Goal: Task Accomplishment & Management: Manage account settings

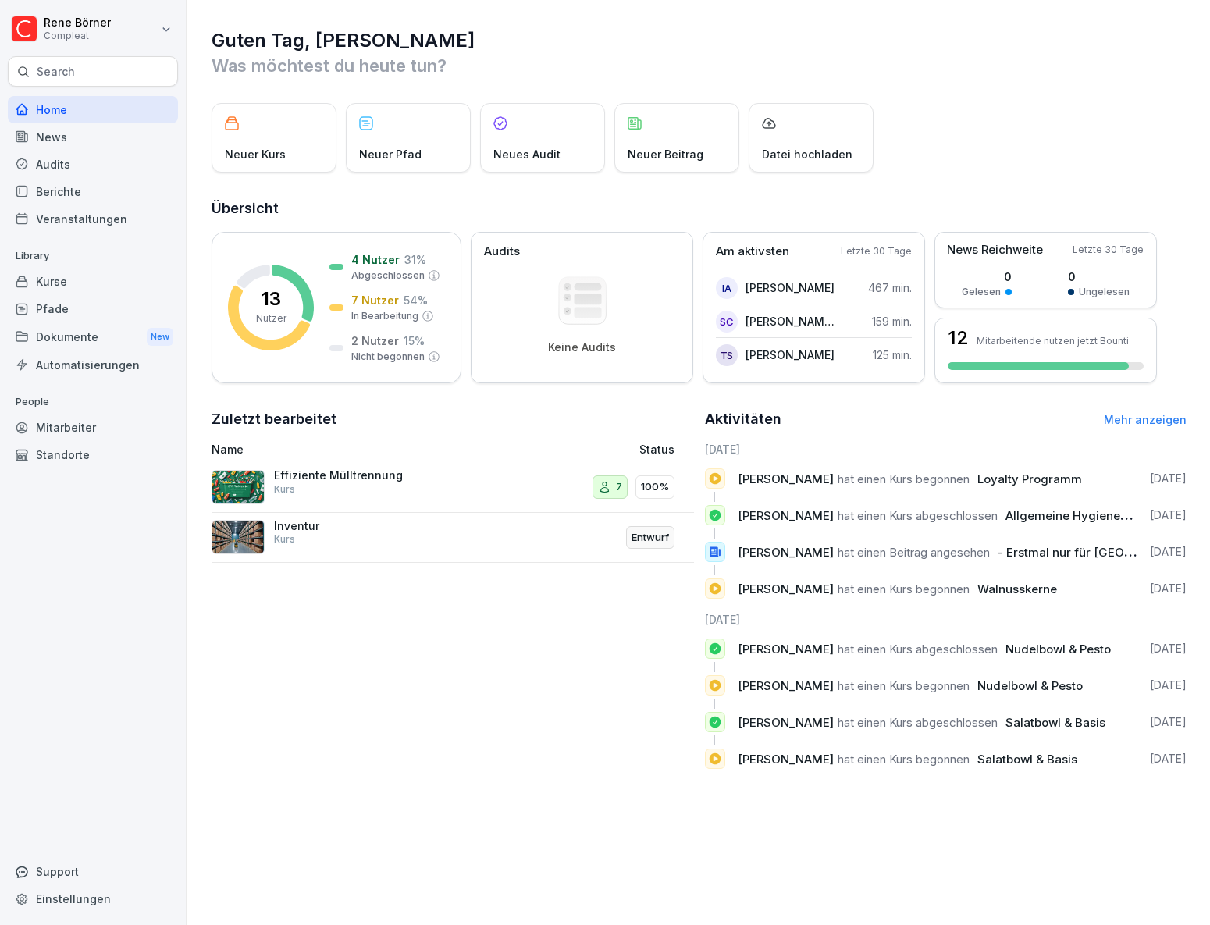
click at [78, 423] on div "Mitarbeiter" at bounding box center [93, 427] width 170 height 27
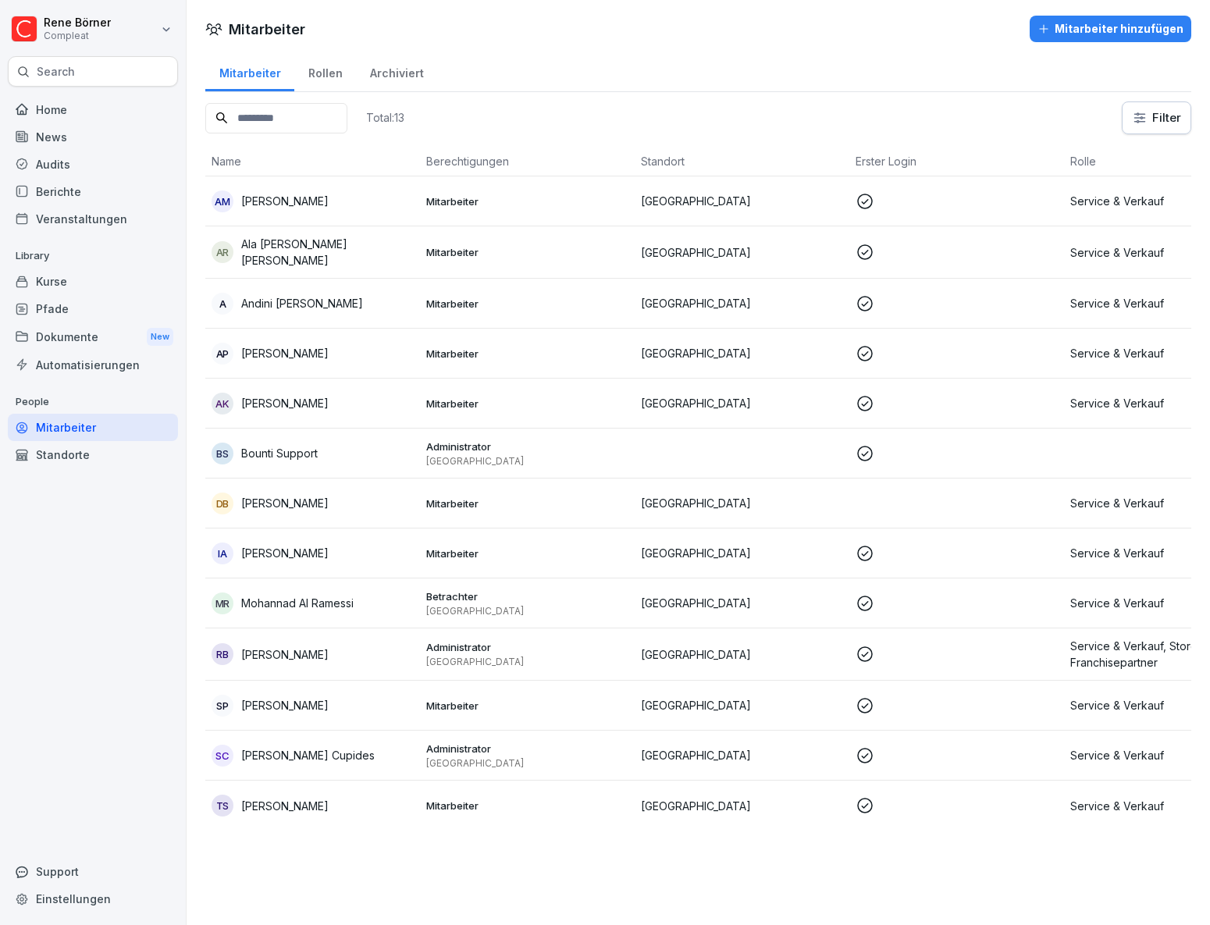
click at [902, 515] on td at bounding box center [956, 503] width 215 height 50
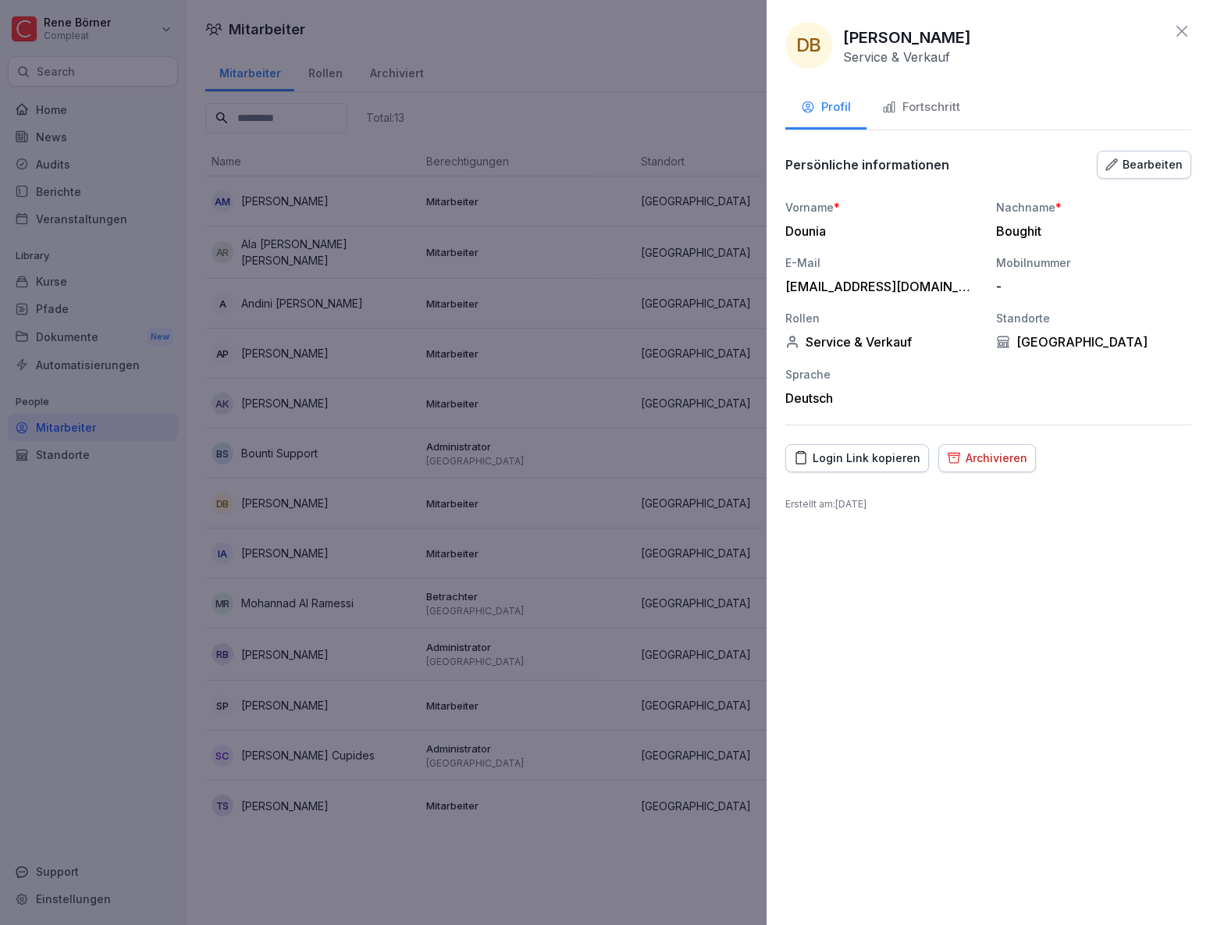
click at [960, 111] on button "Fortschritt" at bounding box center [920, 108] width 109 height 42
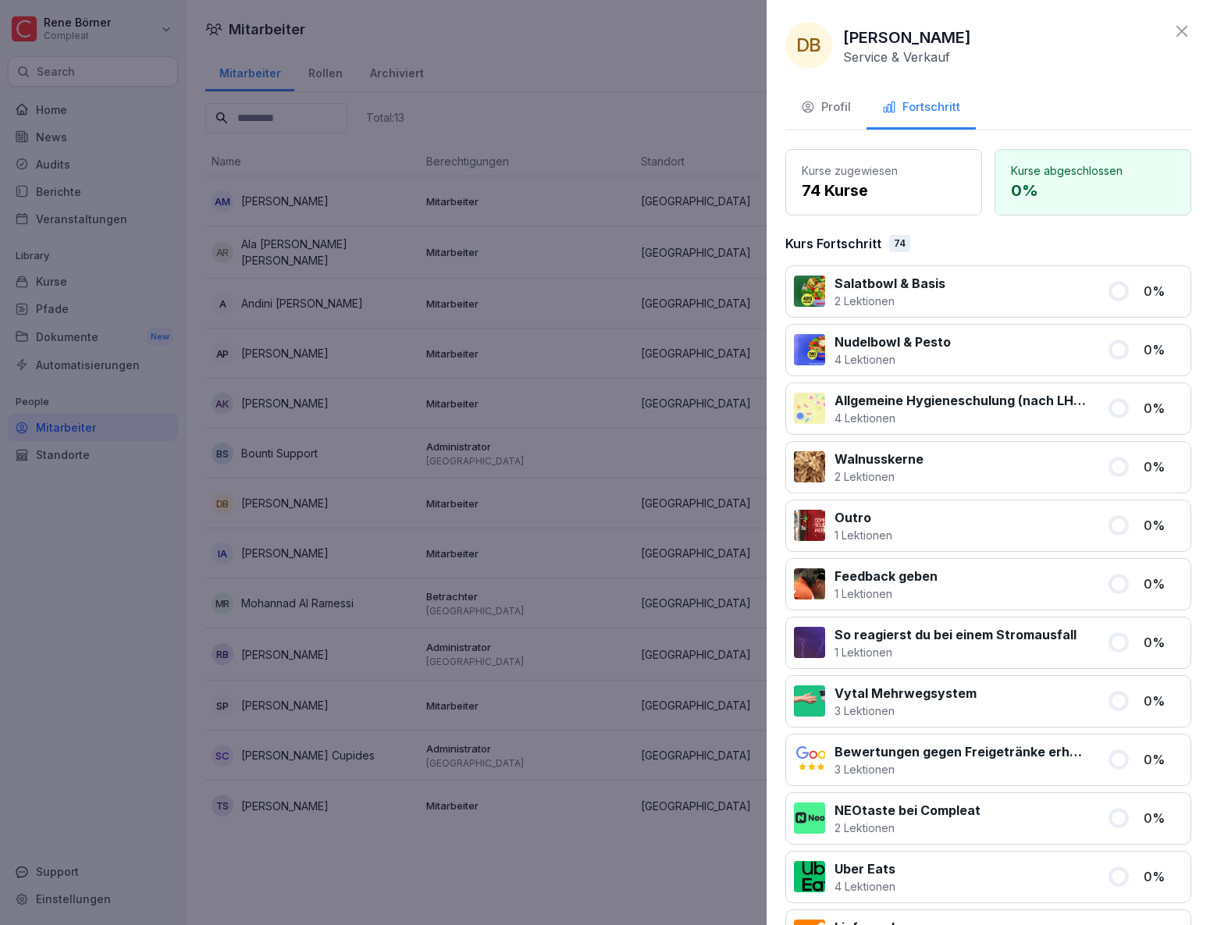
click at [570, 527] on div at bounding box center [605, 462] width 1210 height 925
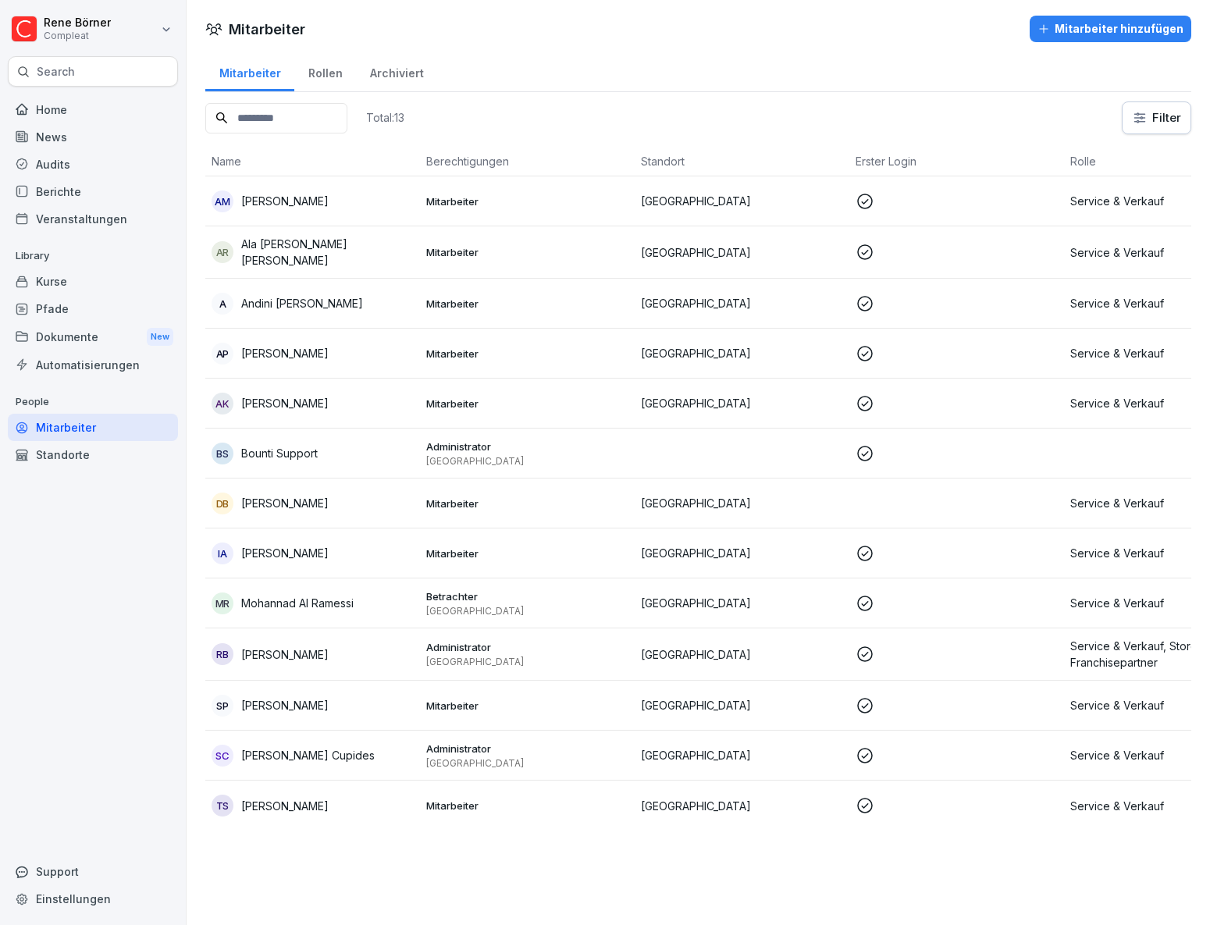
click at [997, 235] on td at bounding box center [956, 252] width 215 height 52
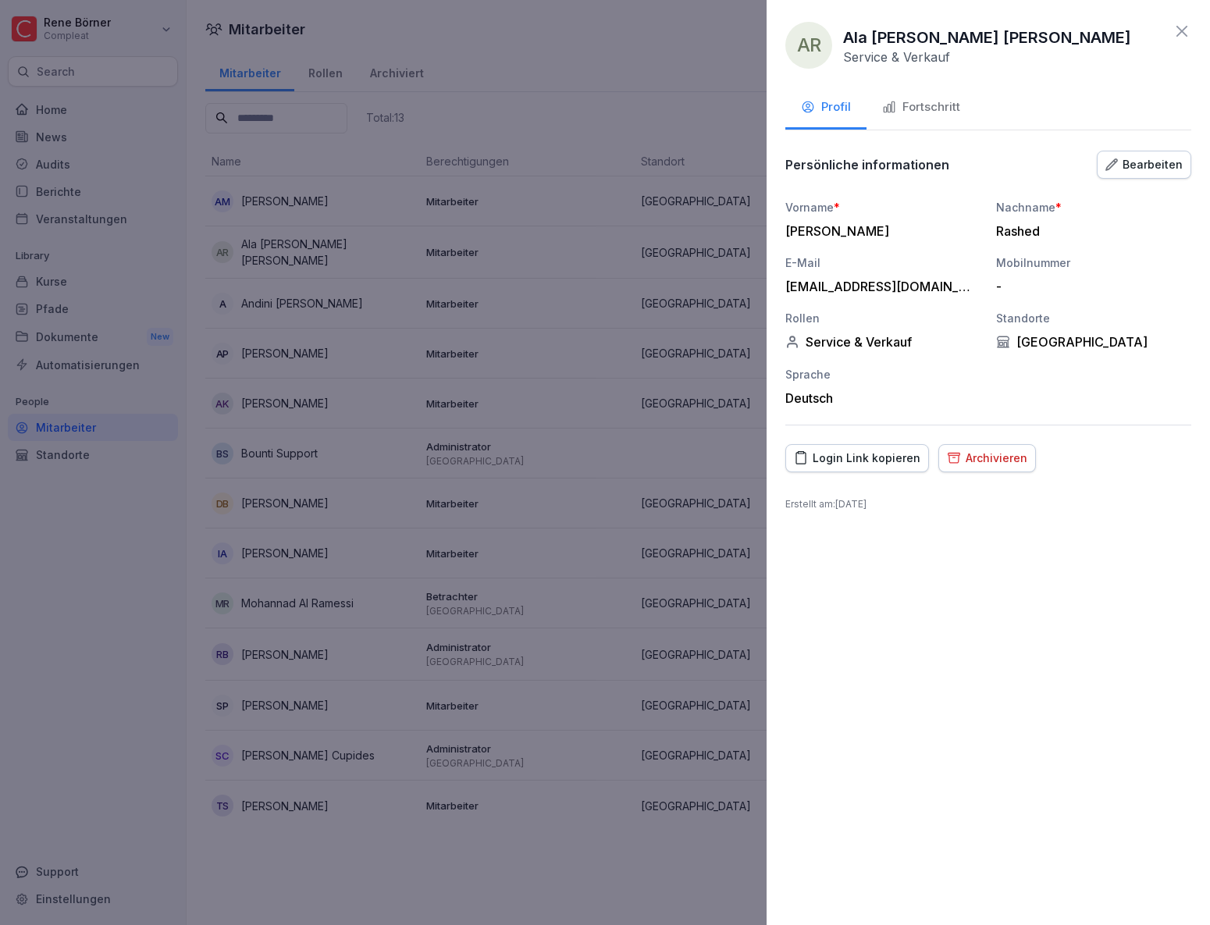
click at [941, 117] on button "Fortschritt" at bounding box center [920, 108] width 109 height 42
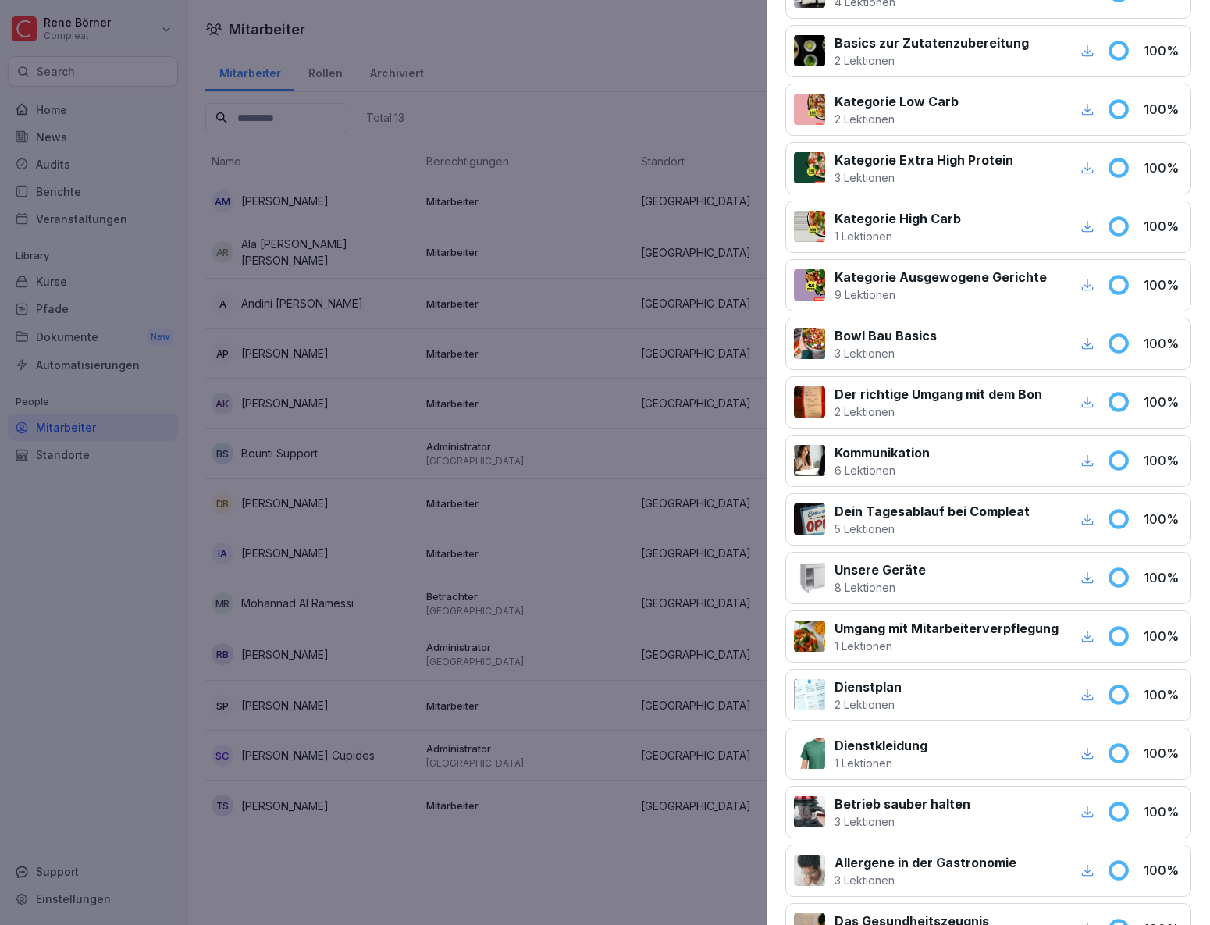
scroll to position [3476, 0]
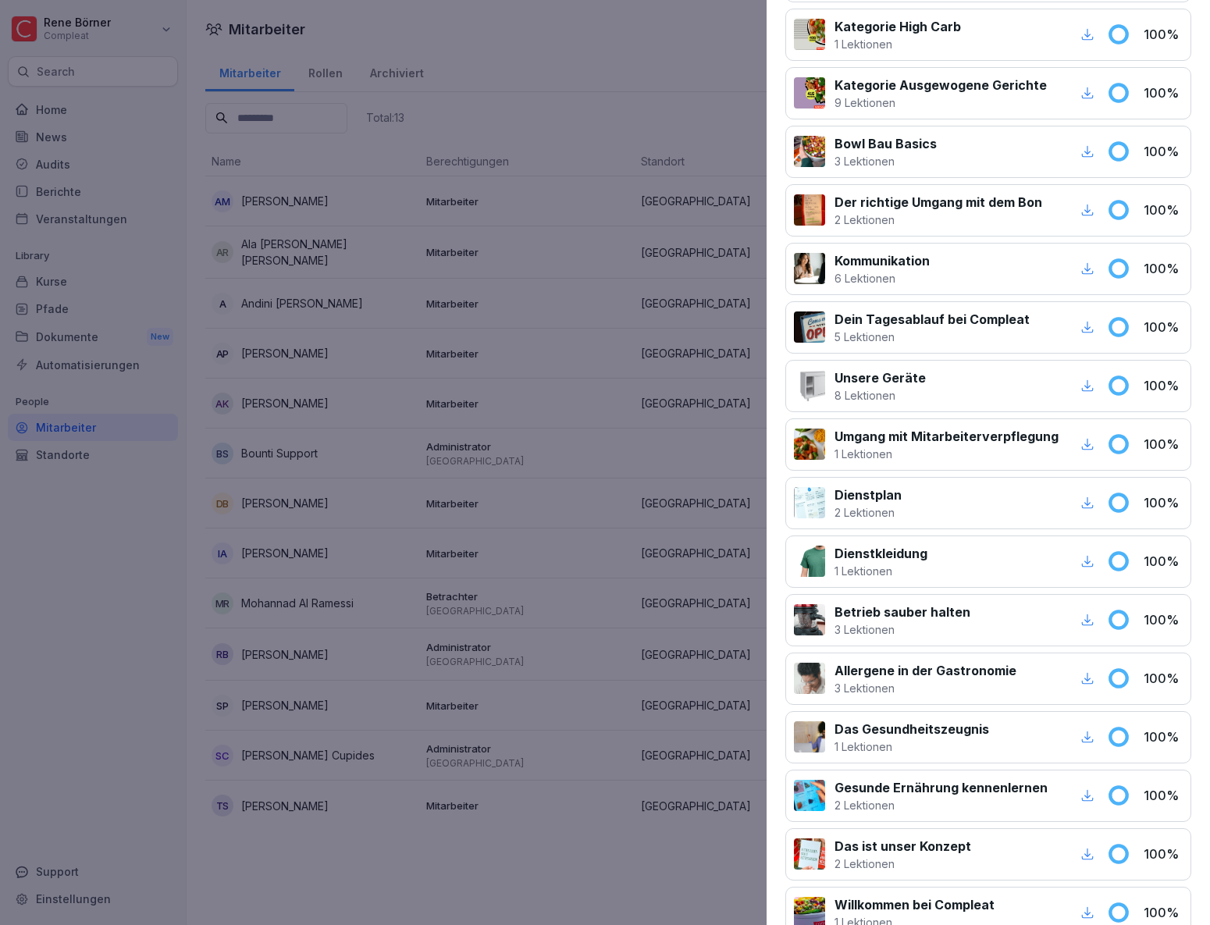
click at [539, 702] on div at bounding box center [605, 462] width 1210 height 925
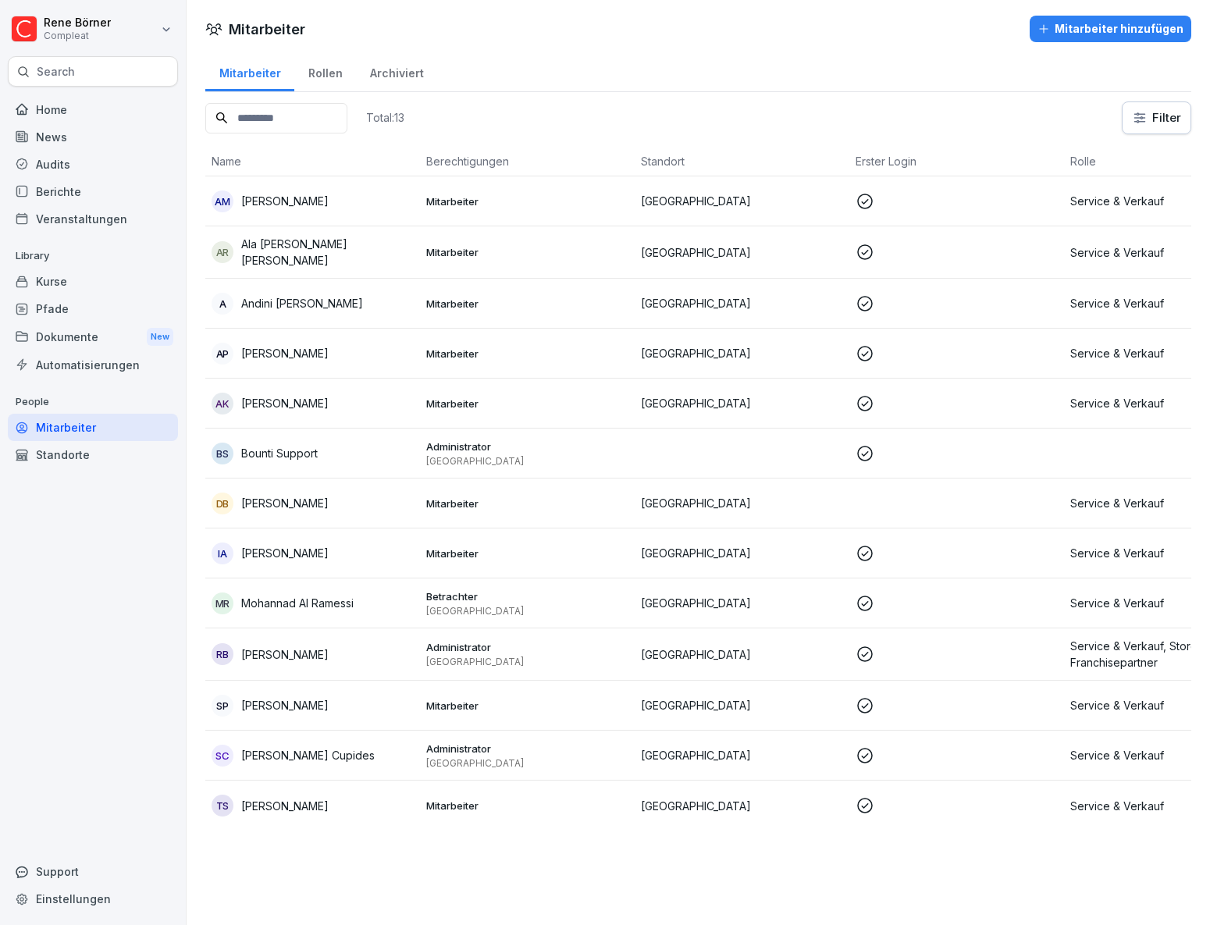
click at [462, 561] on td "Mitarbeiter" at bounding box center [527, 553] width 215 height 50
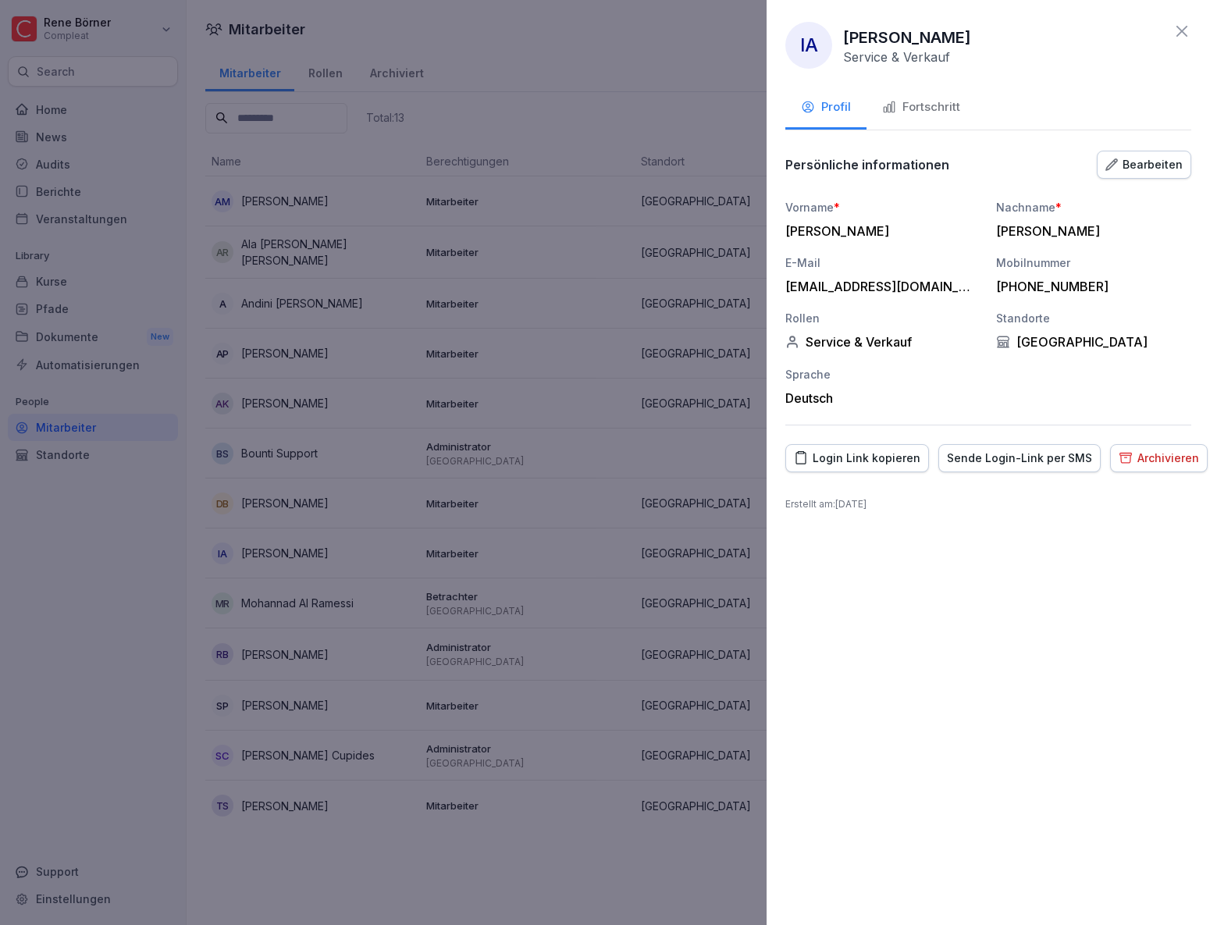
click at [951, 104] on div "Fortschritt" at bounding box center [921, 107] width 78 height 18
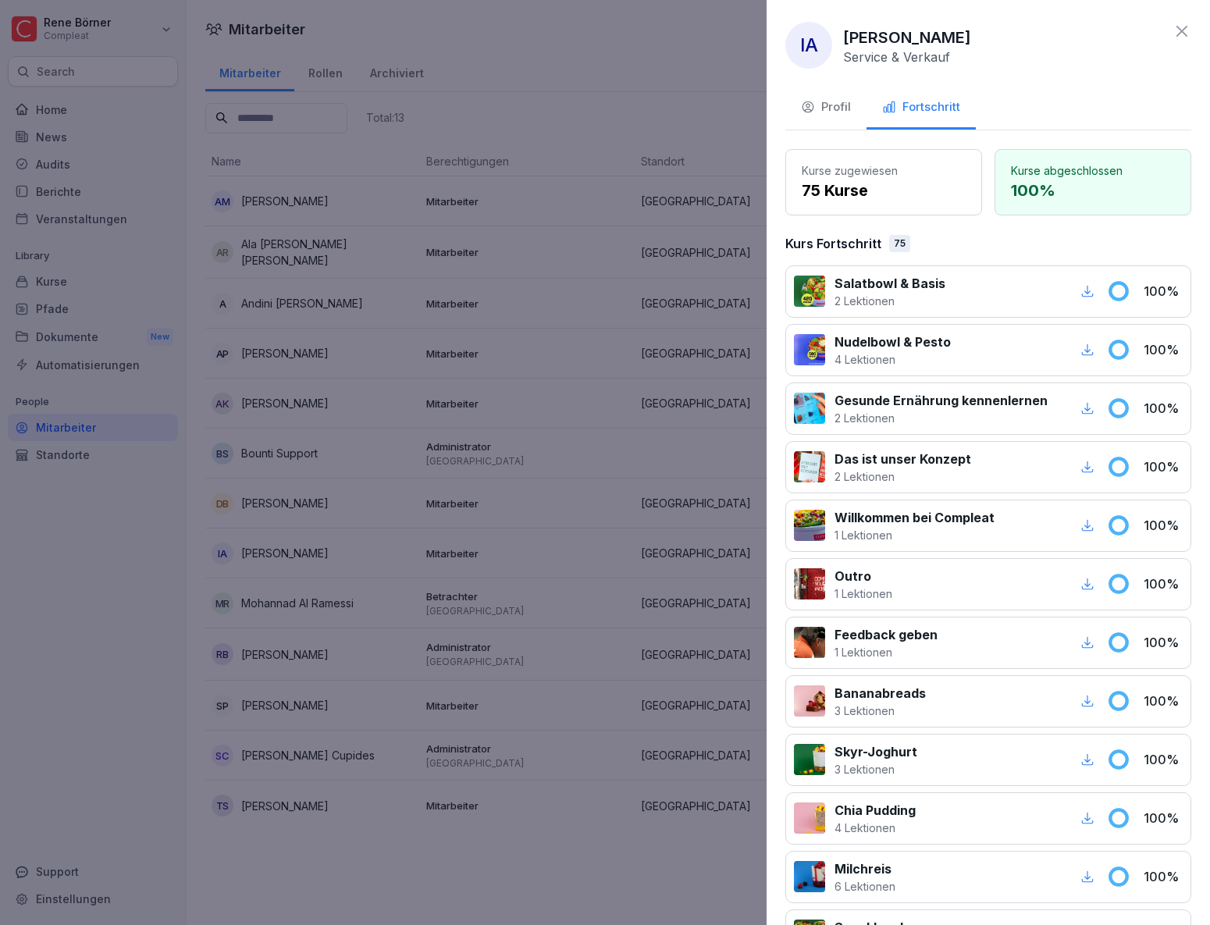
click at [443, 494] on div at bounding box center [605, 462] width 1210 height 925
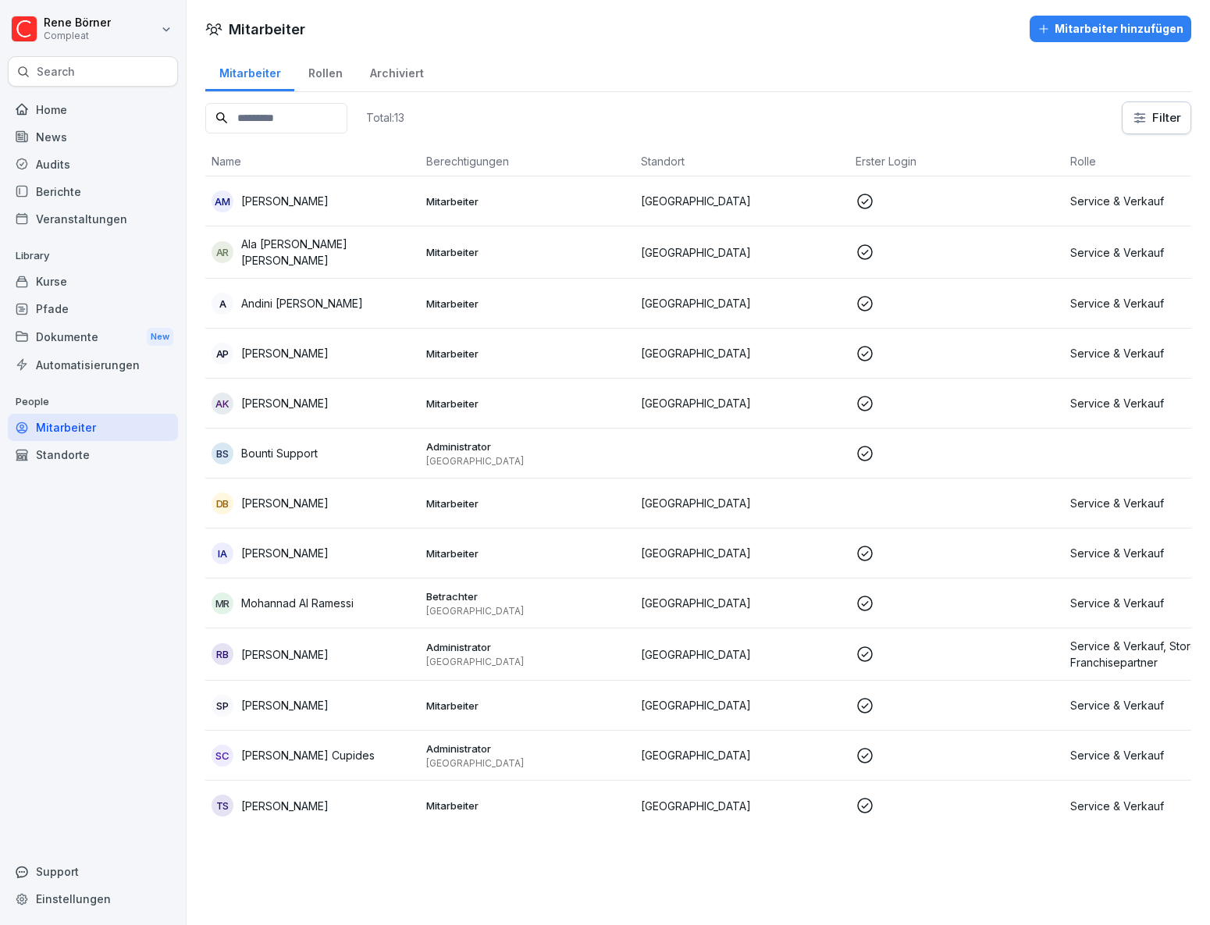
click at [337, 719] on td "SP Sergej Pril" at bounding box center [312, 706] width 215 height 50
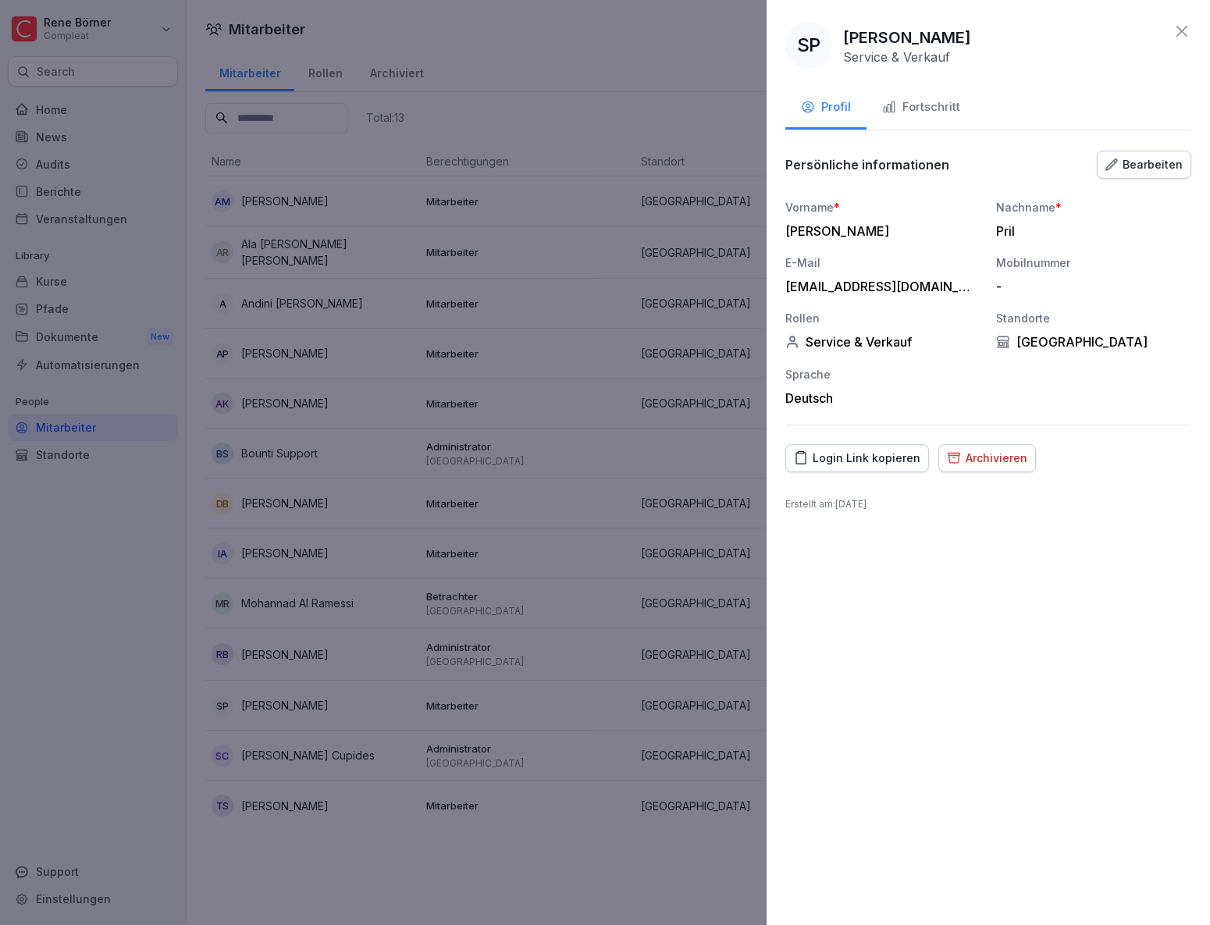
click at [941, 114] on div "Fortschritt" at bounding box center [921, 107] width 78 height 18
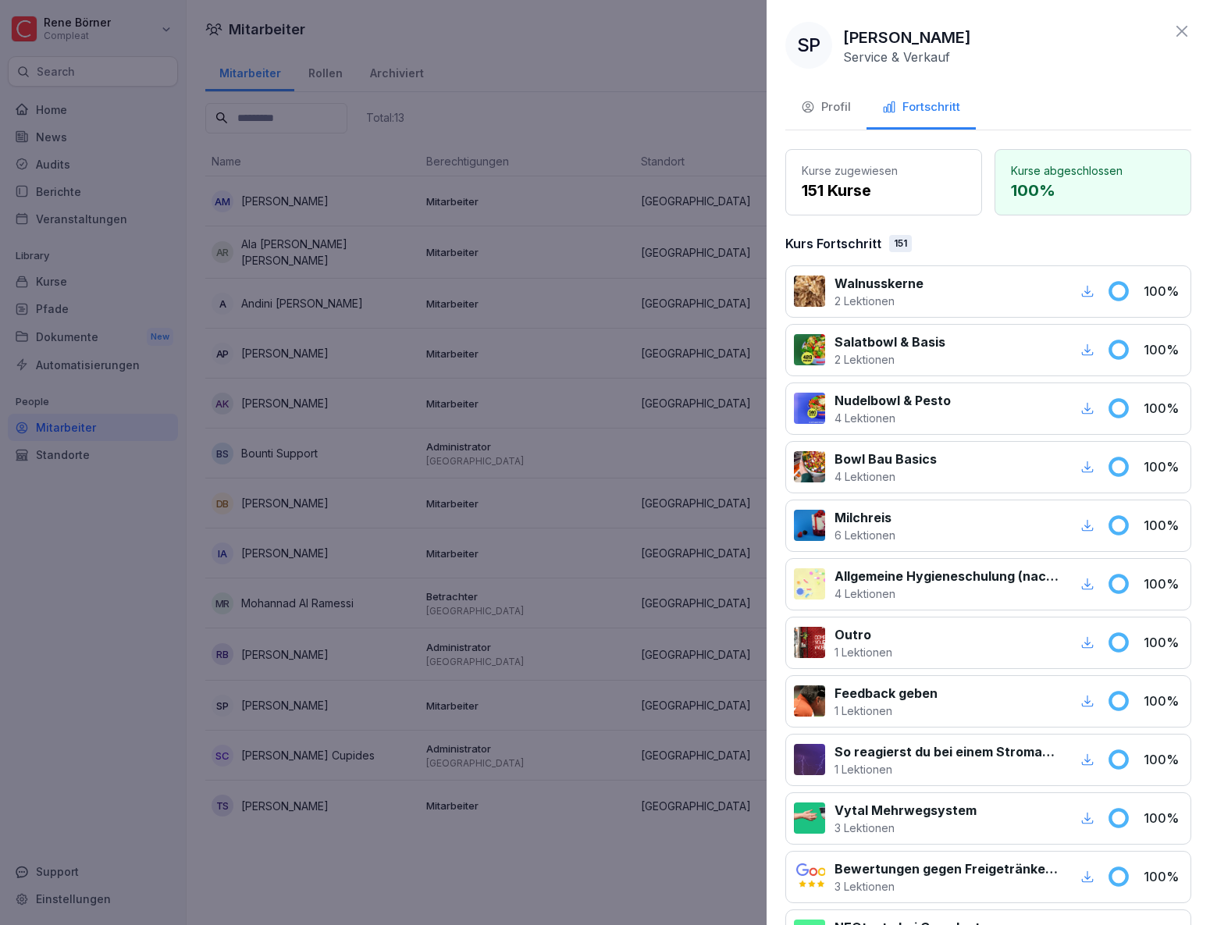
click at [434, 546] on div at bounding box center [605, 462] width 1210 height 925
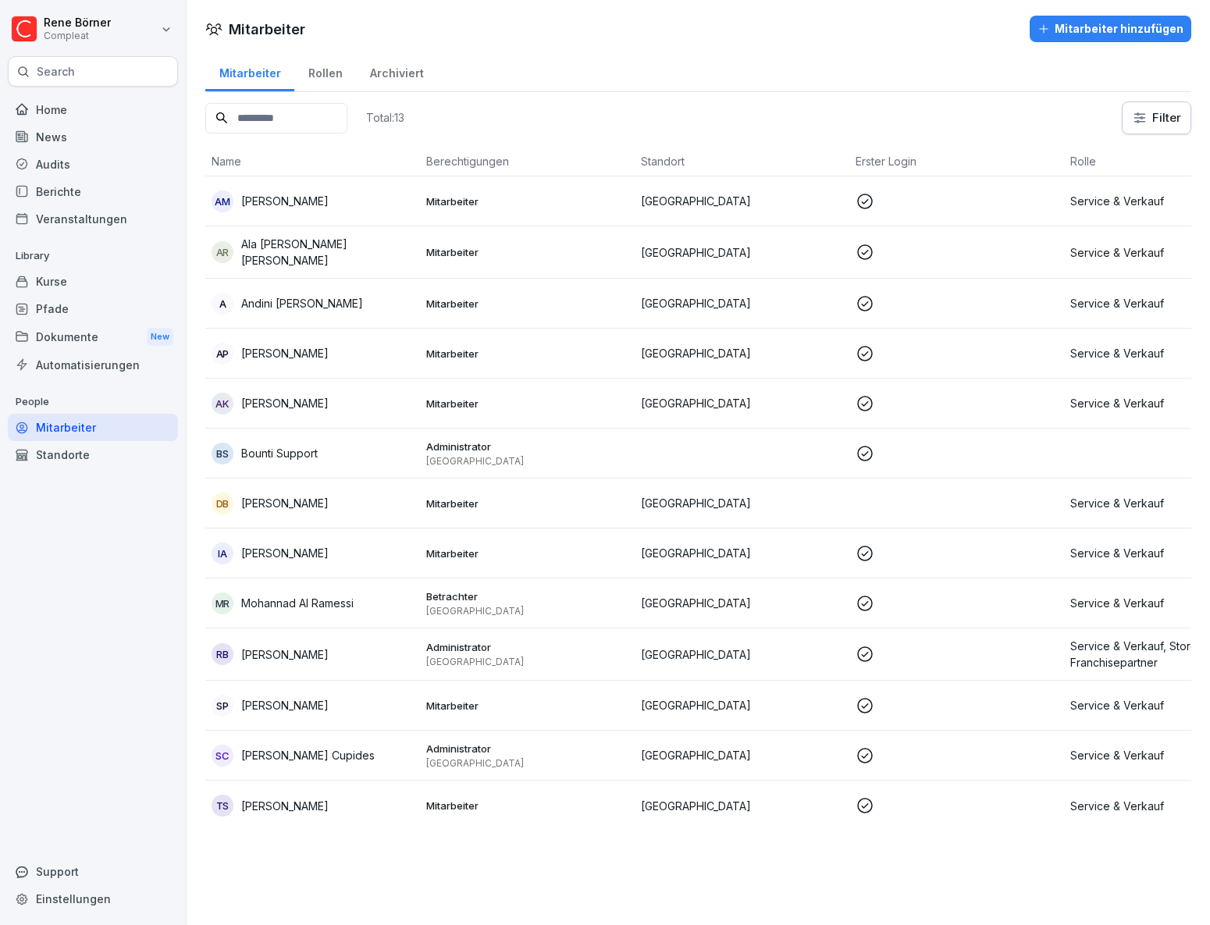
click at [294, 798] on p "[PERSON_NAME]" at bounding box center [284, 806] width 87 height 16
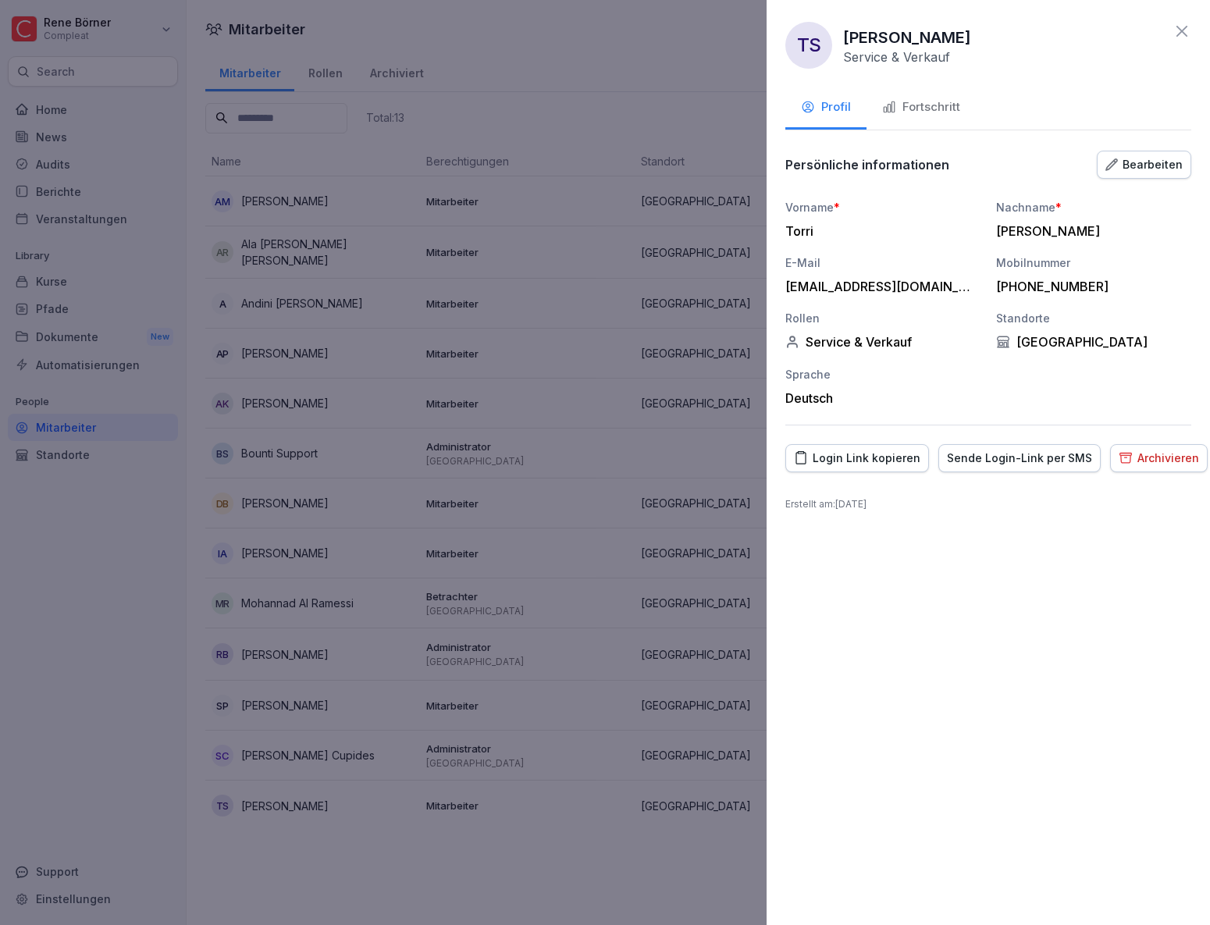
click at [937, 105] on div "Fortschritt" at bounding box center [921, 107] width 78 height 18
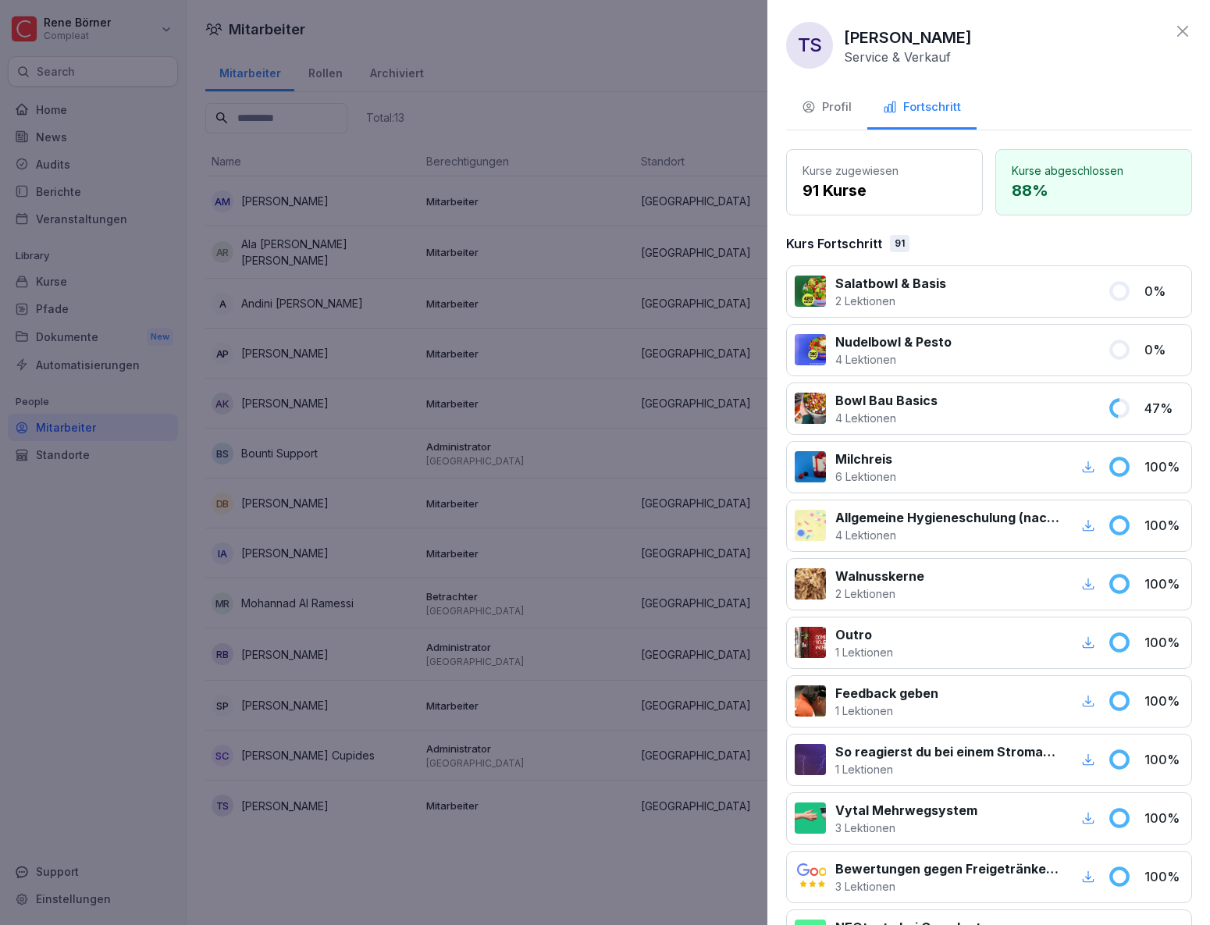
click at [411, 738] on div at bounding box center [605, 462] width 1210 height 925
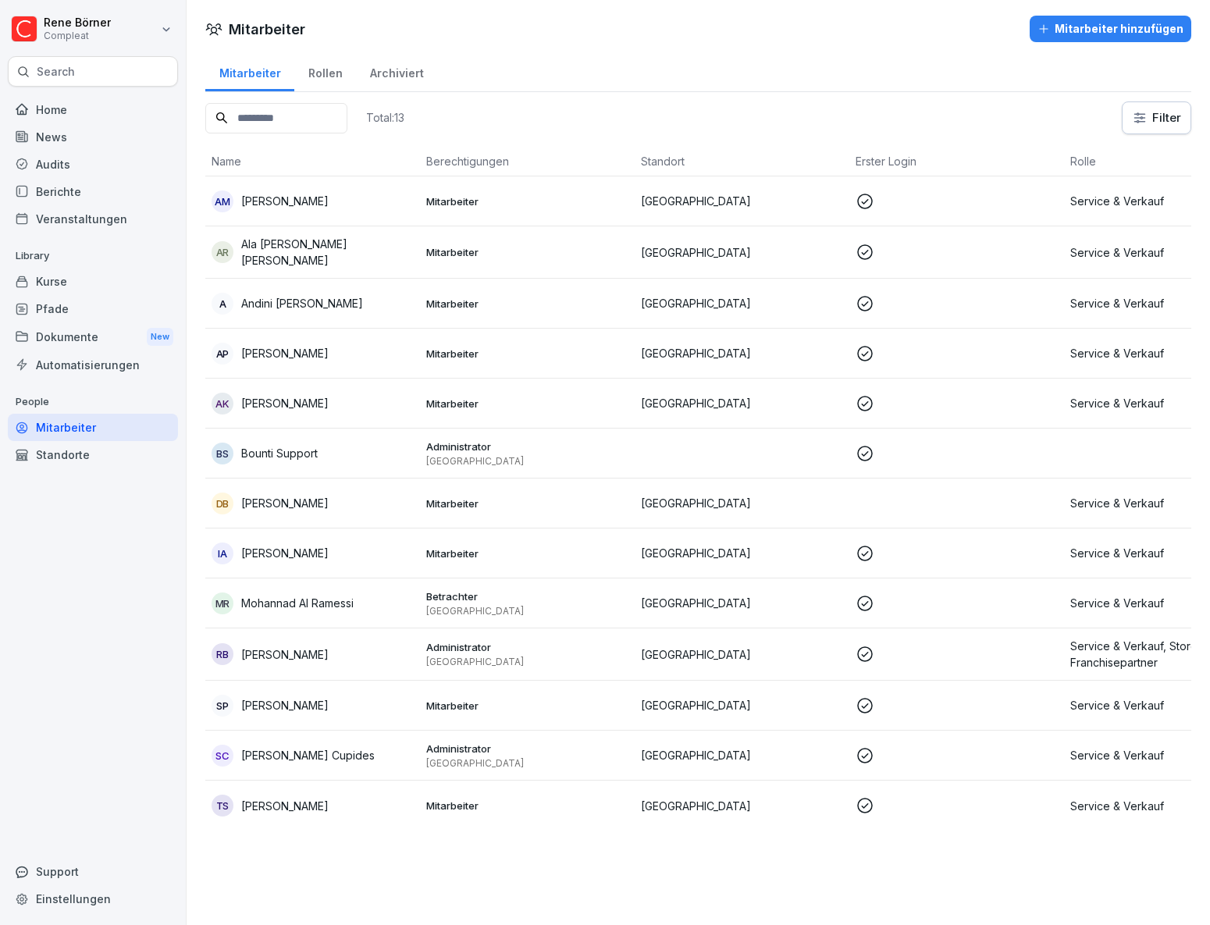
click at [354, 759] on p "[PERSON_NAME] Cupides" at bounding box center [307, 755] width 133 height 16
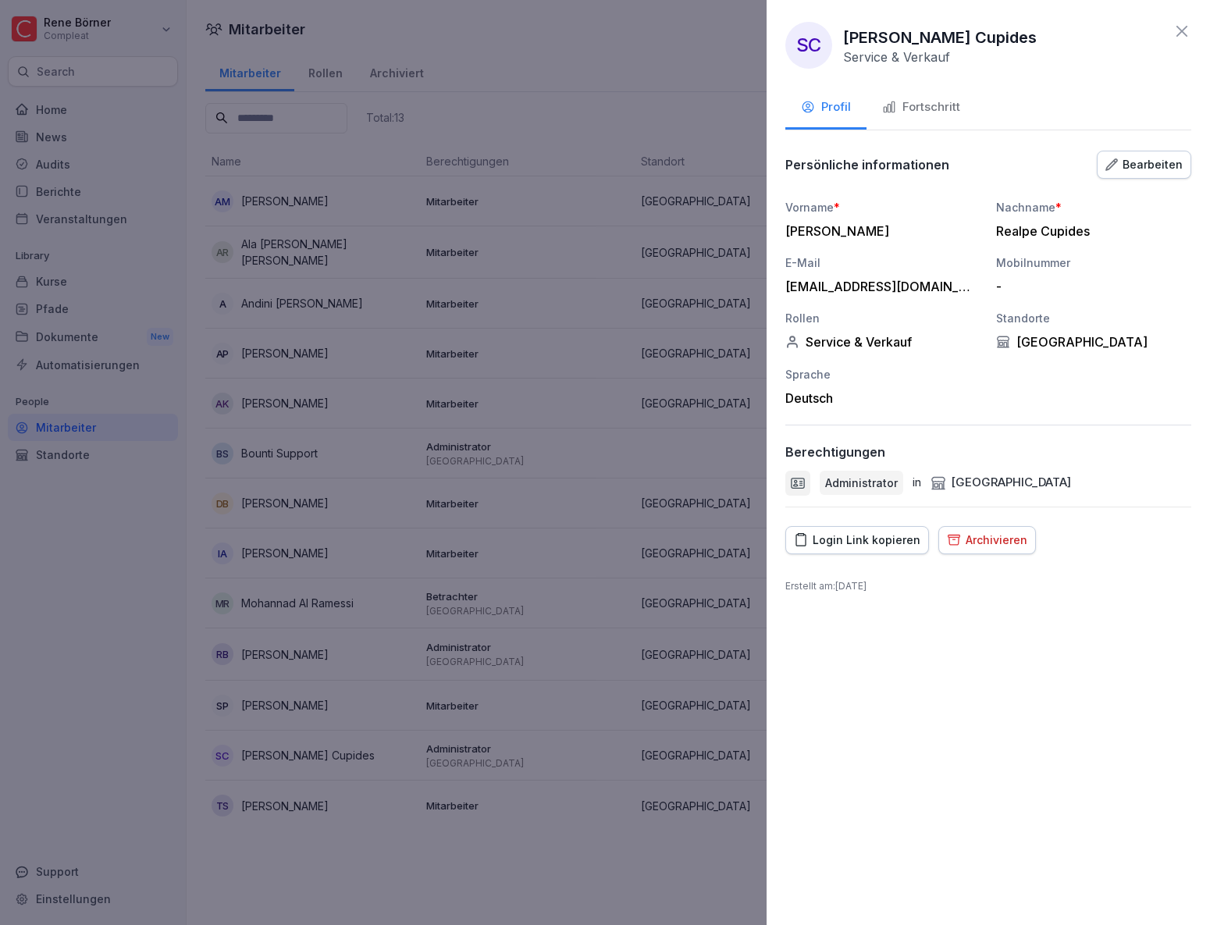
click at [943, 101] on div "Fortschritt" at bounding box center [921, 107] width 78 height 18
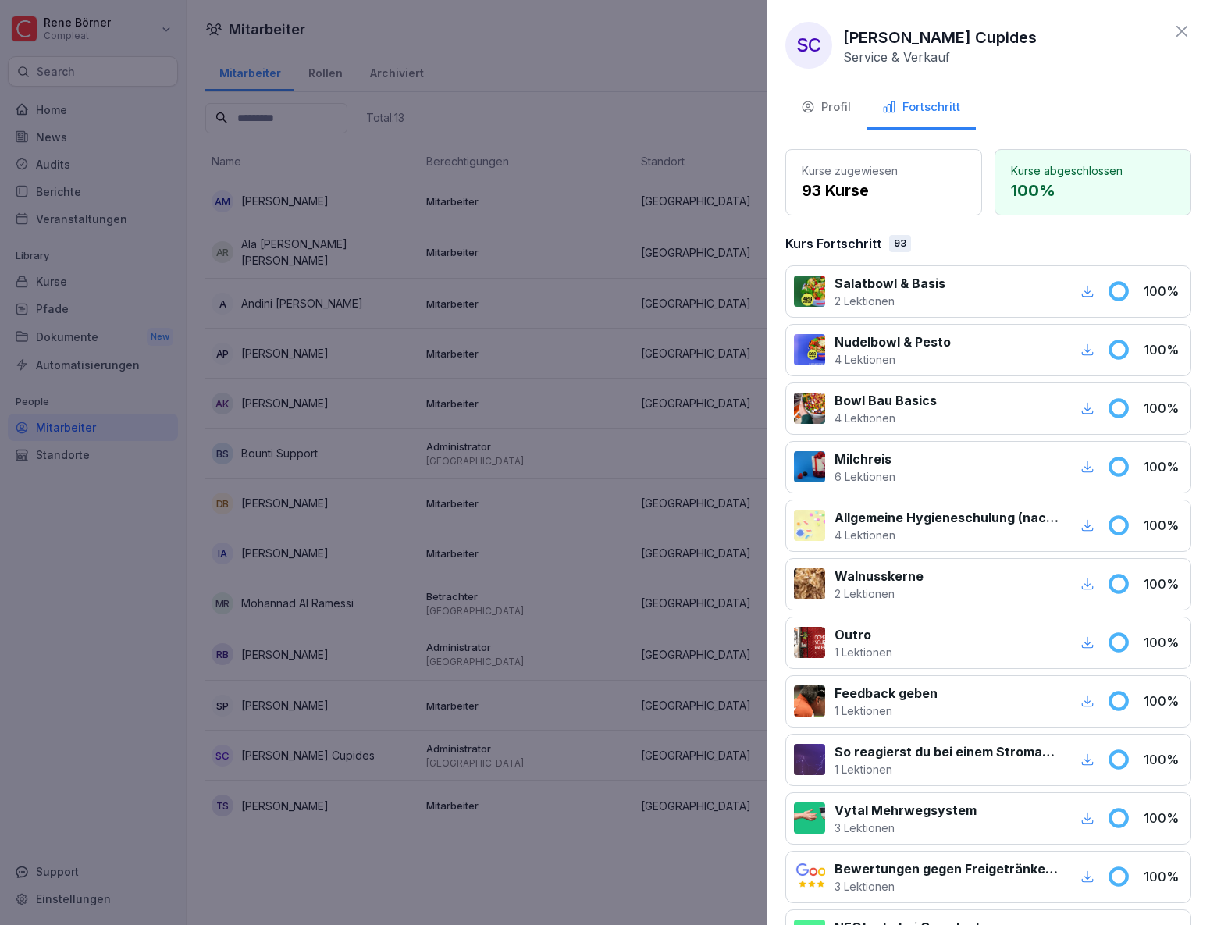
drag, startPoint x: 421, startPoint y: 549, endPoint x: 413, endPoint y: 552, distance: 8.4
click at [421, 549] on div at bounding box center [605, 462] width 1210 height 925
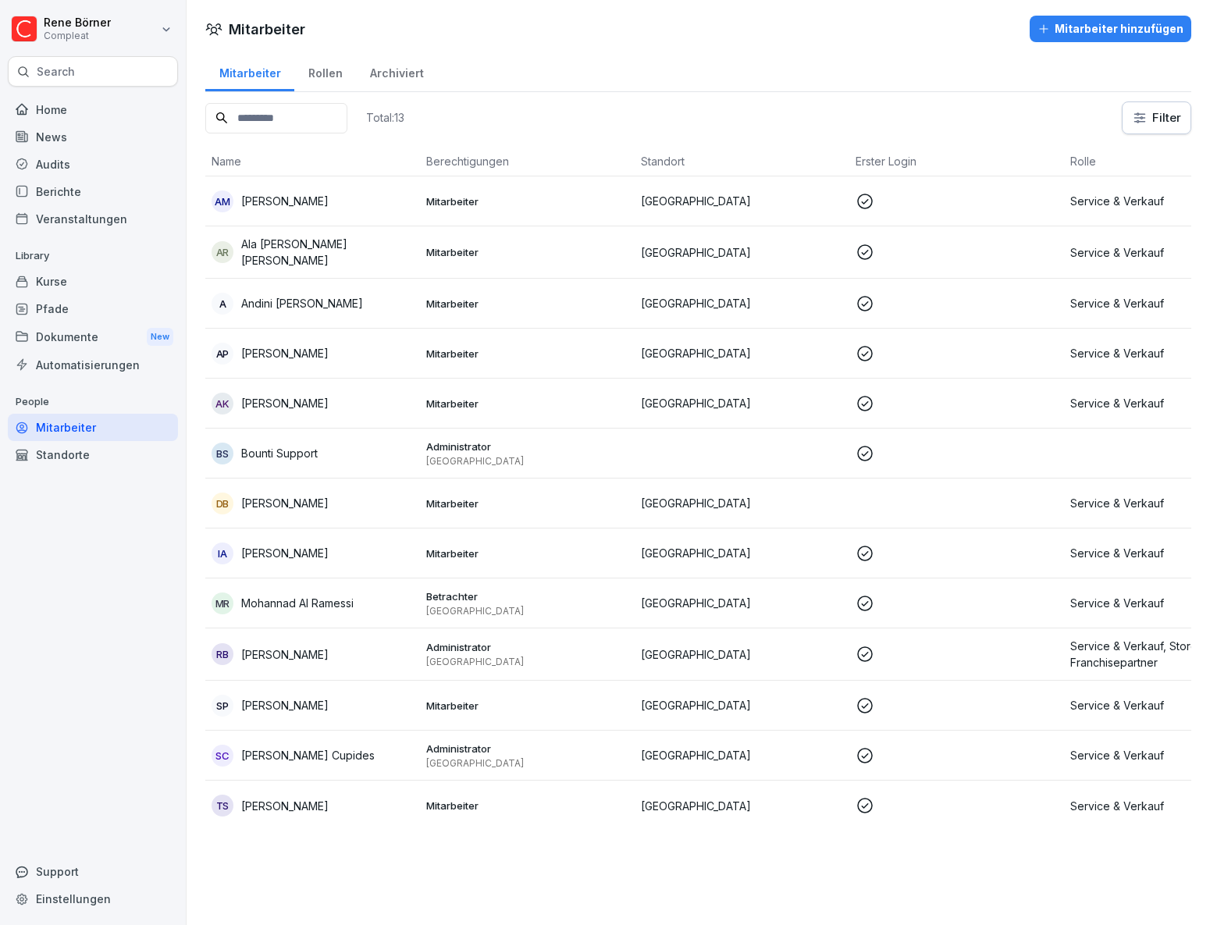
click at [297, 205] on p "[PERSON_NAME]" at bounding box center [284, 201] width 87 height 16
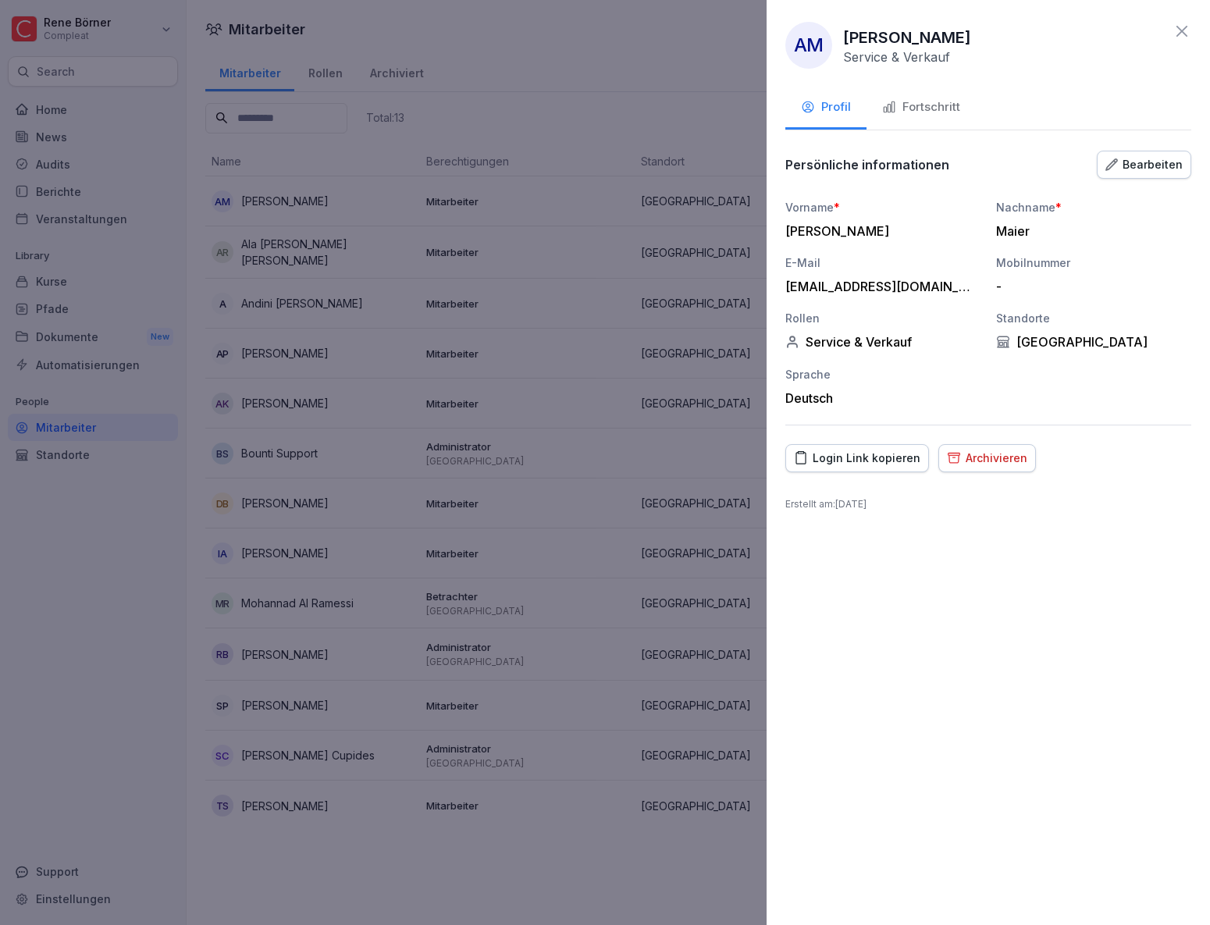
click at [911, 111] on div "Fortschritt" at bounding box center [921, 107] width 78 height 18
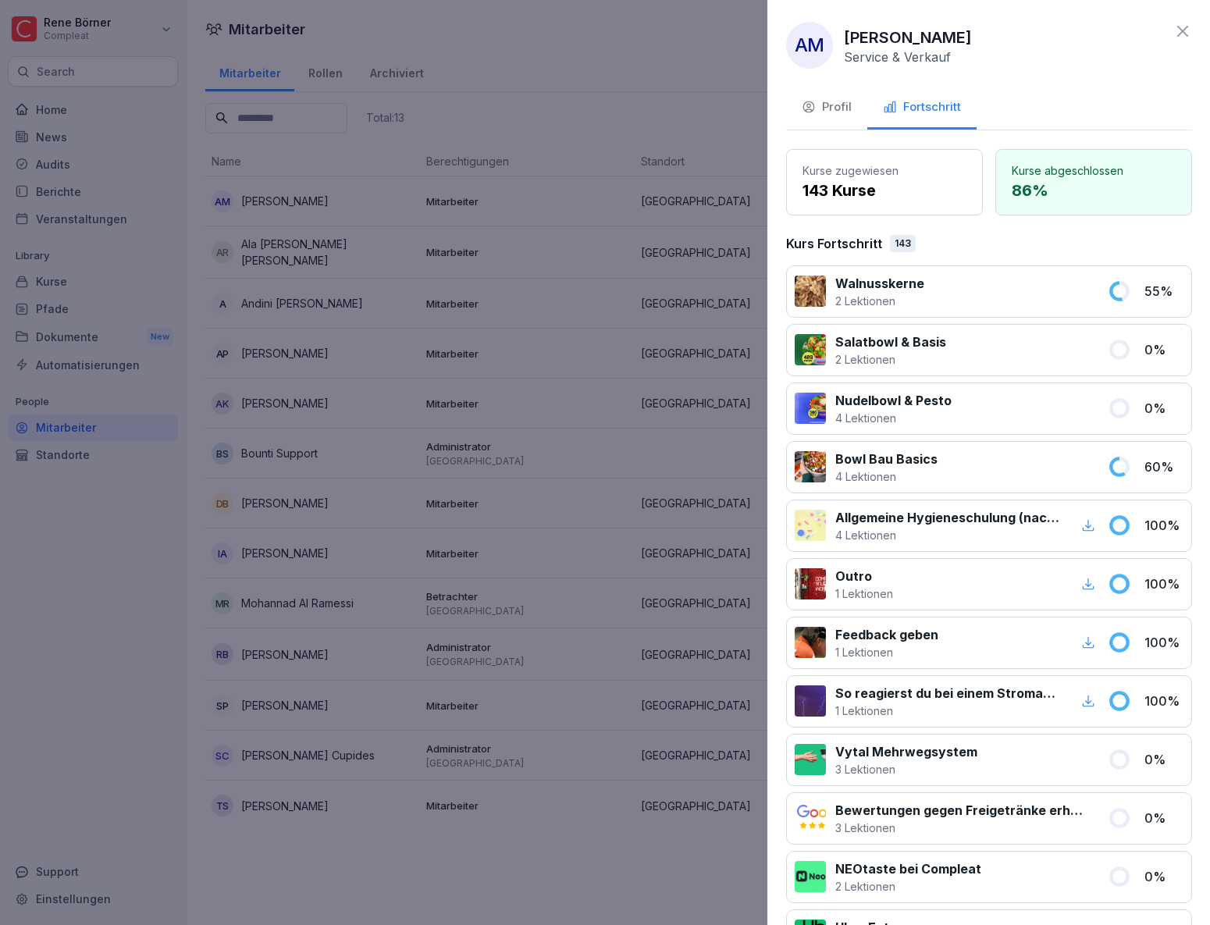
click at [354, 502] on div at bounding box center [605, 462] width 1210 height 925
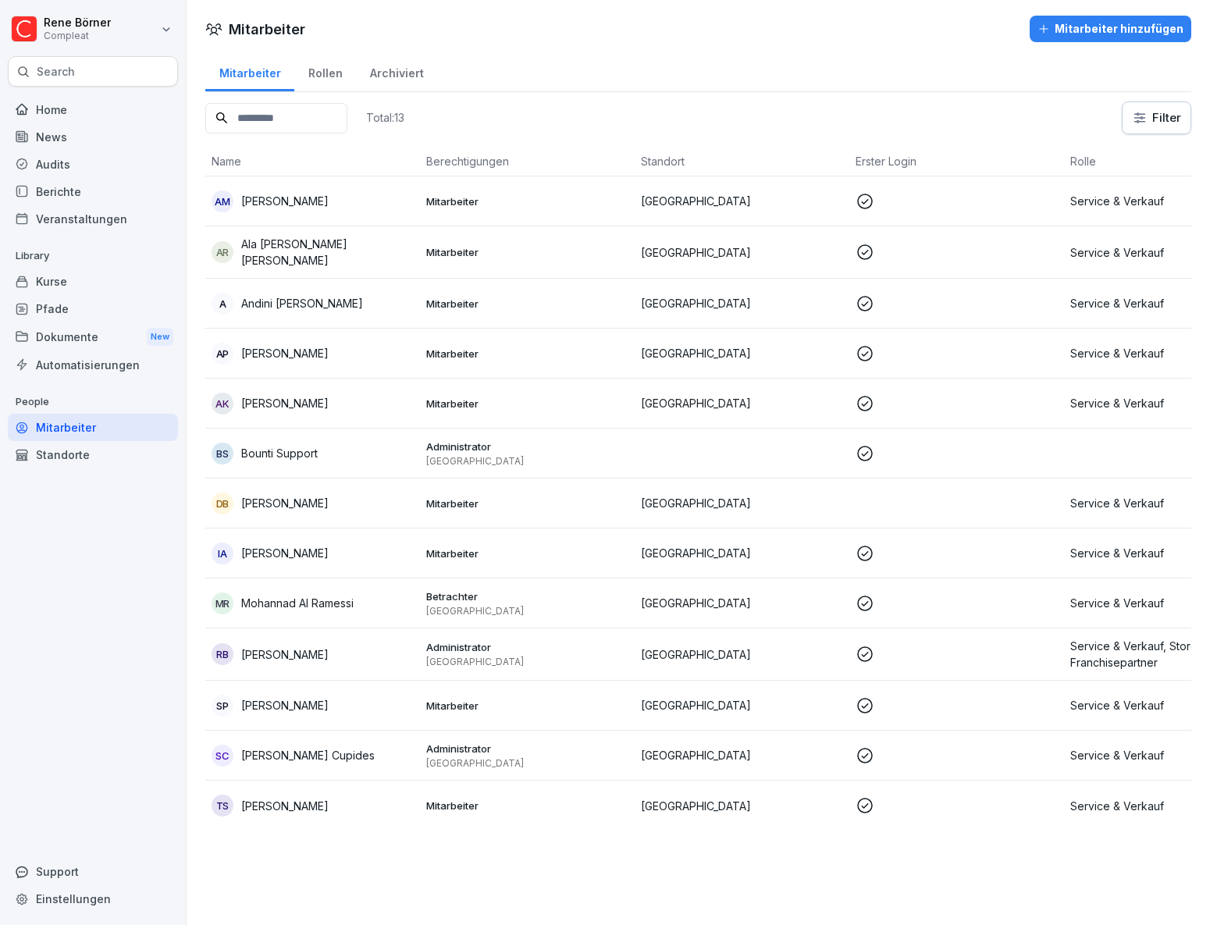
click at [282, 304] on p "Andini [PERSON_NAME]" at bounding box center [302, 303] width 122 height 16
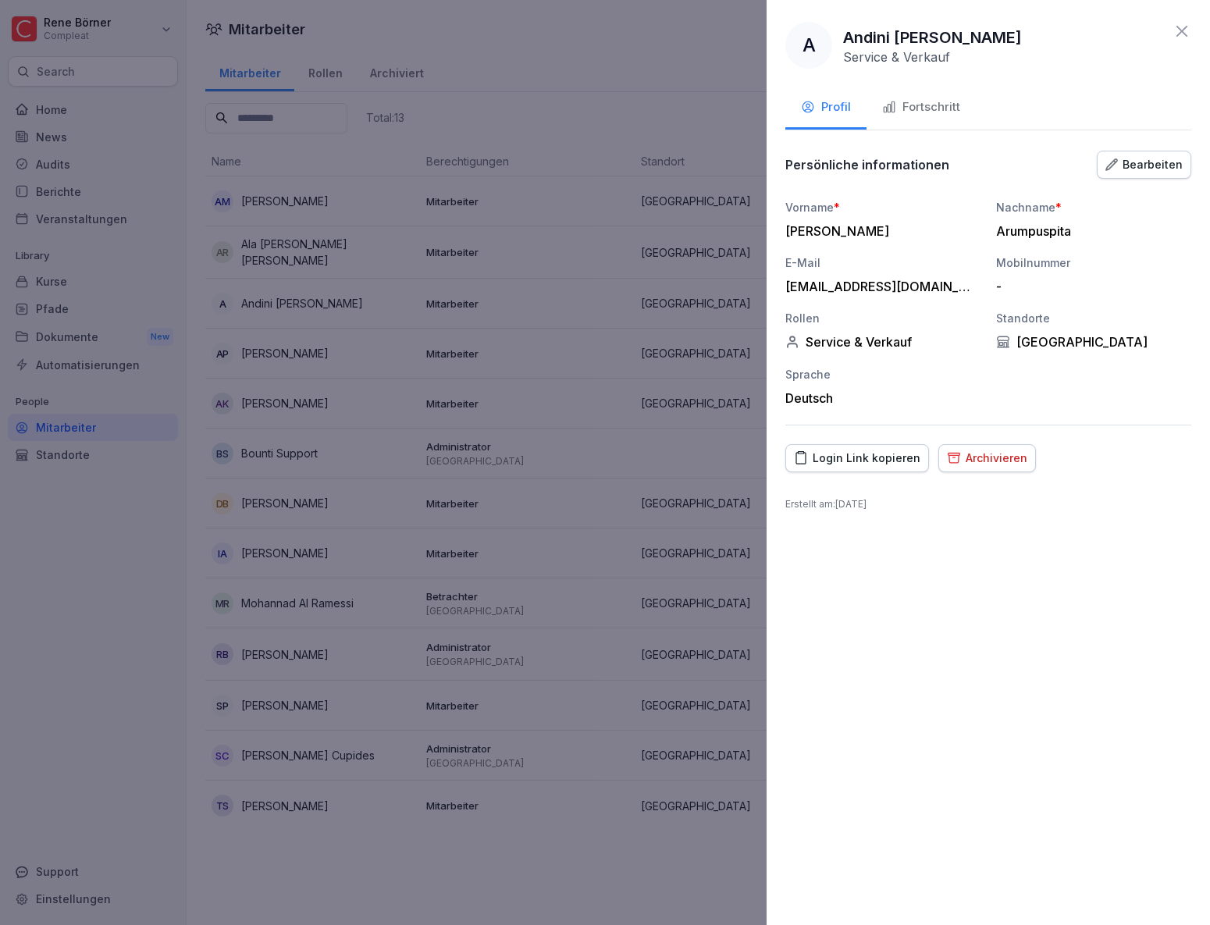
click at [921, 116] on button "Fortschritt" at bounding box center [920, 108] width 109 height 42
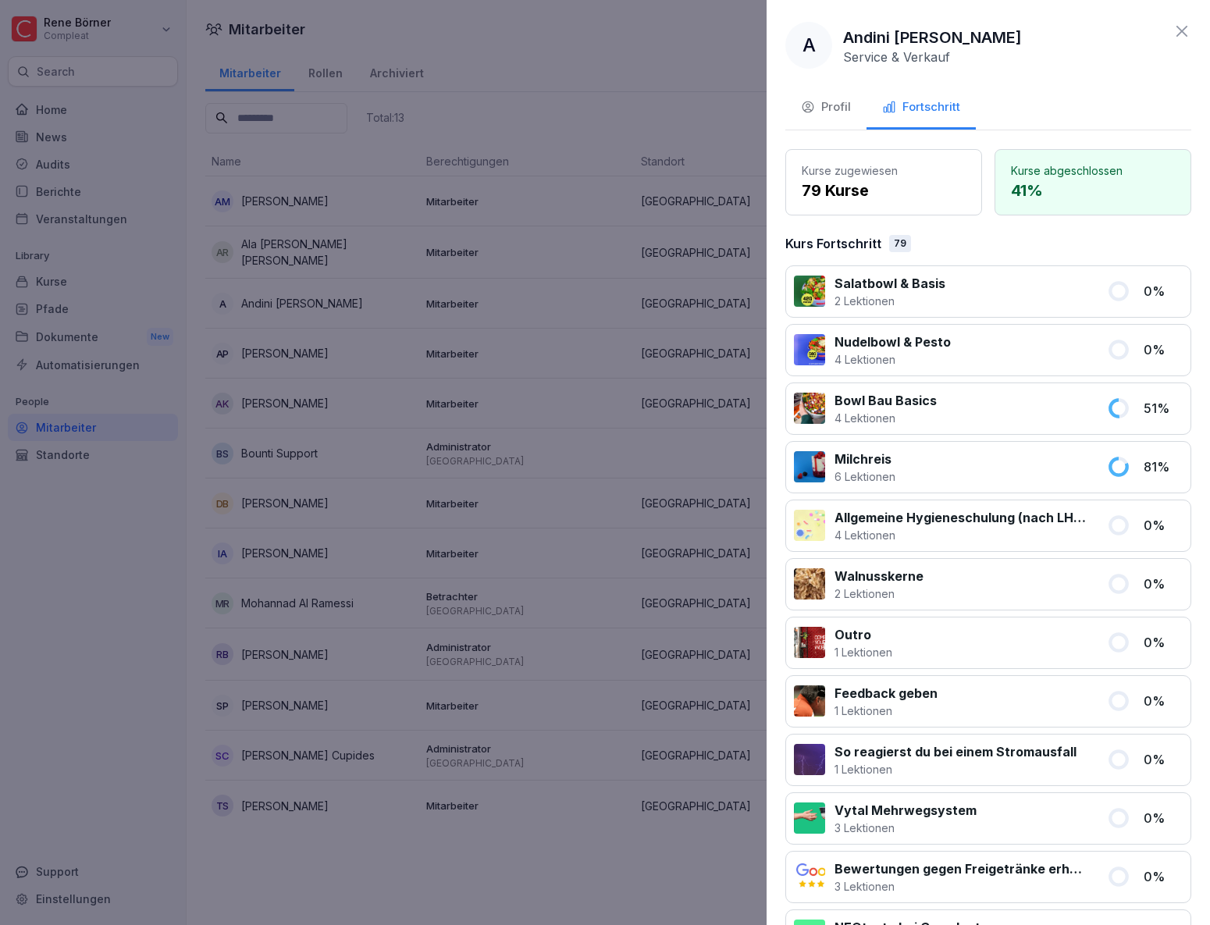
click at [461, 600] on div at bounding box center [605, 462] width 1210 height 925
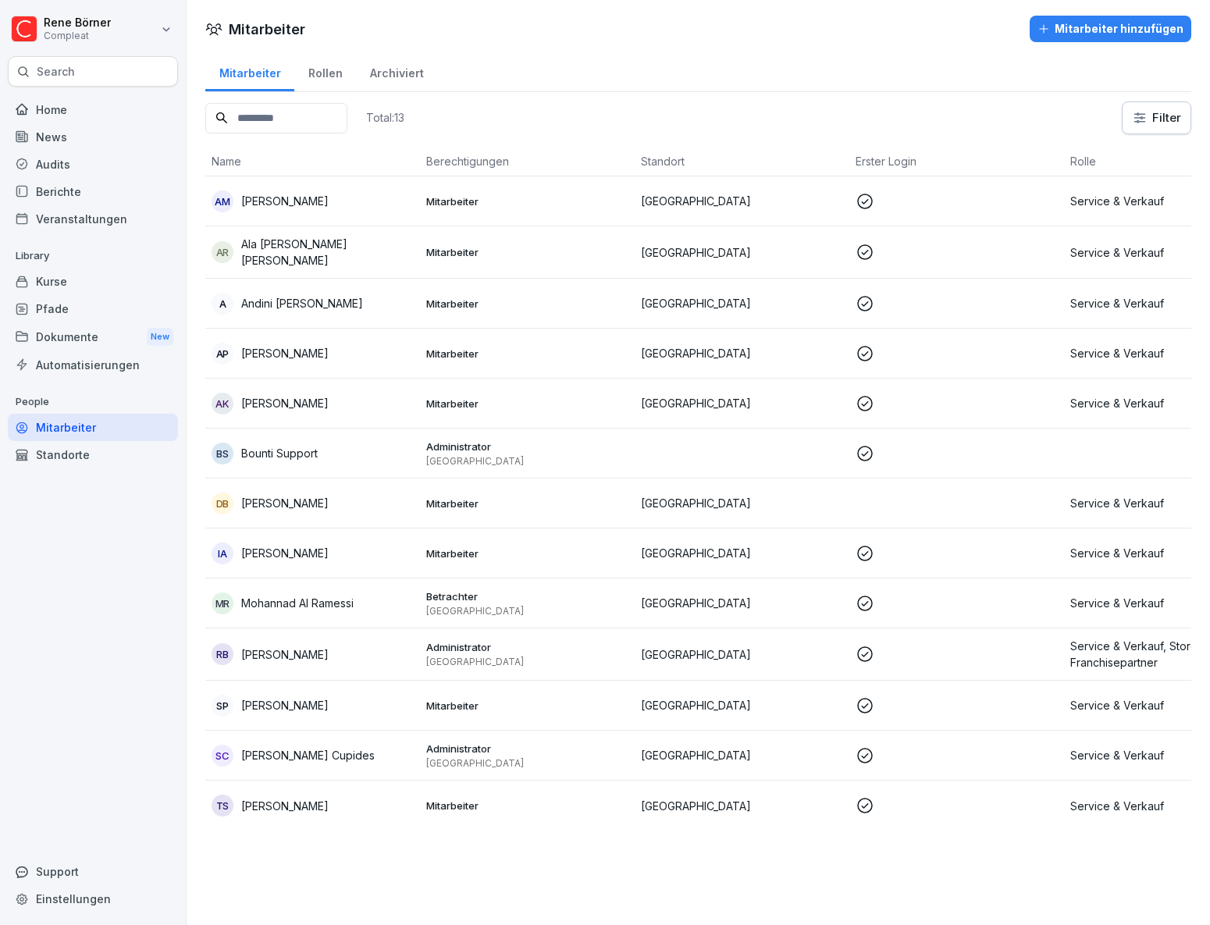
click at [319, 765] on td "SC Sofi Alejandra Realpe Cupides" at bounding box center [312, 756] width 215 height 50
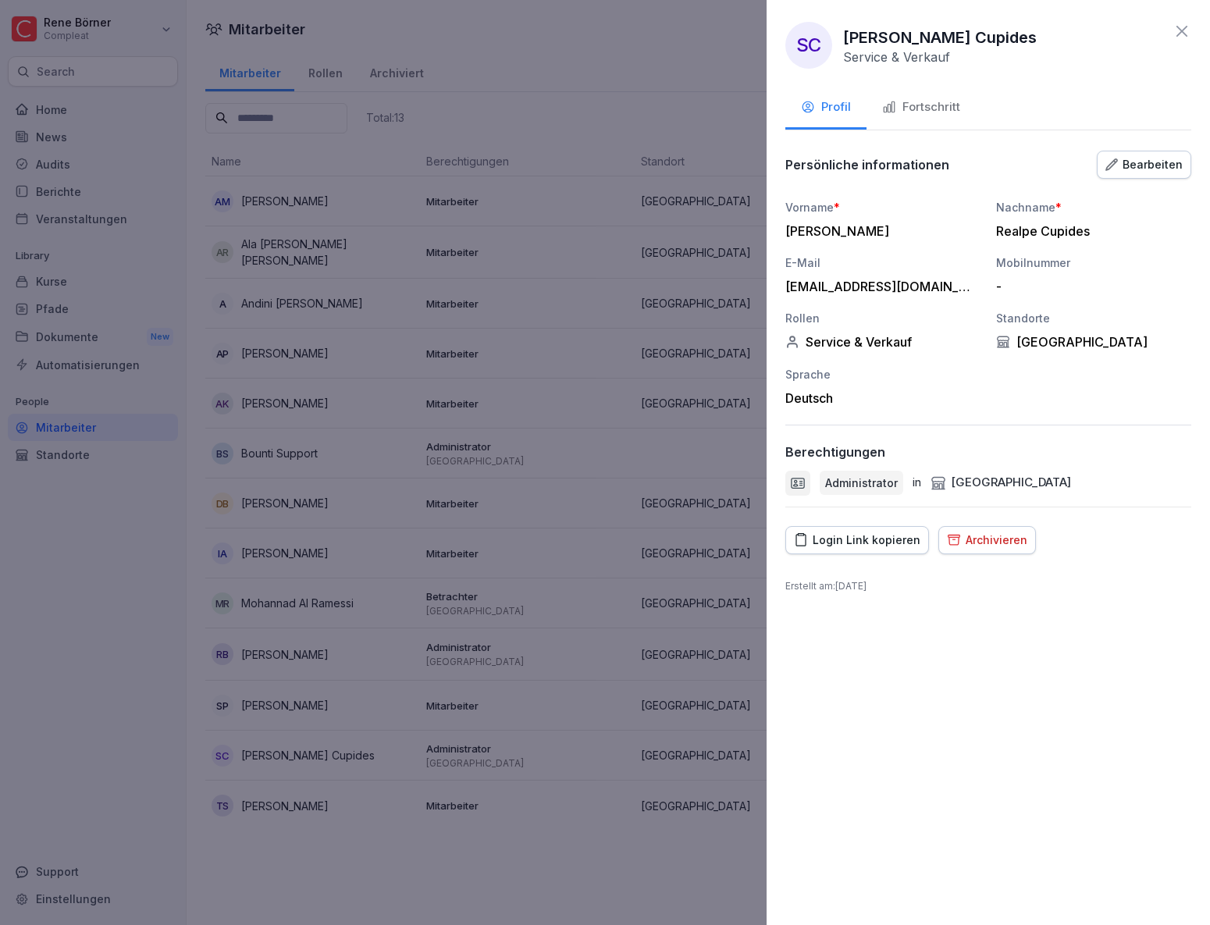
click at [919, 117] on button "Fortschritt" at bounding box center [920, 108] width 109 height 42
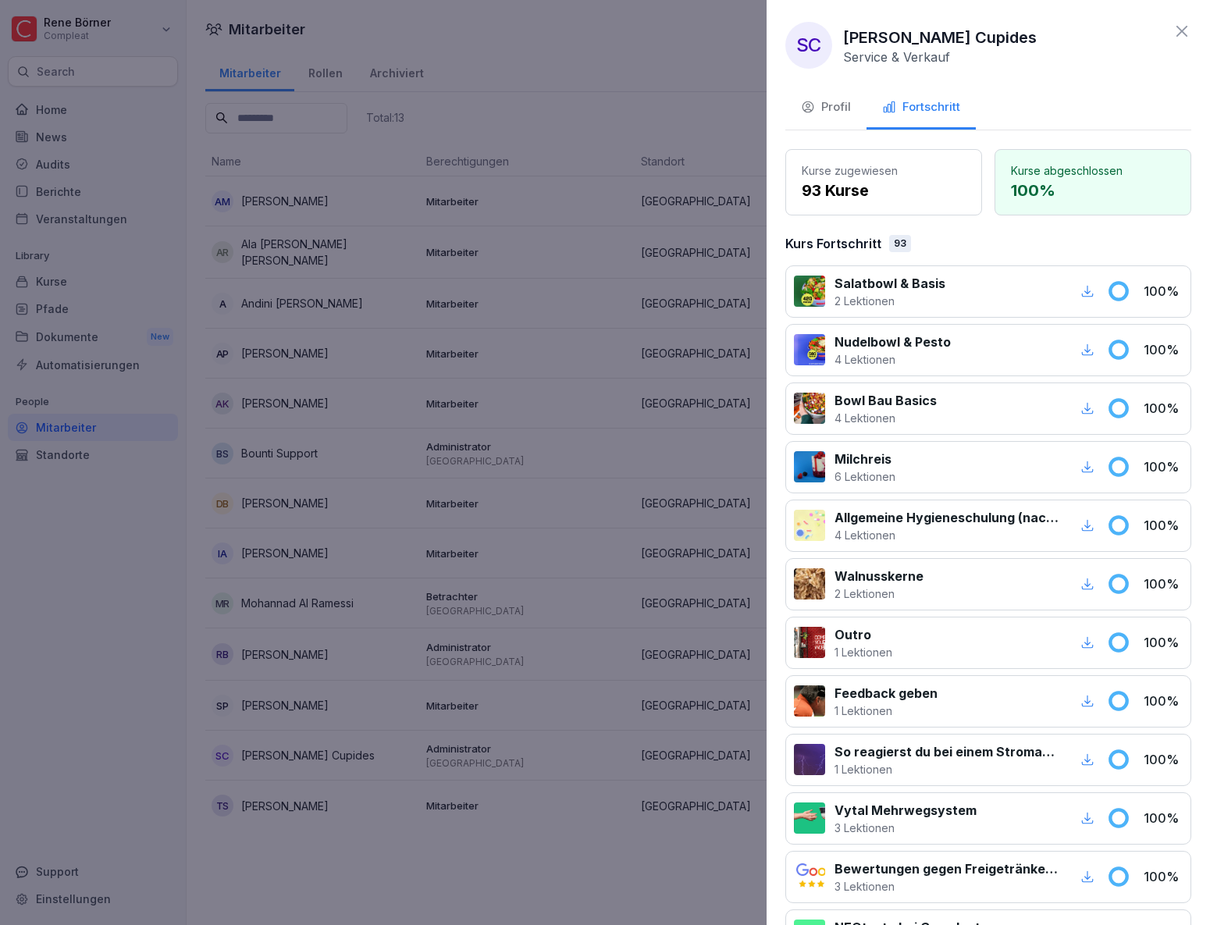
click at [1119, 525] on div "Allgemeine Hygieneschulung (nach LHMV §4) 4 Lektionen 100 %" at bounding box center [988, 526] width 406 height 52
drag, startPoint x: 841, startPoint y: 517, endPoint x: 847, endPoint y: 523, distance: 8.8
click at [843, 518] on p "Allgemeine Hygieneschulung (nach LHMV §4)" at bounding box center [946, 517] width 224 height 19
click at [874, 527] on p "4 Lektionen" at bounding box center [946, 535] width 224 height 16
click at [830, 104] on div "Profil" at bounding box center [826, 107] width 50 height 18
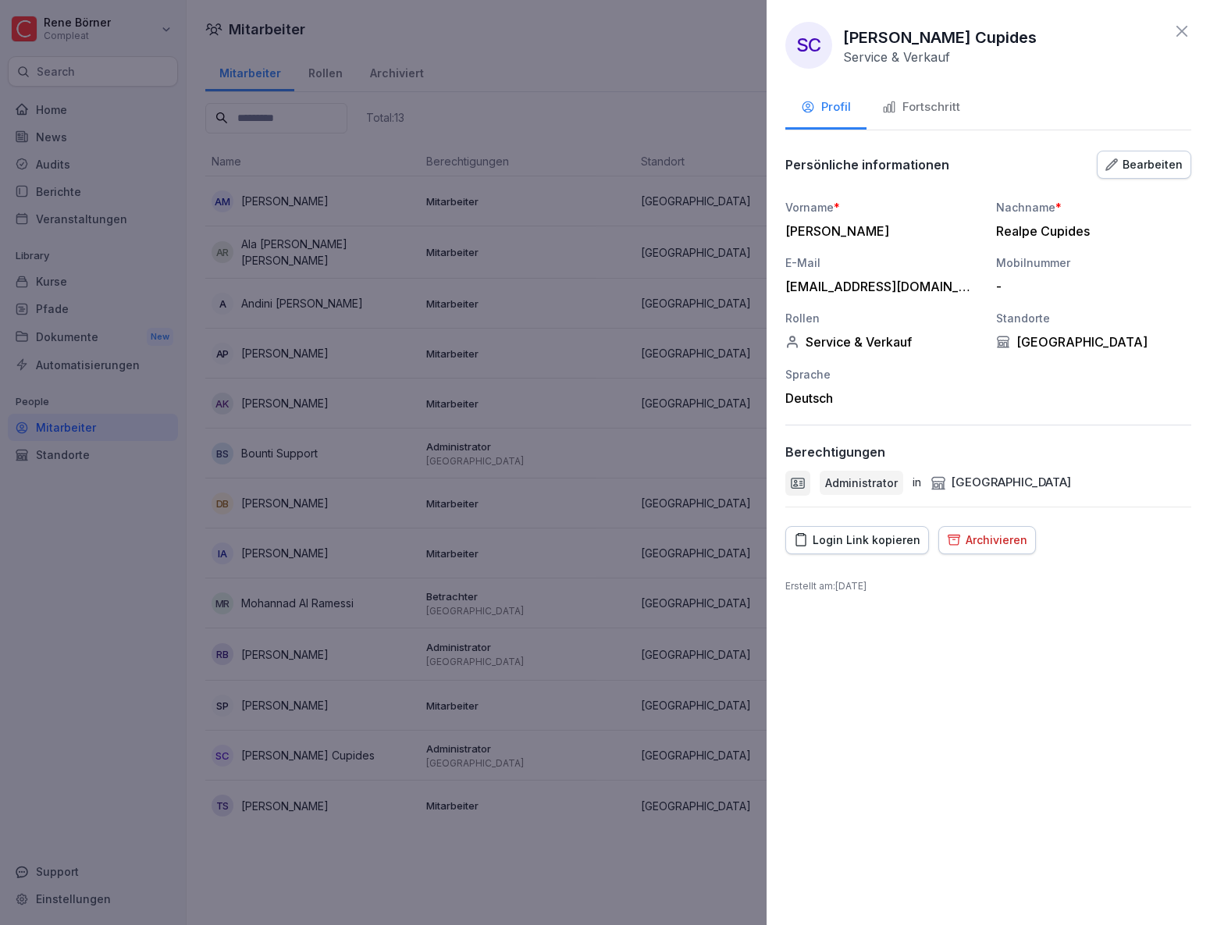
click at [1185, 28] on icon at bounding box center [1181, 31] width 11 height 11
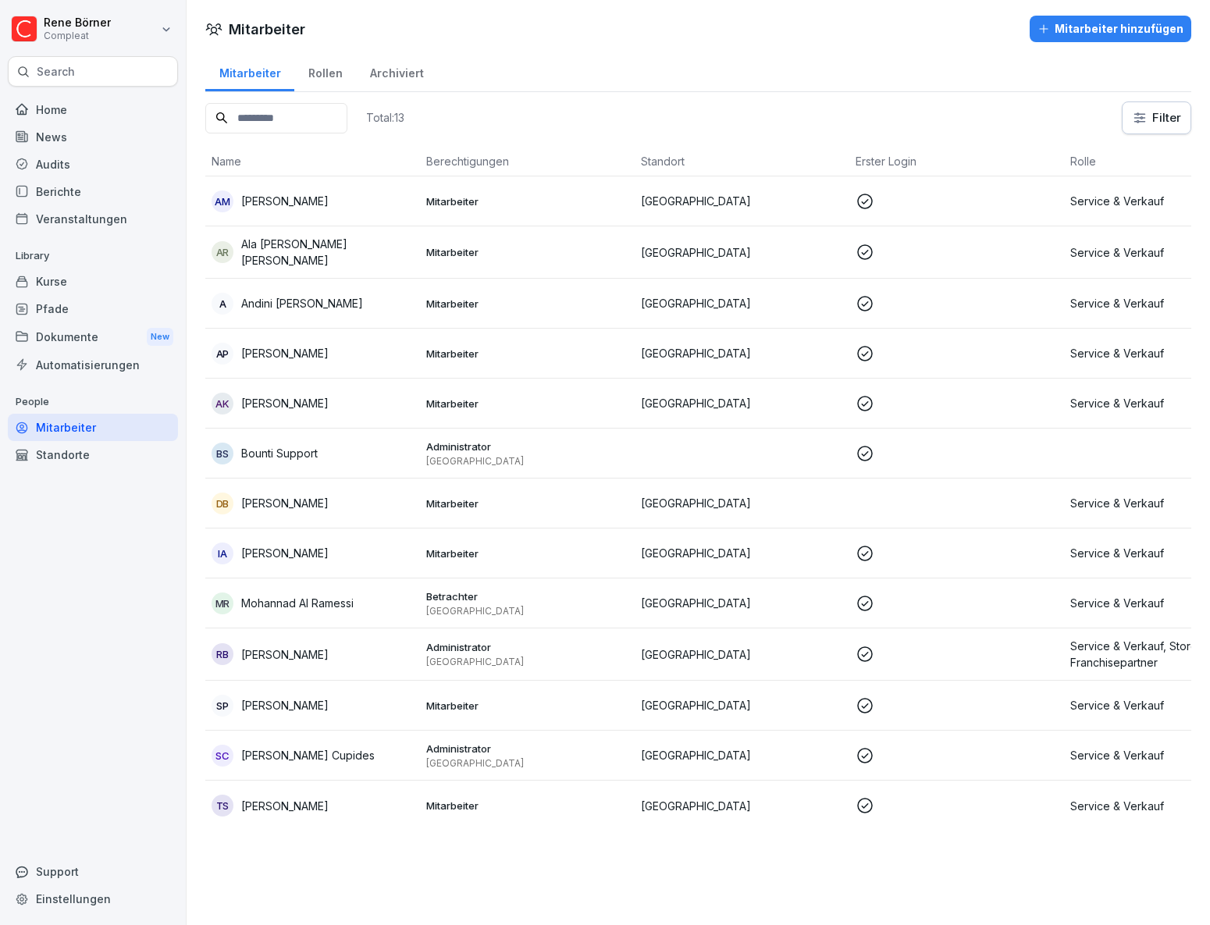
click at [73, 279] on div "Kurse" at bounding box center [93, 281] width 170 height 27
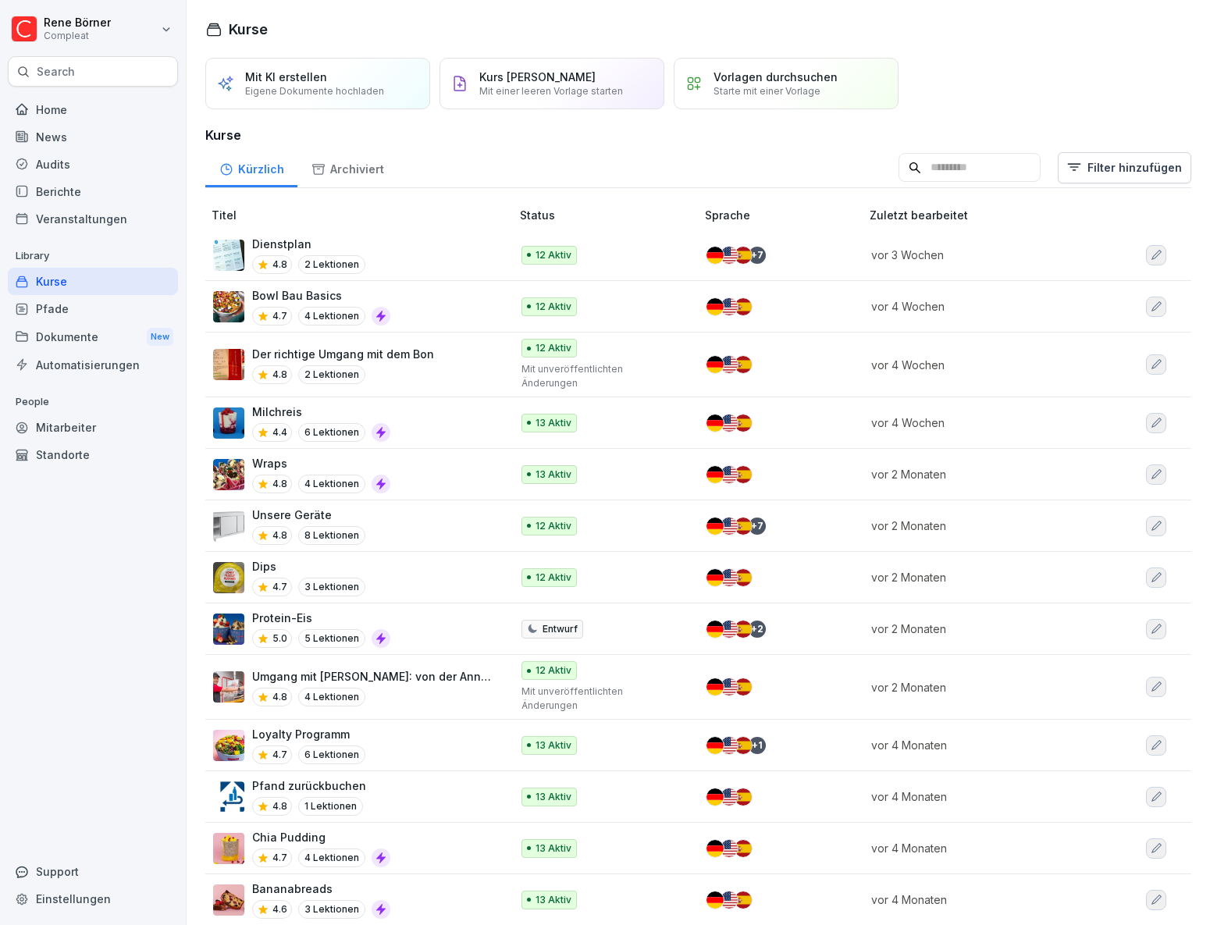
click at [436, 457] on div "Wraps 4.8 4 Lektionen" at bounding box center [354, 474] width 282 height 38
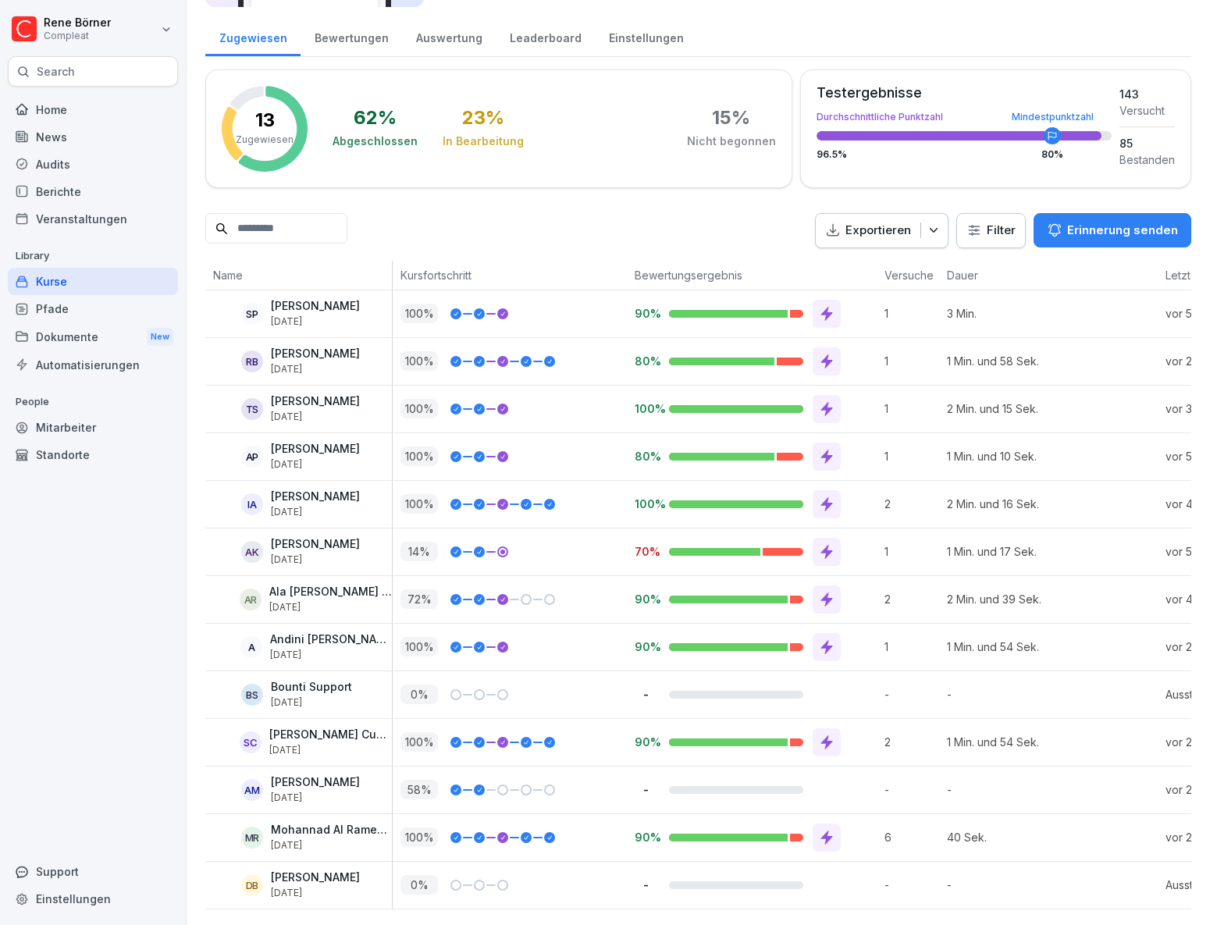
scroll to position [199, 0]
click at [824, 544] on icon at bounding box center [827, 552] width 16 height 16
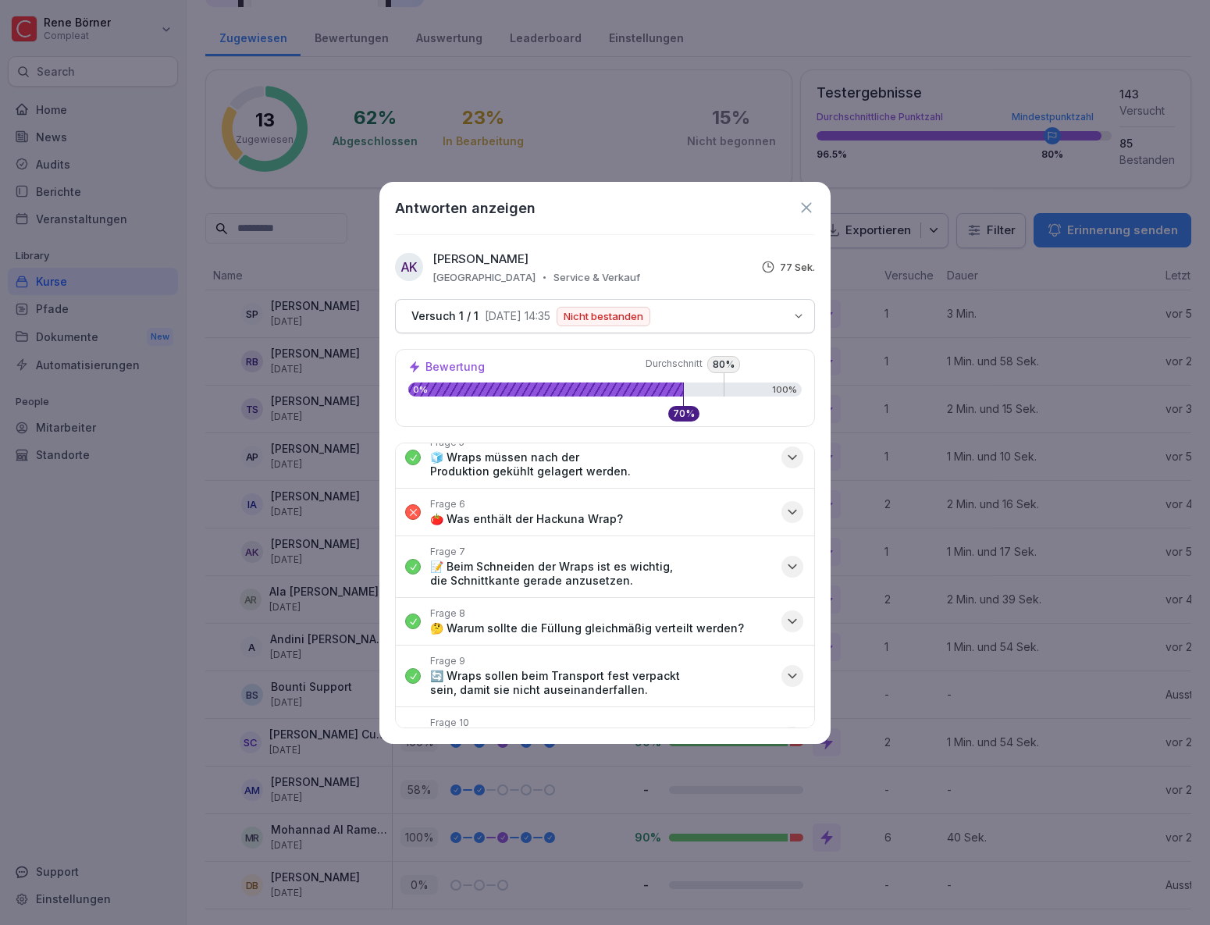
scroll to position [246, 0]
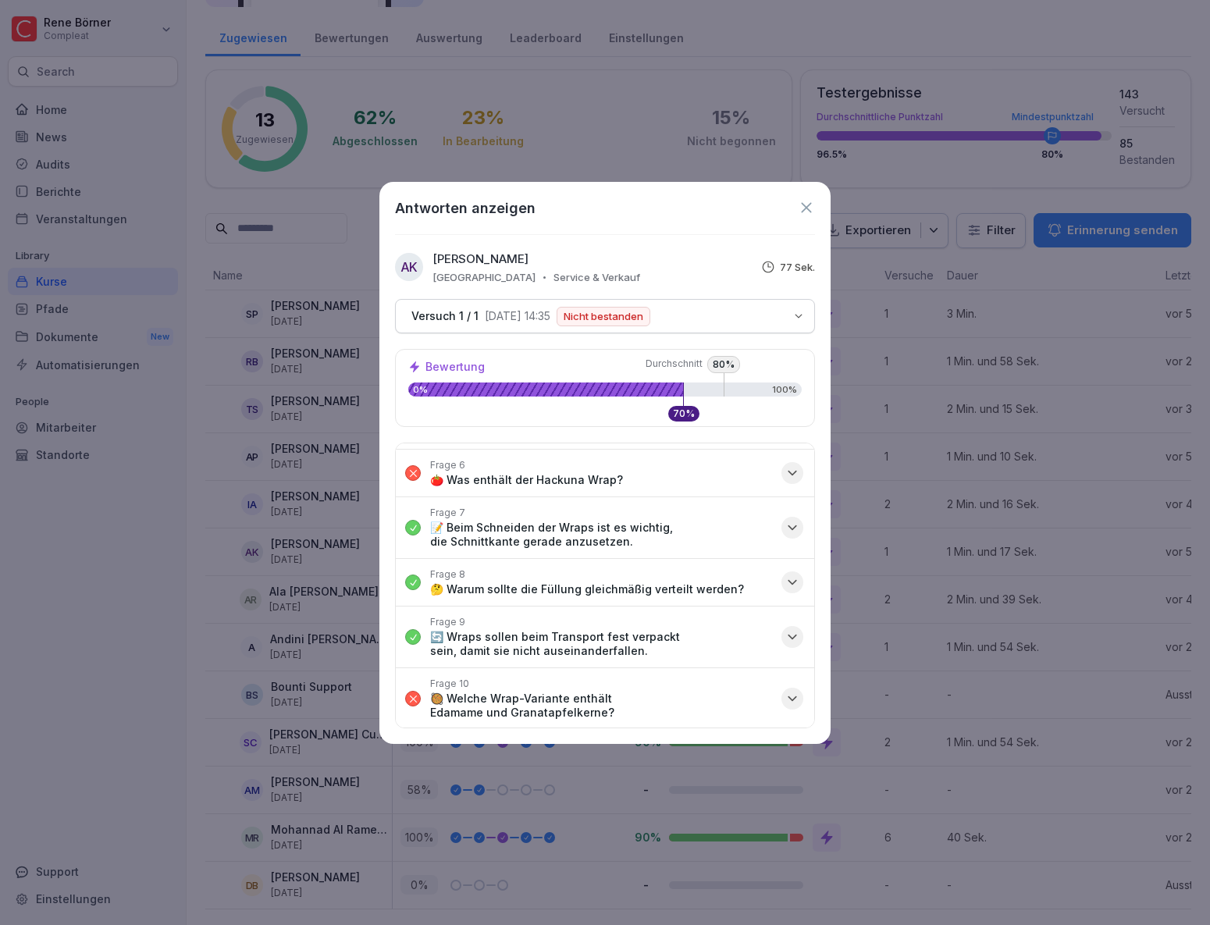
click at [805, 208] on icon at bounding box center [806, 207] width 10 height 10
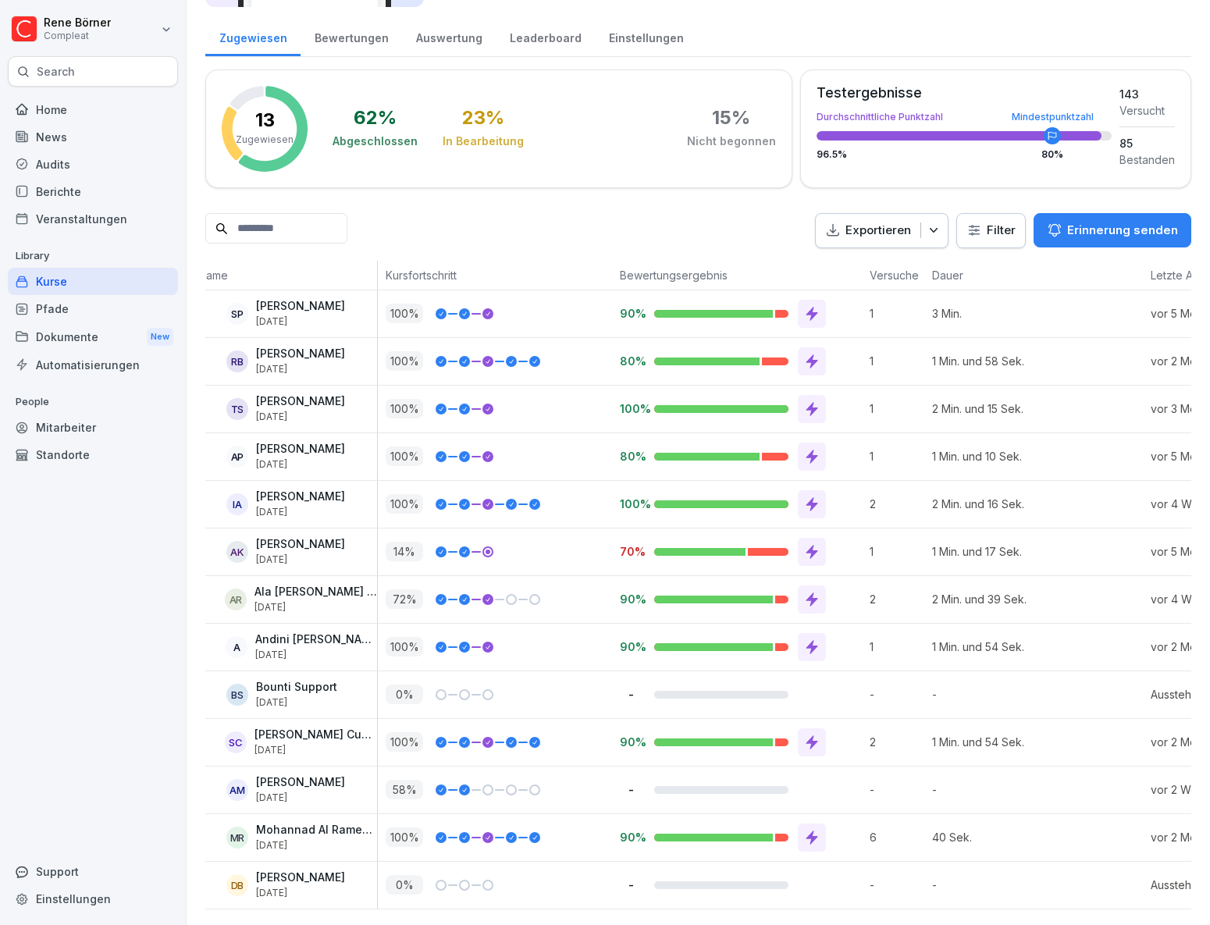
scroll to position [0, 0]
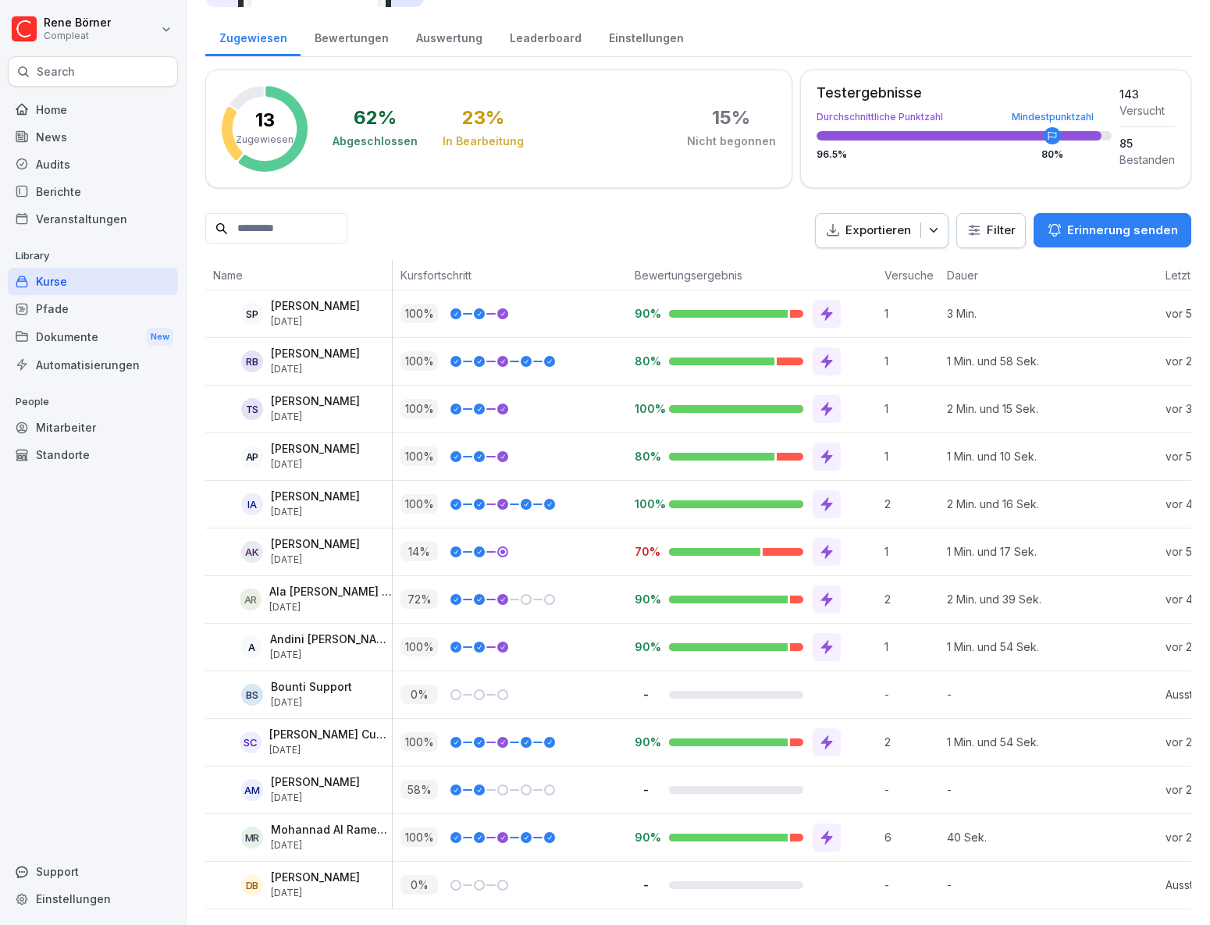
click at [64, 318] on div "Pfade" at bounding box center [93, 308] width 170 height 27
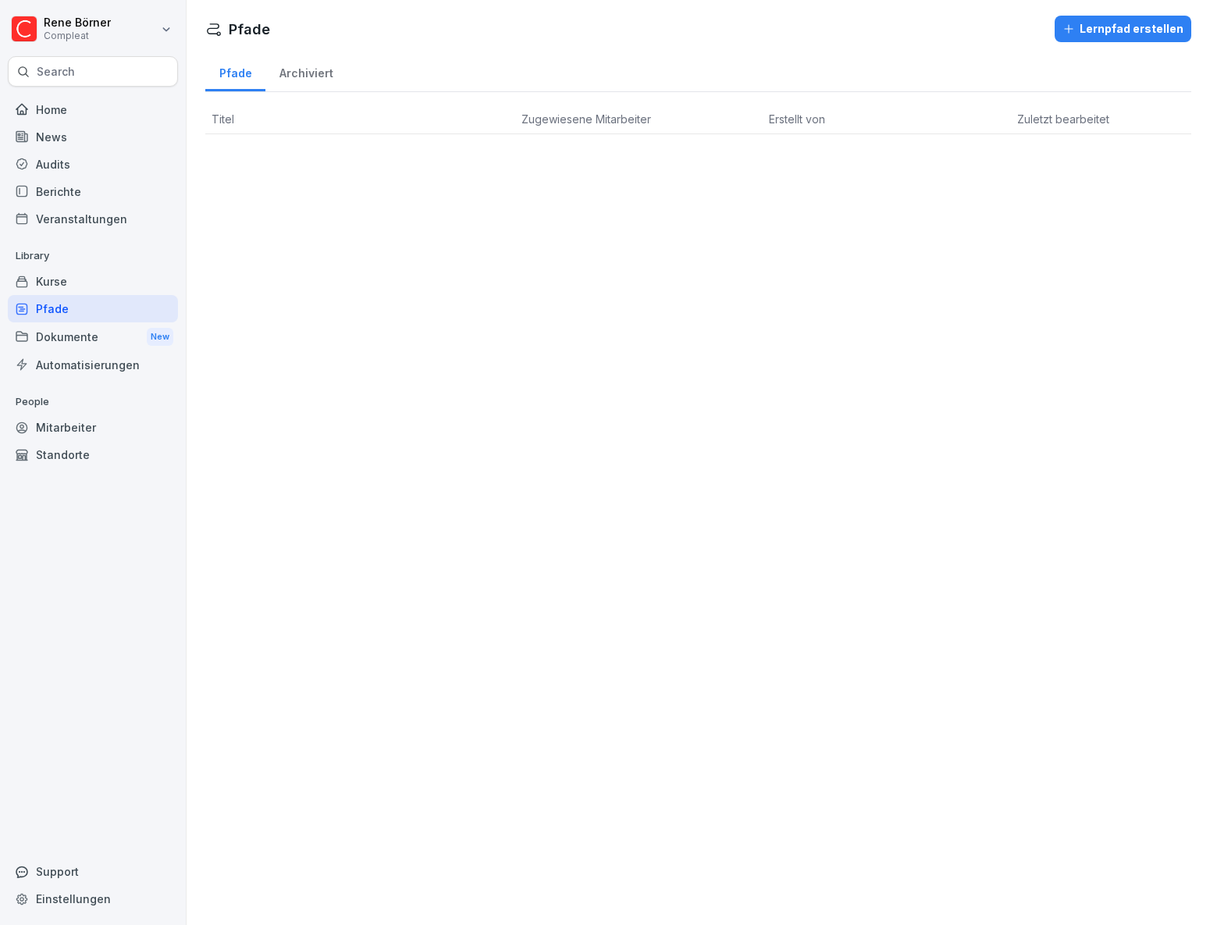
click at [52, 306] on div "Pfade" at bounding box center [93, 308] width 170 height 27
click at [87, 339] on div "Dokumente New" at bounding box center [93, 336] width 170 height 29
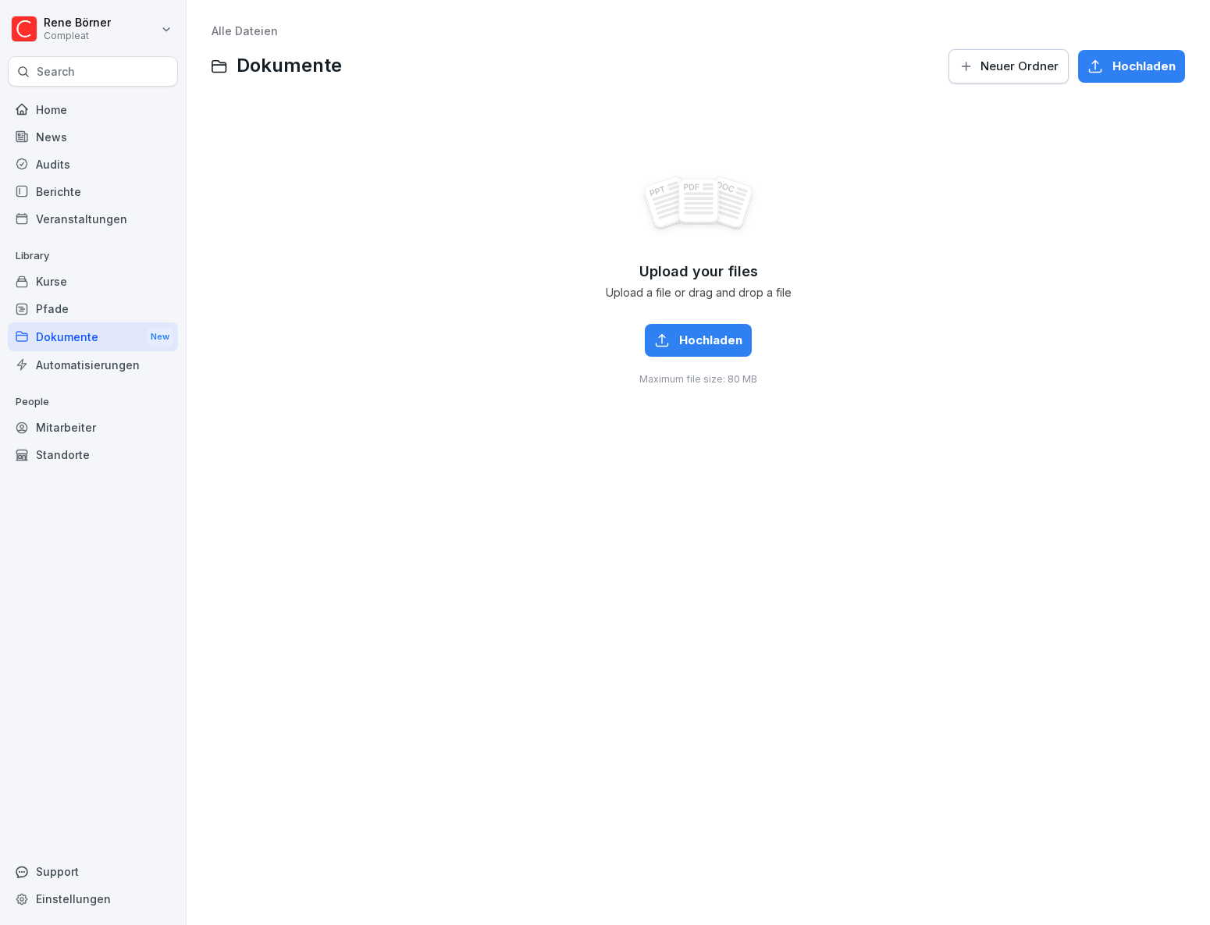
click at [62, 366] on div "Automatisierungen" at bounding box center [93, 364] width 170 height 27
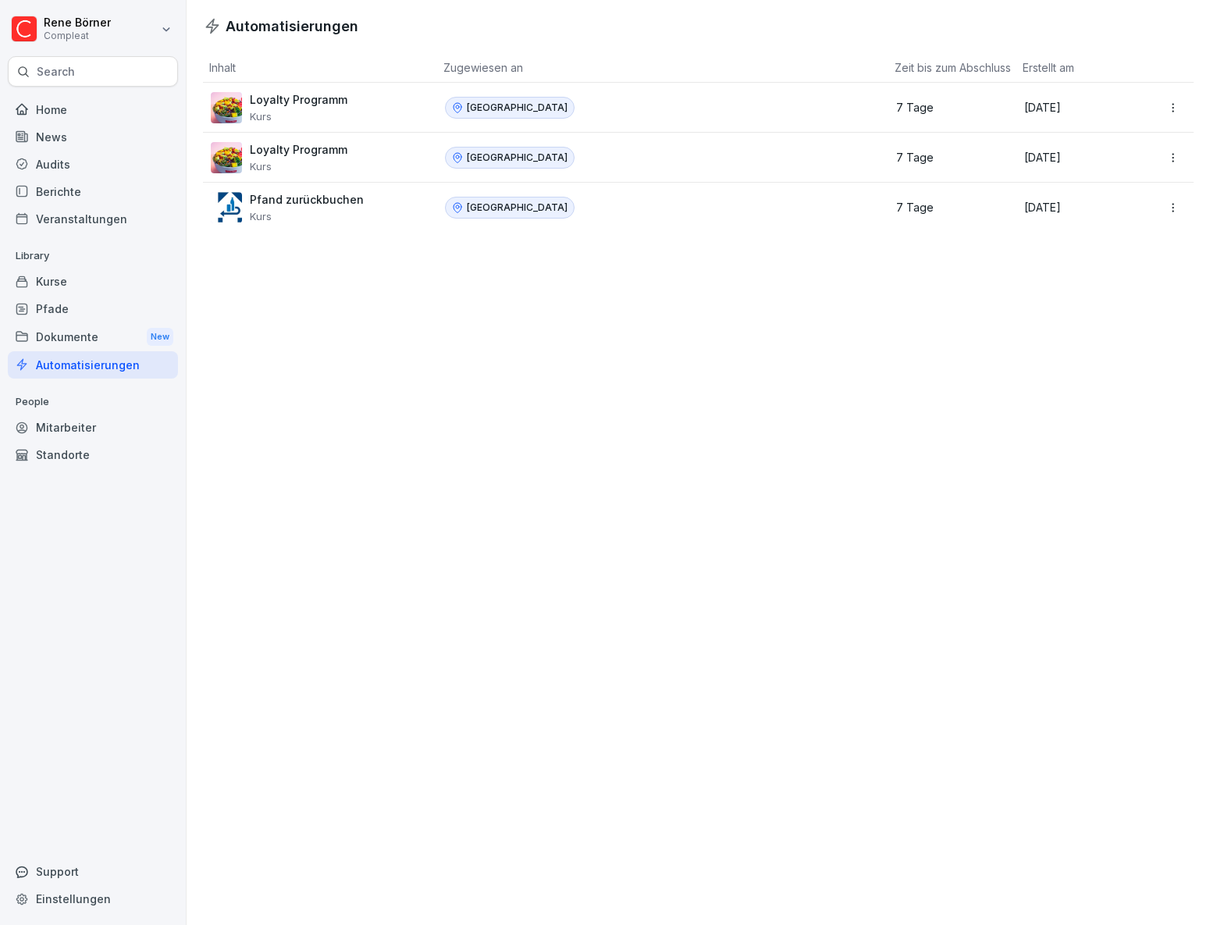
click at [59, 302] on div "Pfade" at bounding box center [93, 308] width 170 height 27
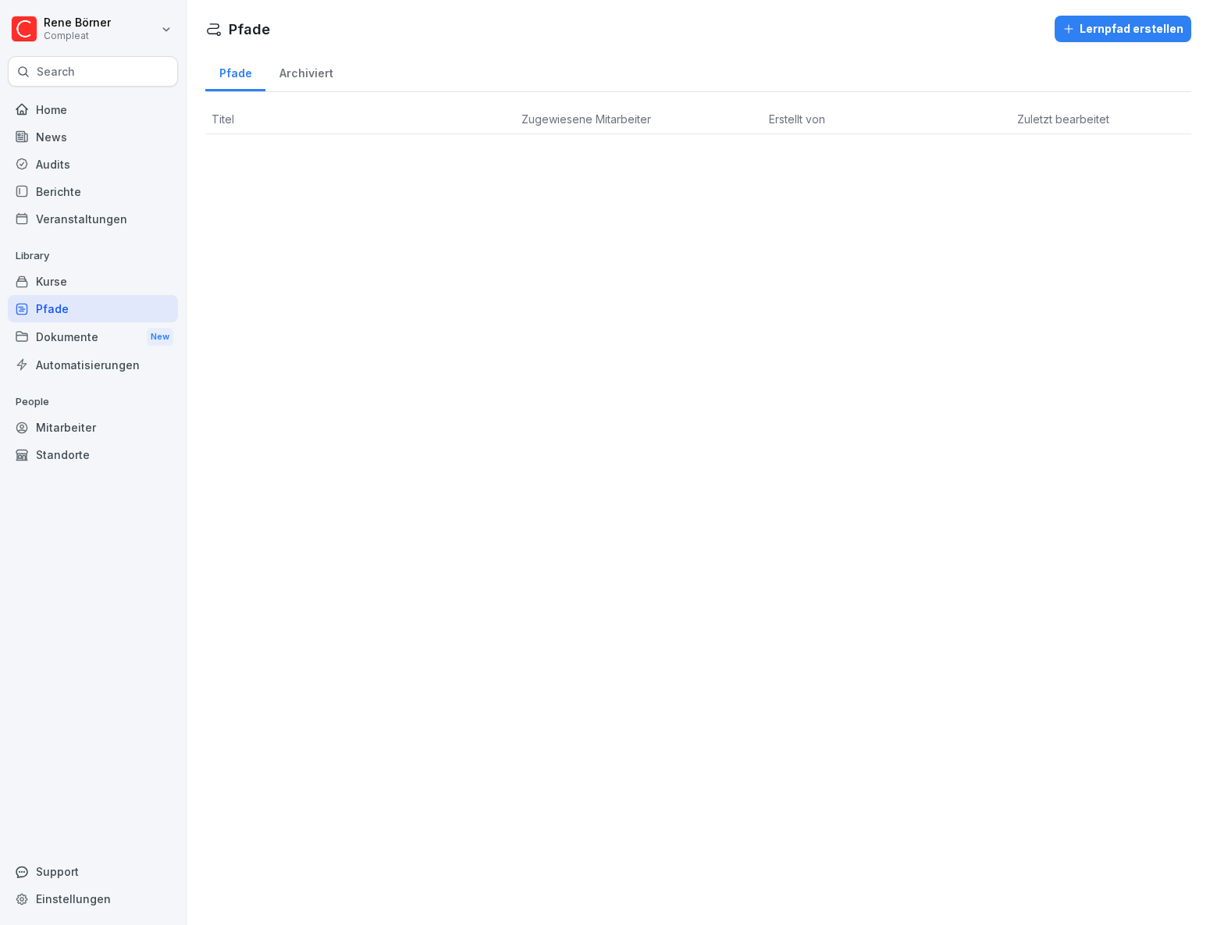
click at [84, 279] on div "Kurse" at bounding box center [93, 281] width 170 height 27
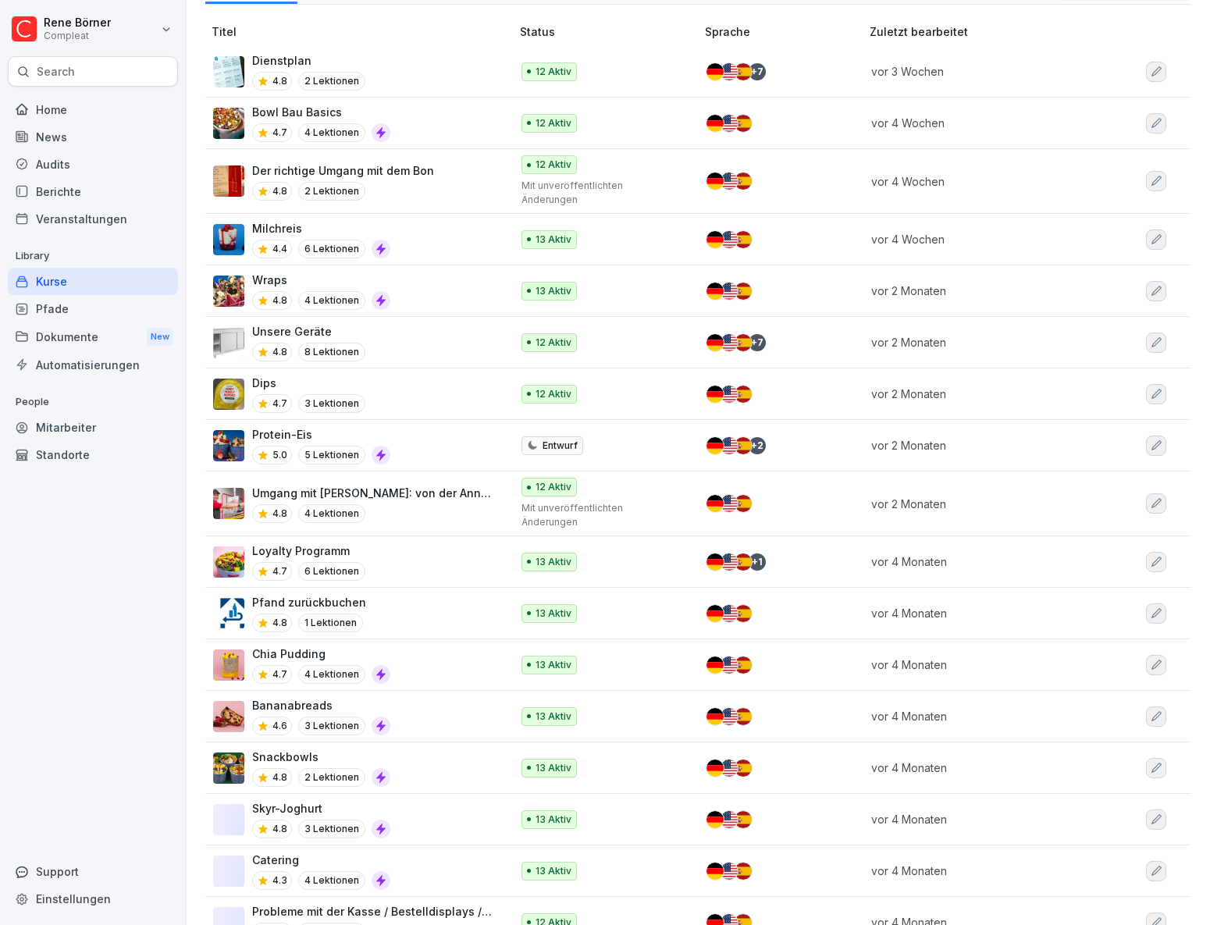
scroll to position [212, 0]
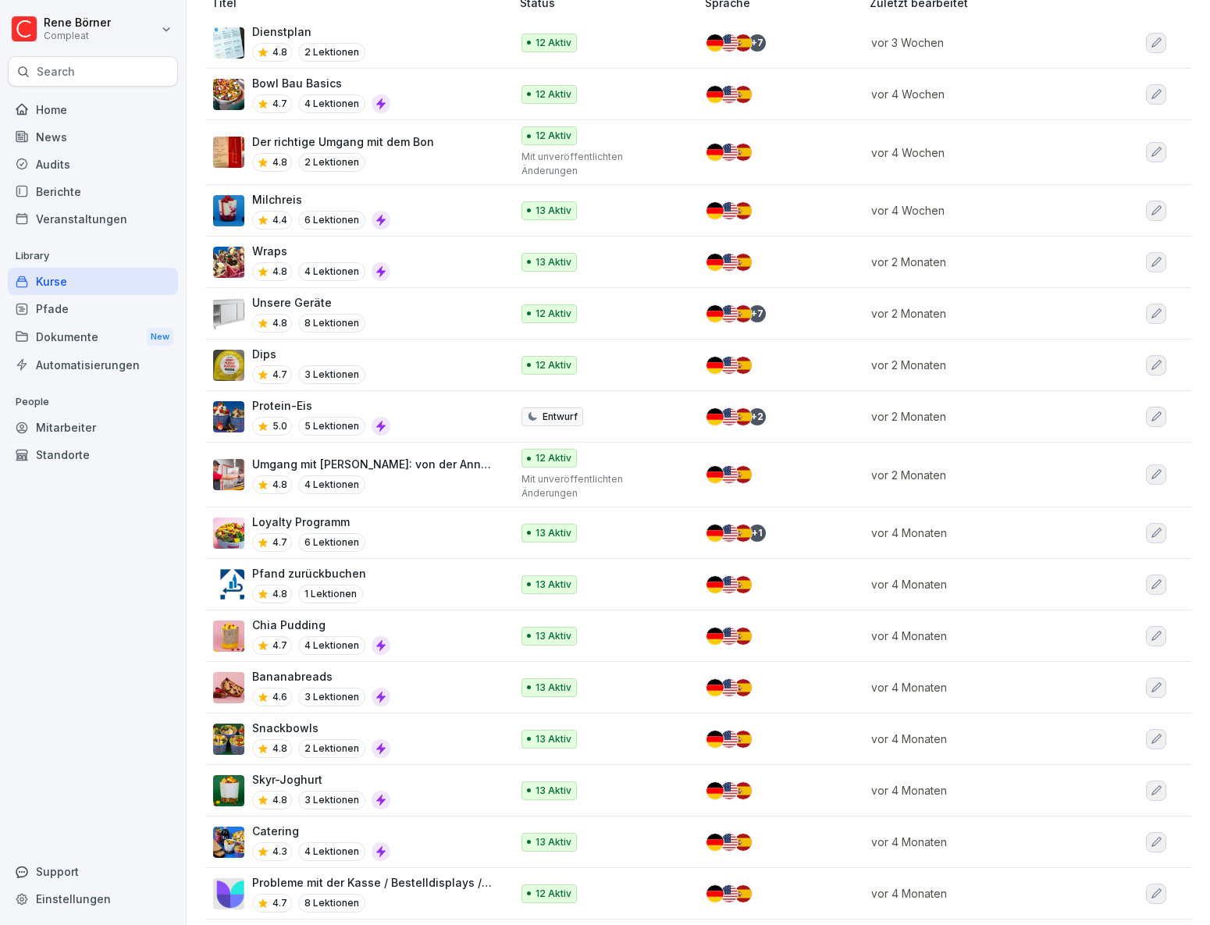
click at [1150, 733] on icon "button" at bounding box center [1156, 739] width 12 height 12
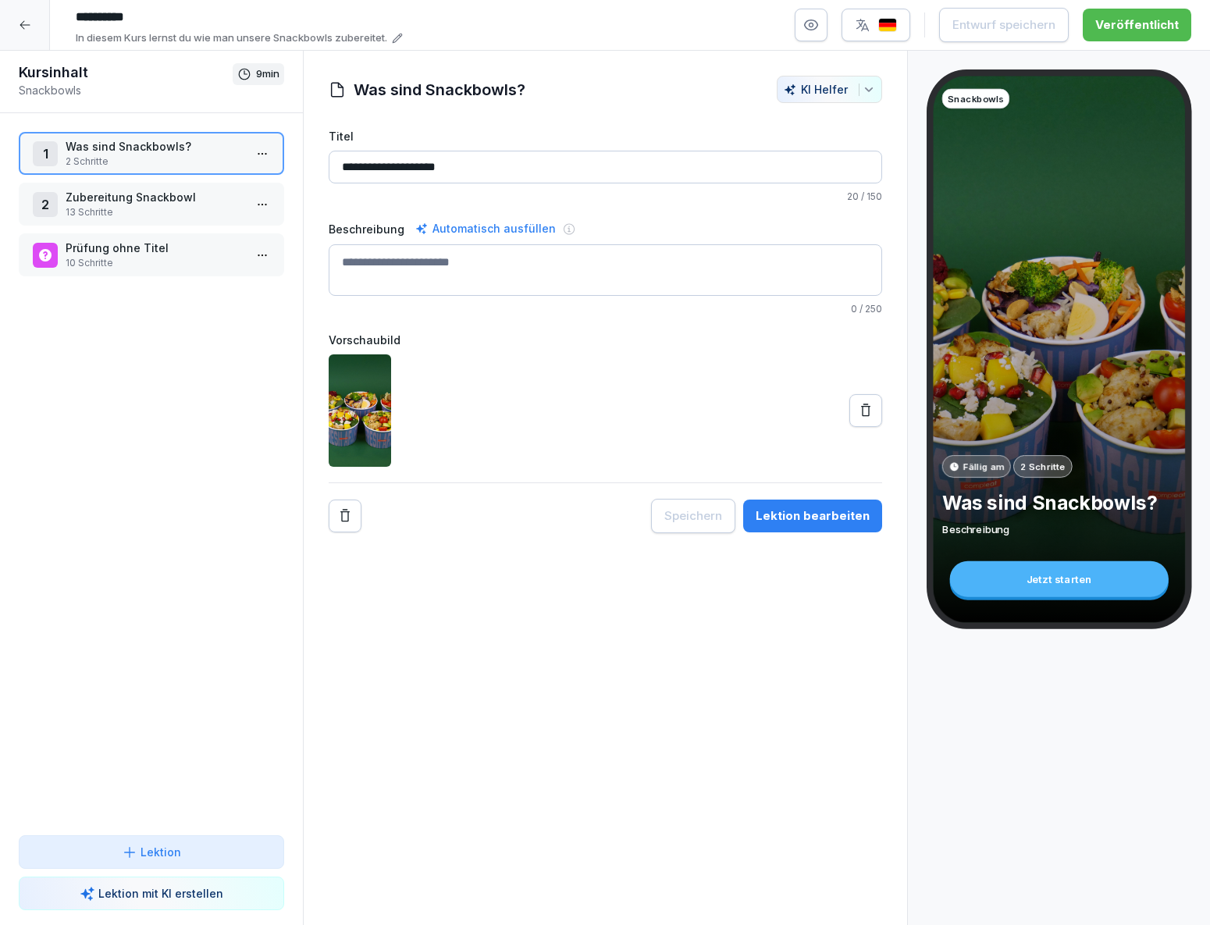
click at [27, 27] on icon at bounding box center [25, 25] width 12 height 12
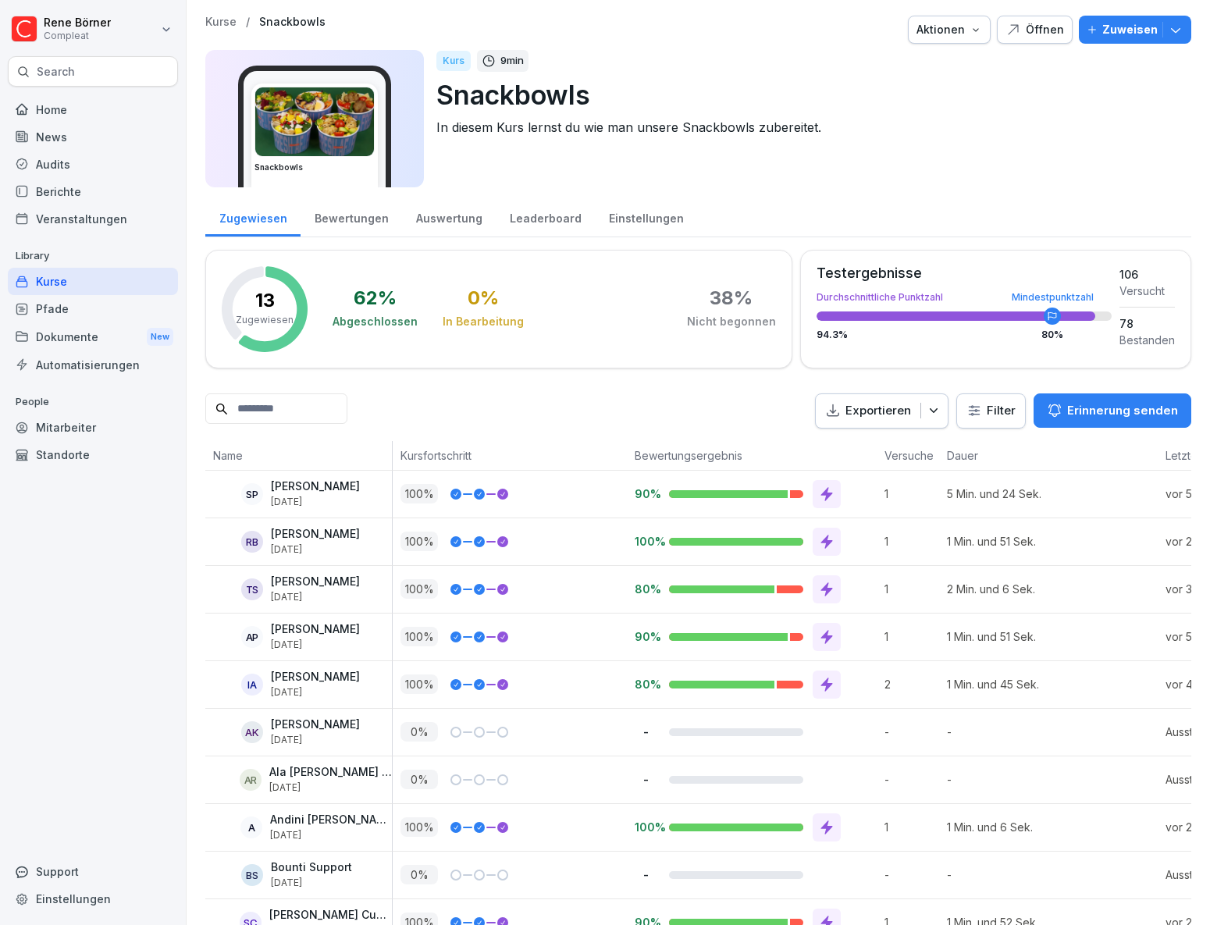
click at [68, 119] on div "Home" at bounding box center [93, 109] width 170 height 27
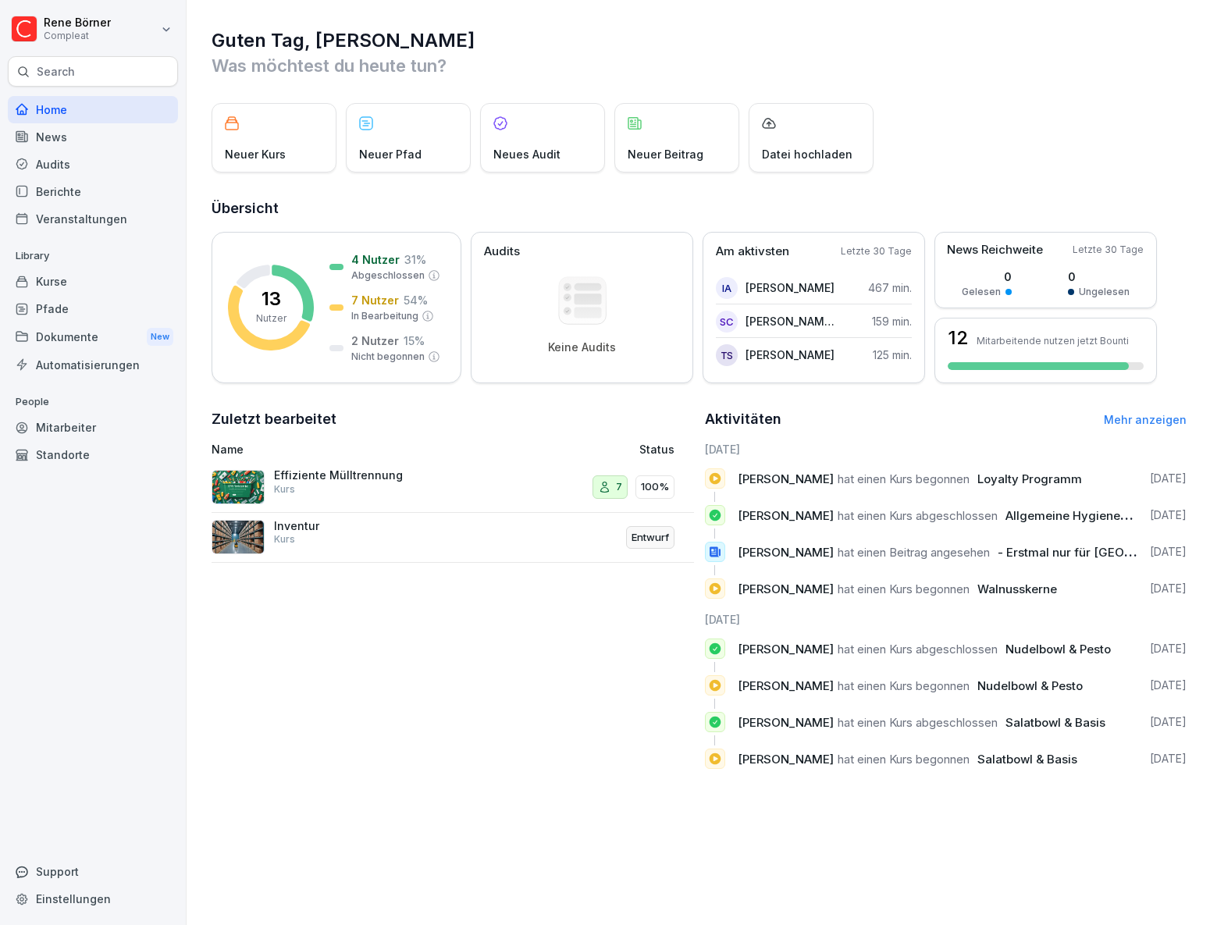
click at [70, 144] on div "News" at bounding box center [93, 136] width 170 height 27
click at [68, 167] on div "Audits" at bounding box center [93, 164] width 170 height 27
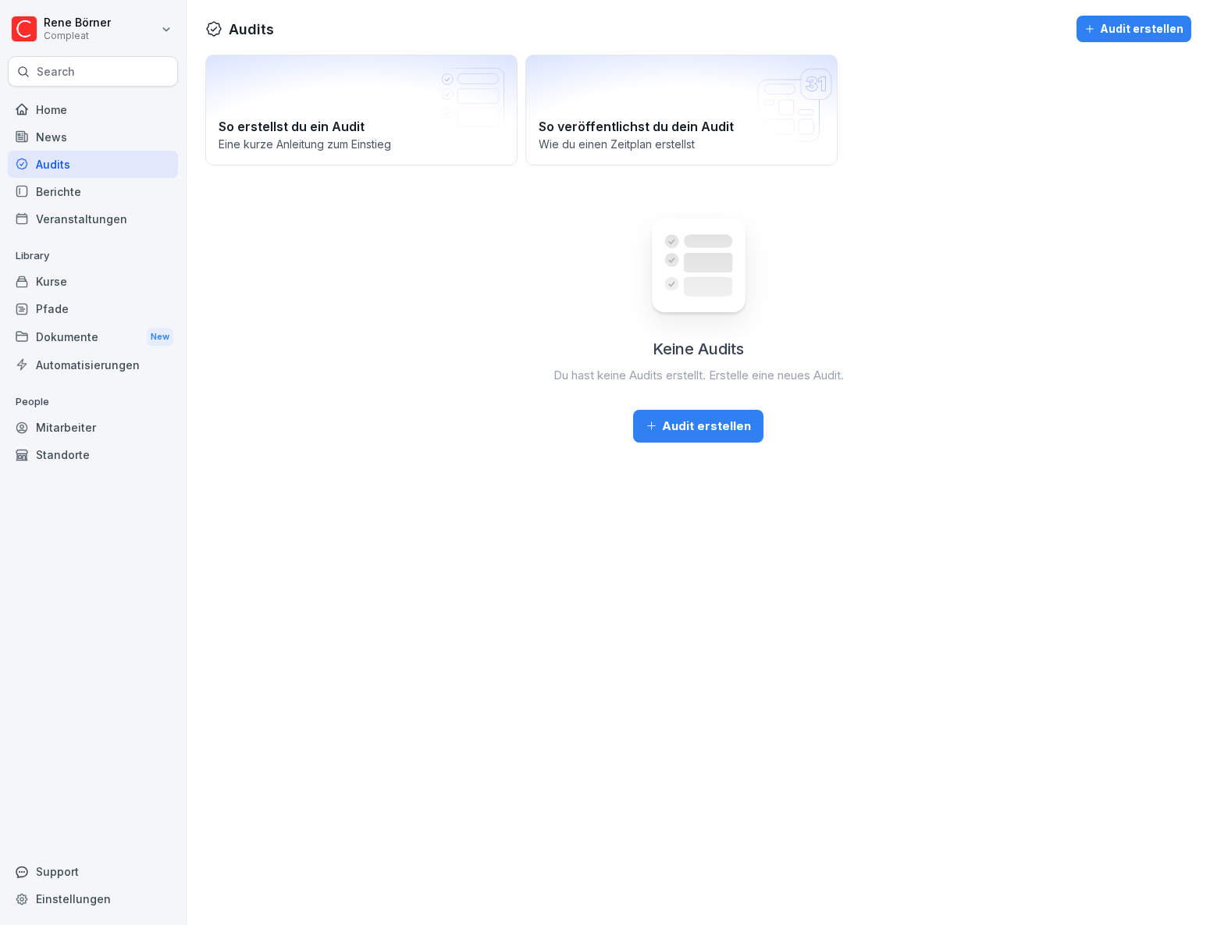
click at [62, 163] on div "Audits" at bounding box center [93, 164] width 170 height 27
click at [91, 198] on div "Berichte" at bounding box center [93, 191] width 170 height 27
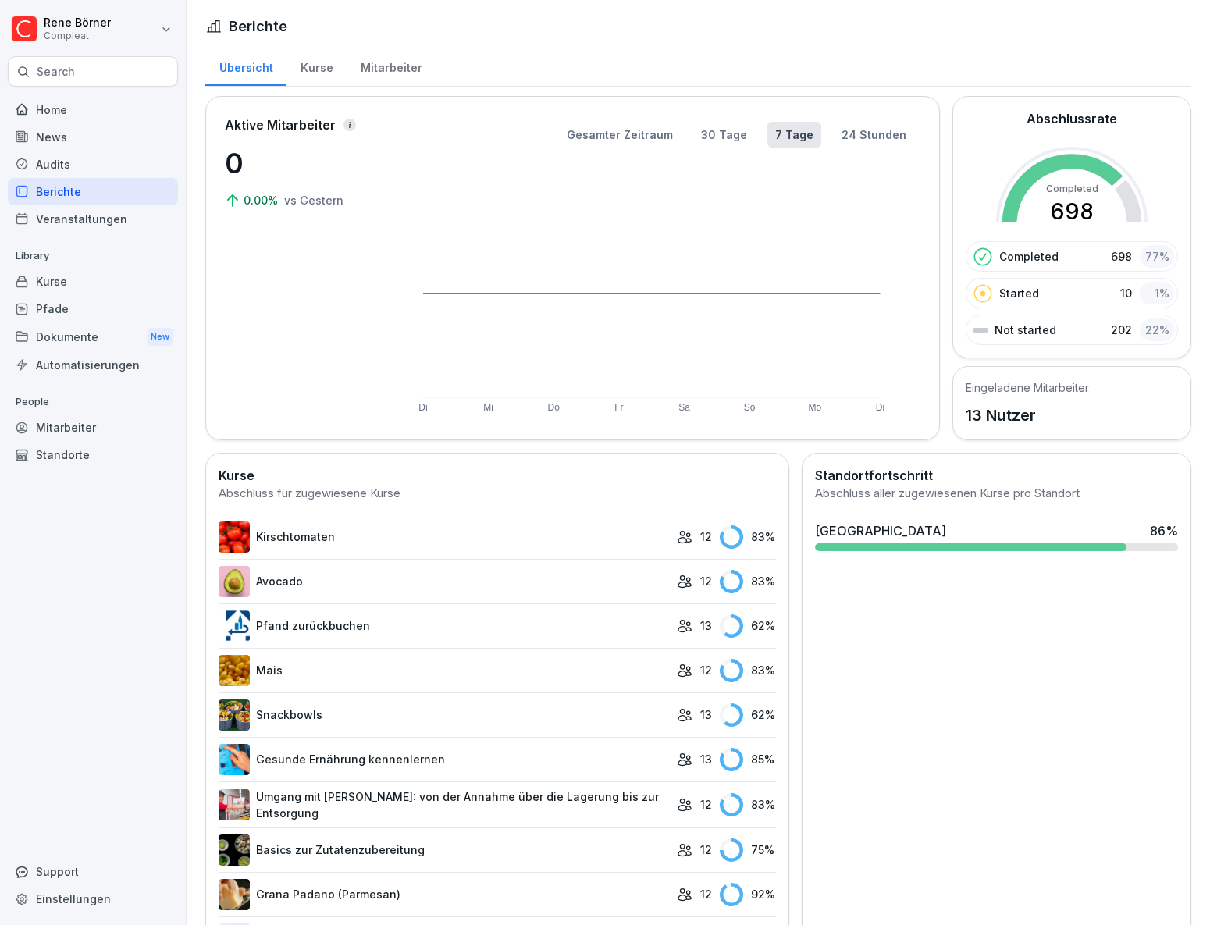
click at [78, 221] on div "Veranstaltungen" at bounding box center [93, 218] width 170 height 27
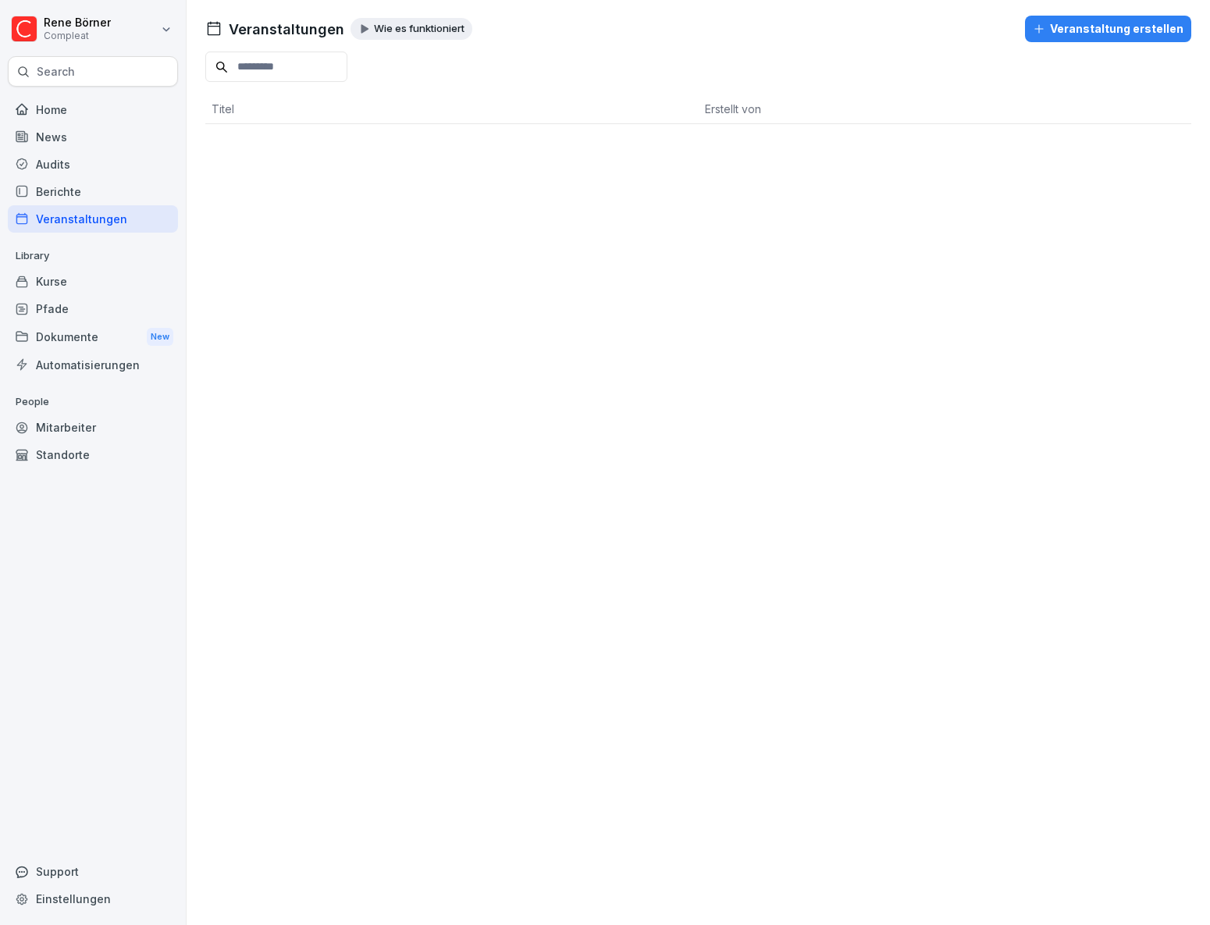
click at [76, 289] on div "Kurse" at bounding box center [93, 281] width 170 height 27
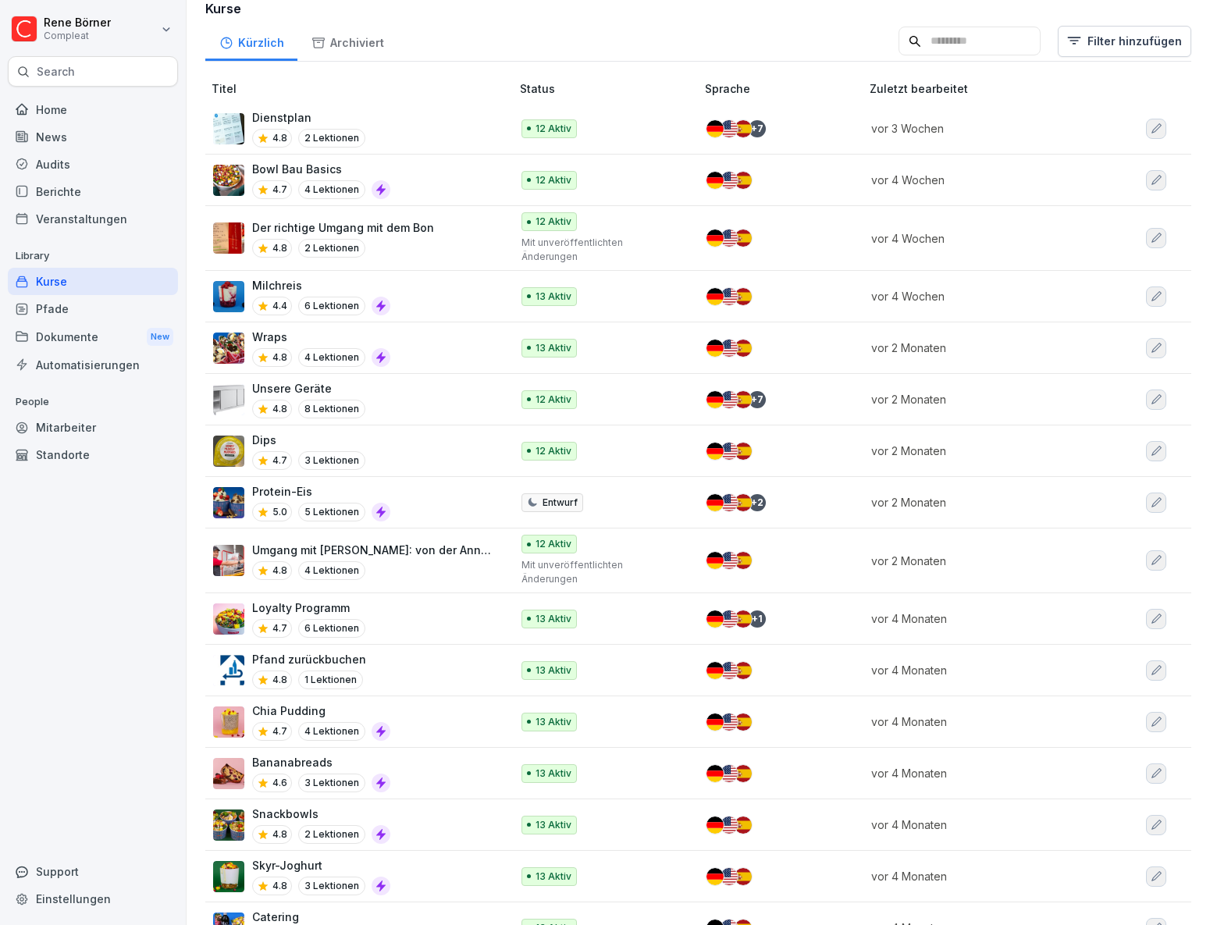
scroll to position [141, 0]
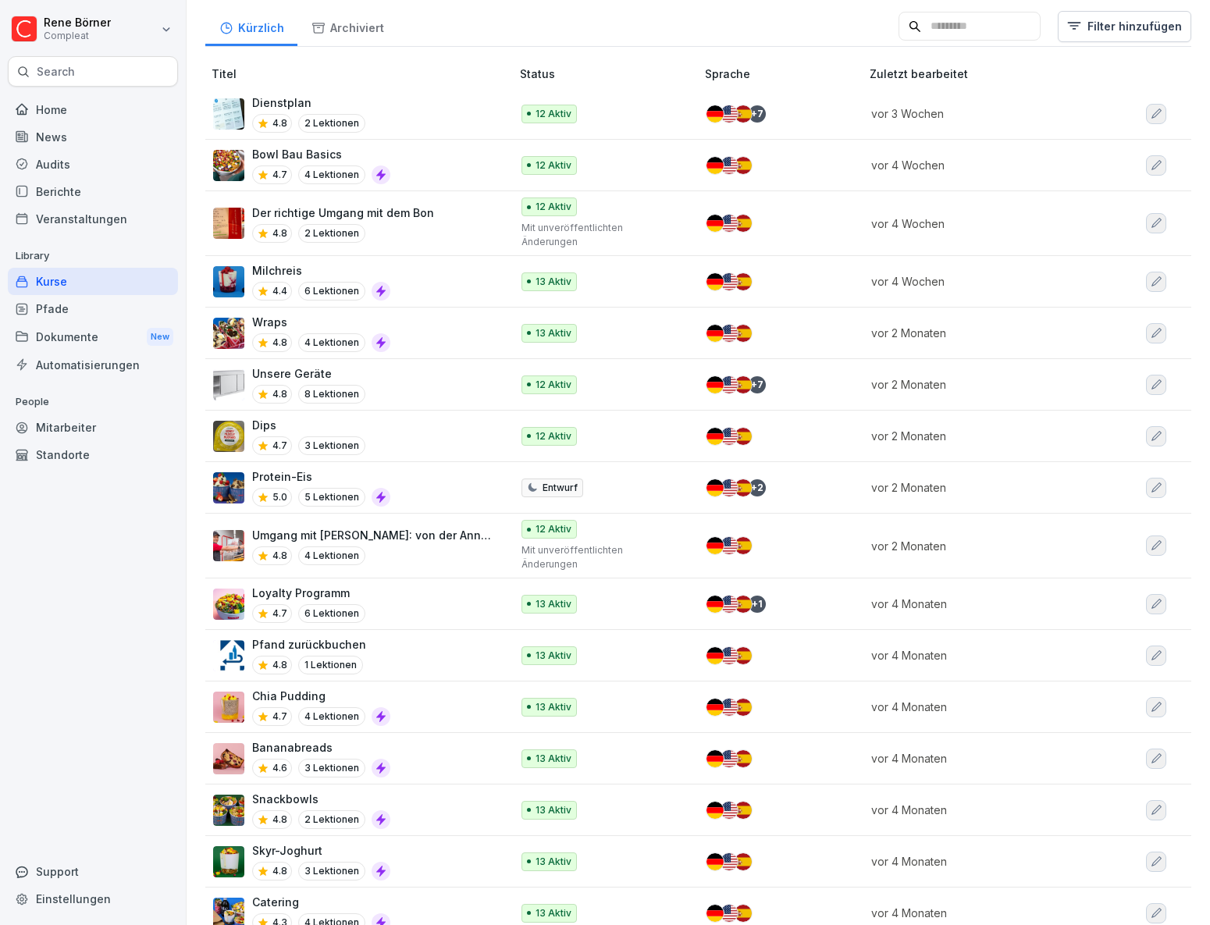
click at [464, 842] on div "Skyr-Joghurt 4.8 3 Lektionen" at bounding box center [354, 861] width 282 height 38
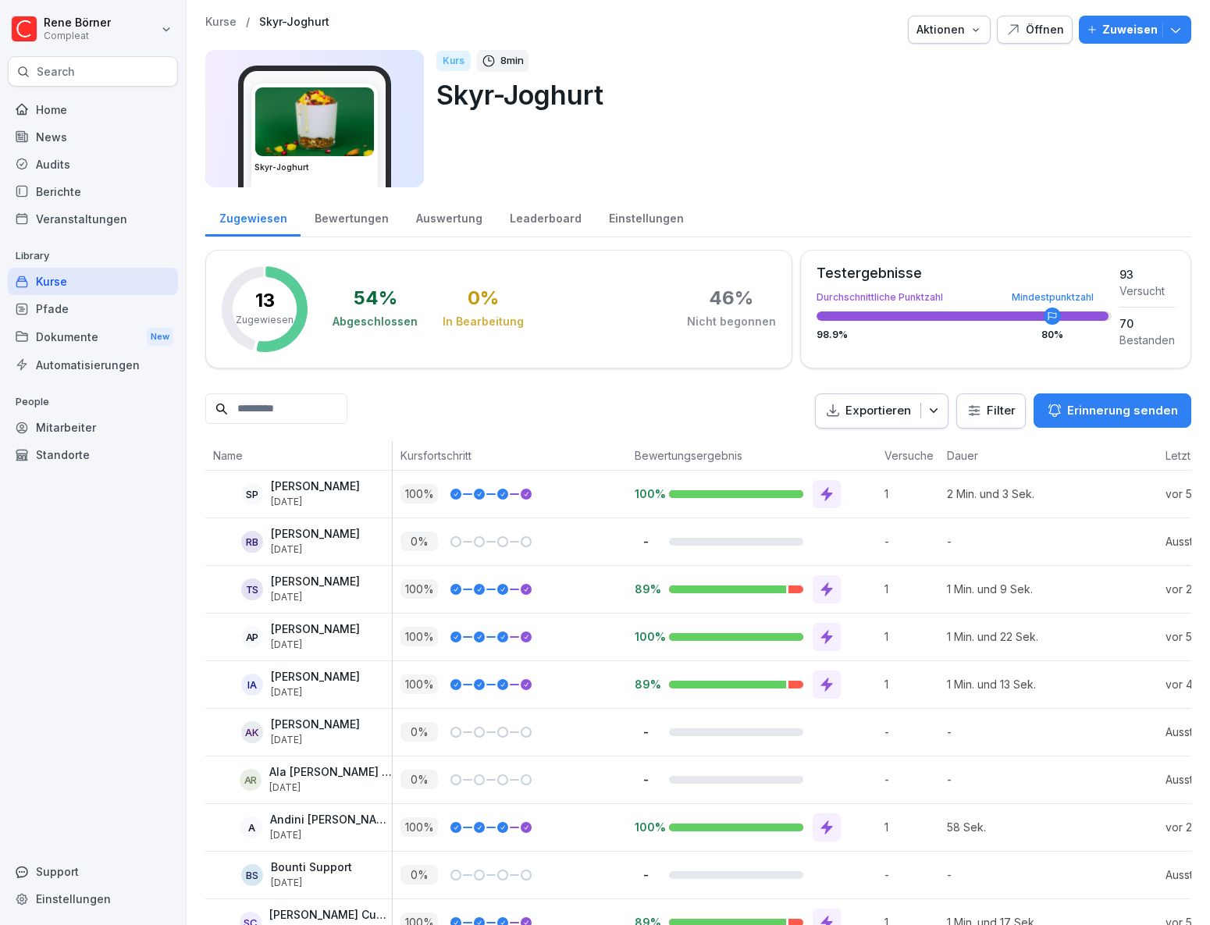
click at [1097, 414] on p "Erinnerung senden" at bounding box center [1122, 410] width 111 height 17
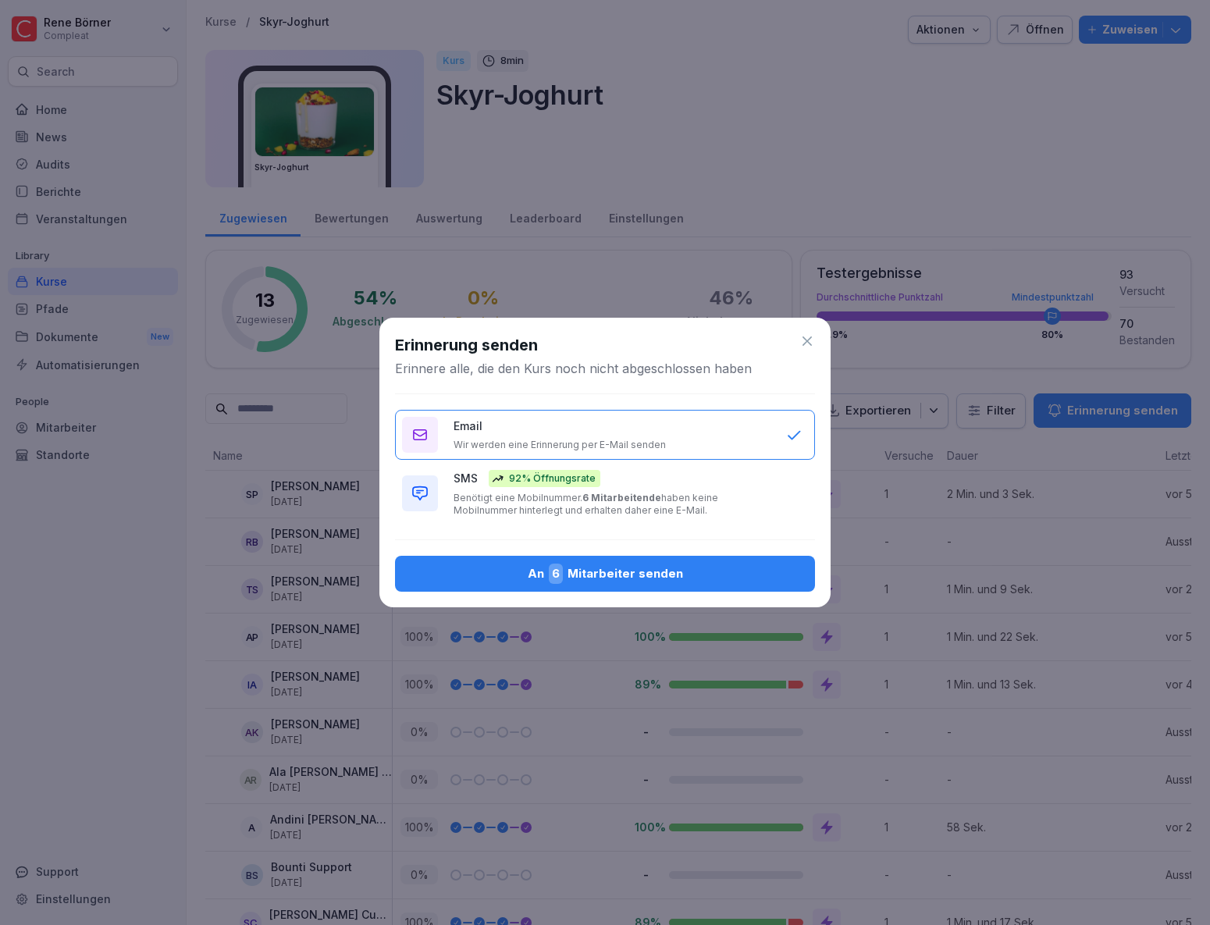
click at [800, 343] on icon at bounding box center [807, 341] width 16 height 16
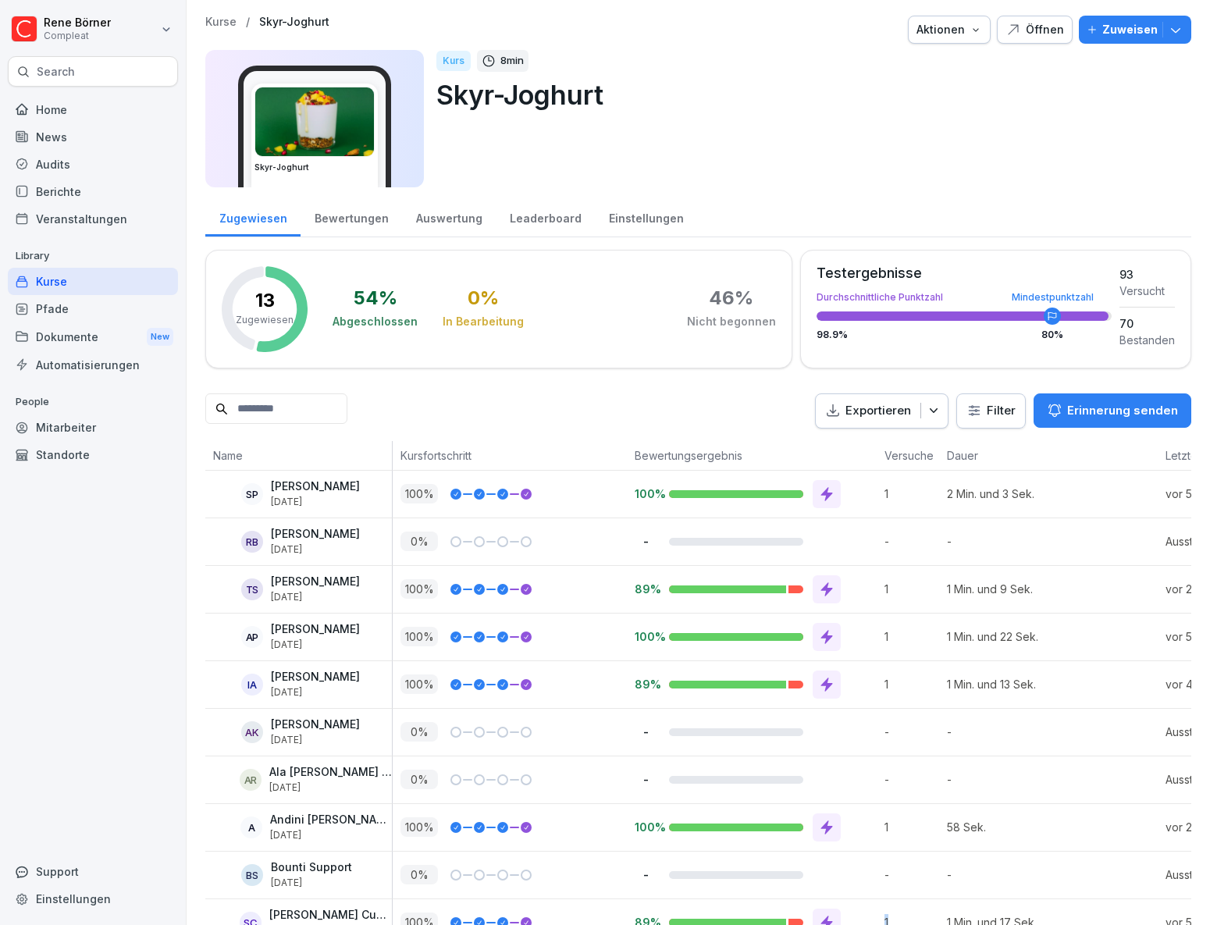
drag, startPoint x: 827, startPoint y: 906, endPoint x: 936, endPoint y: 905, distance: 109.3
click at [936, 905] on tr "SC Sofi Alejandra Realpe Cupides 7. Apr. 2025 100 % 89% 1 1 Min. und 17 Sek. vo…" at bounding box center [821, 923] width 1233 height 48
click at [73, 371] on div "Automatisierungen" at bounding box center [93, 364] width 170 height 27
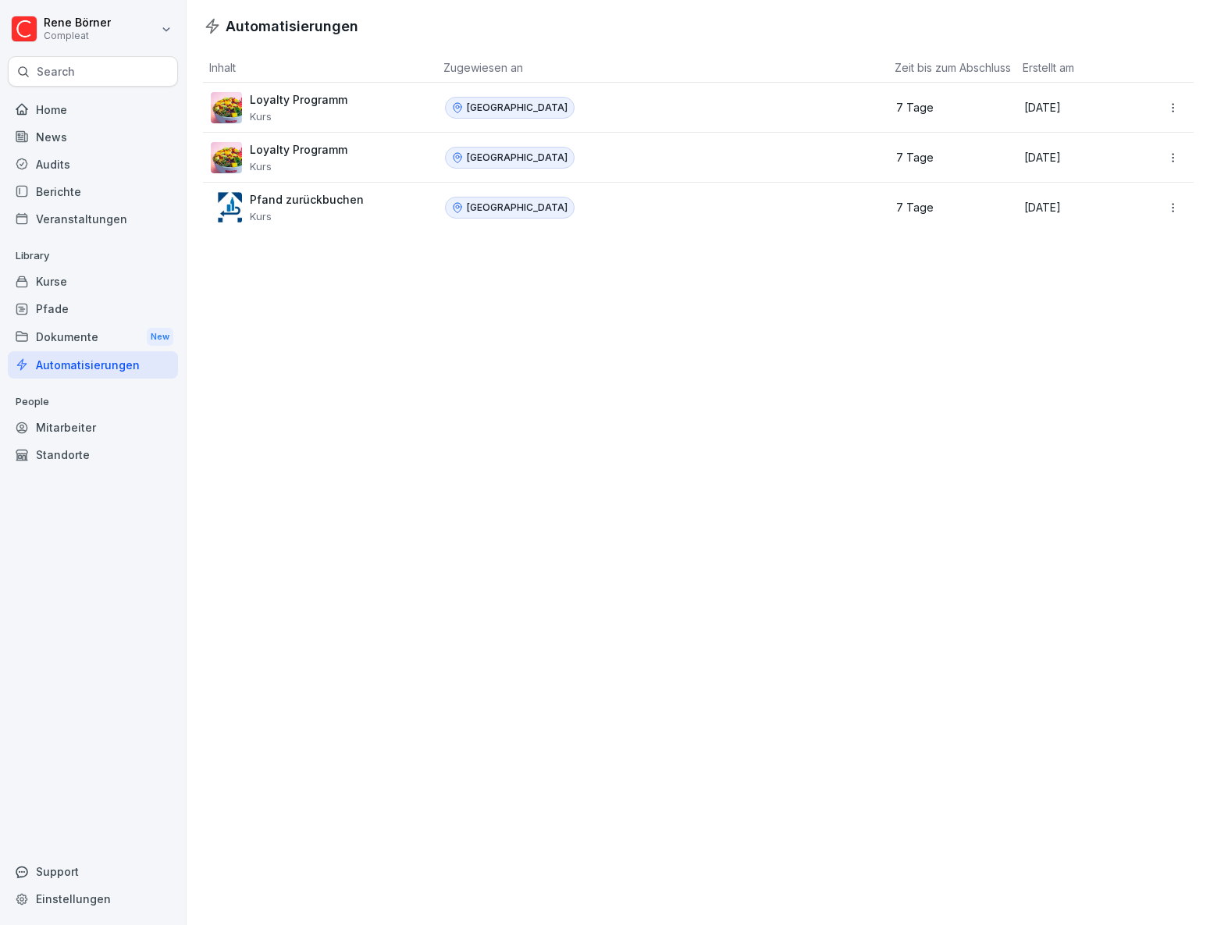
click at [51, 289] on div "Kurse" at bounding box center [93, 281] width 170 height 27
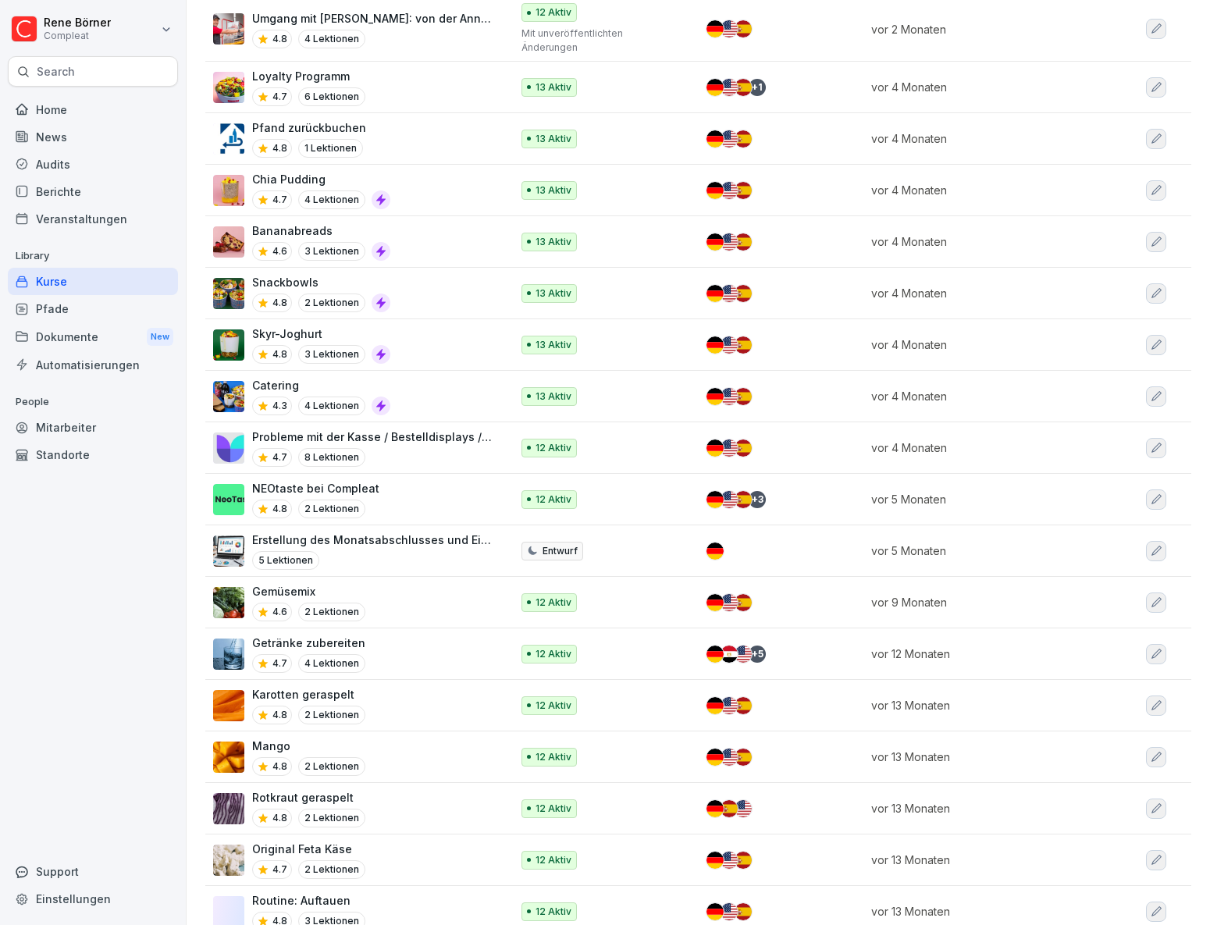
scroll to position [709, 0]
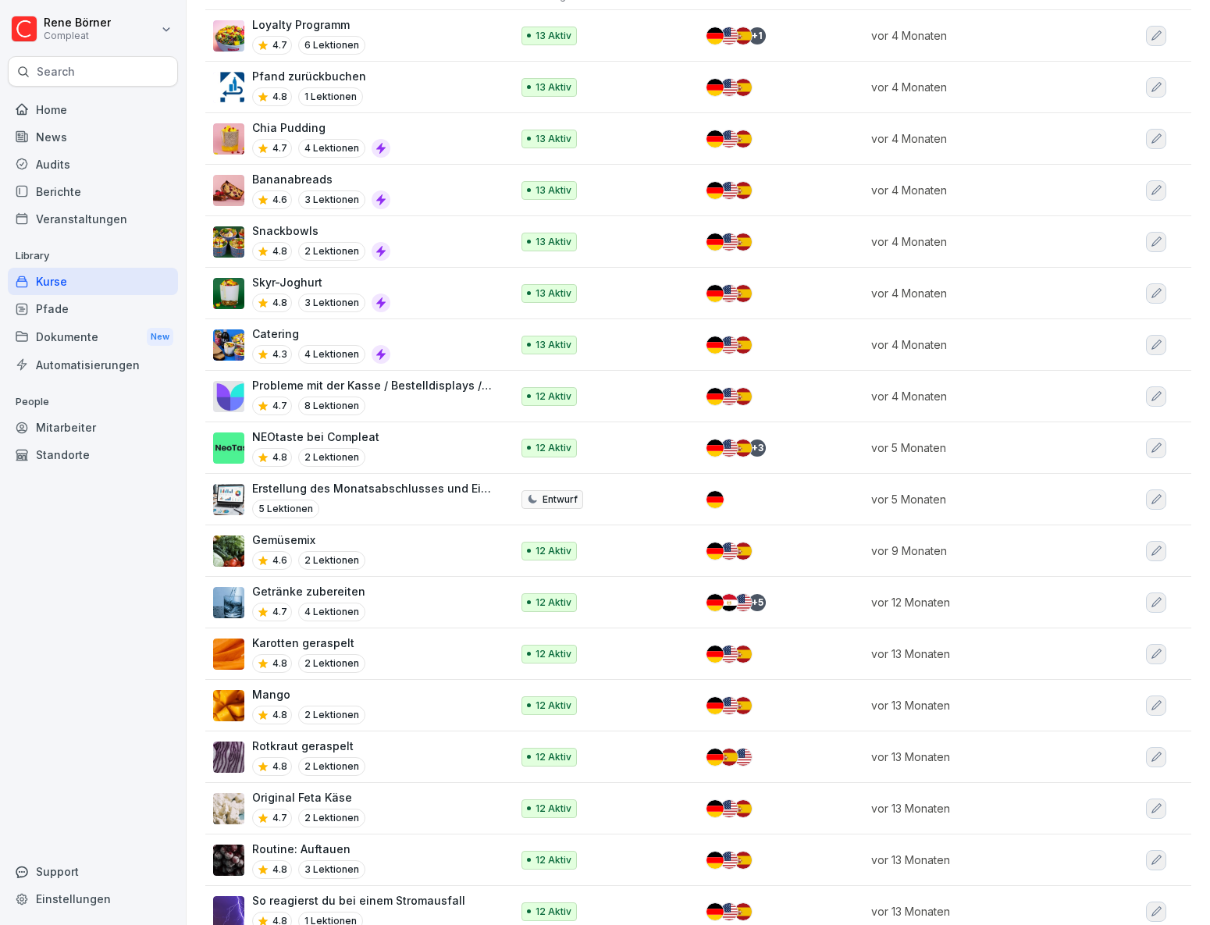
click at [617, 696] on div "12 Aktiv" at bounding box center [600, 705] width 159 height 19
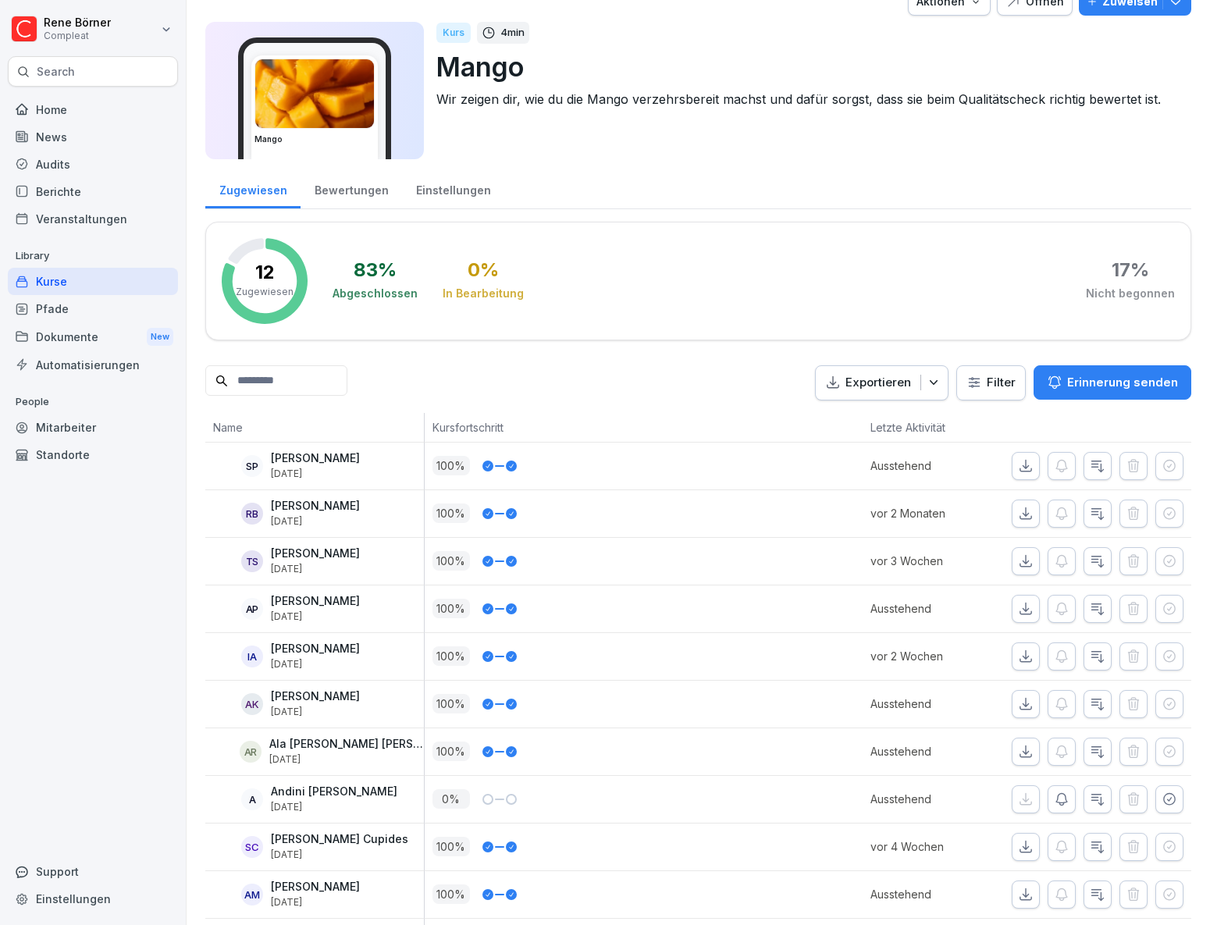
scroll to position [9, 0]
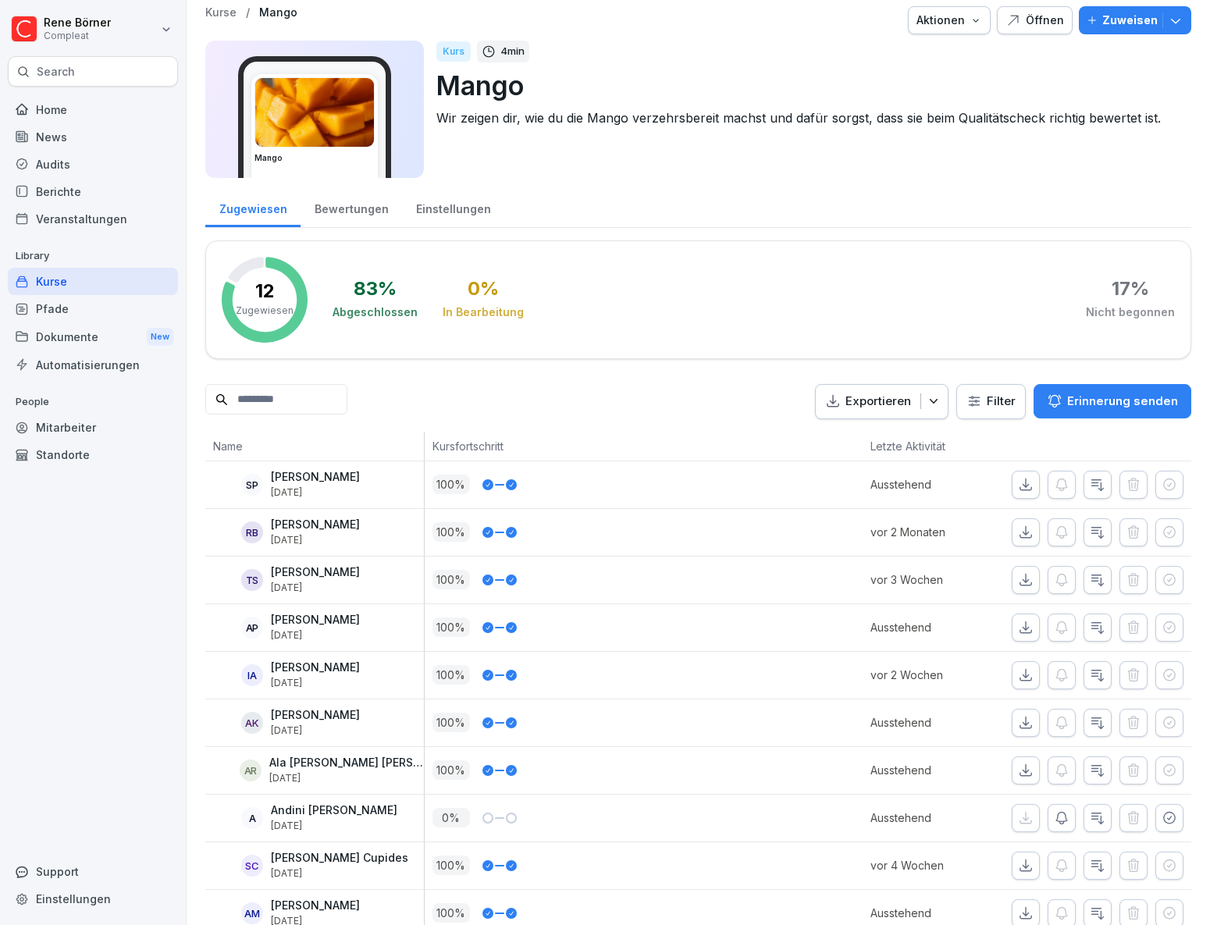
click at [353, 208] on div "Bewertungen" at bounding box center [350, 207] width 101 height 40
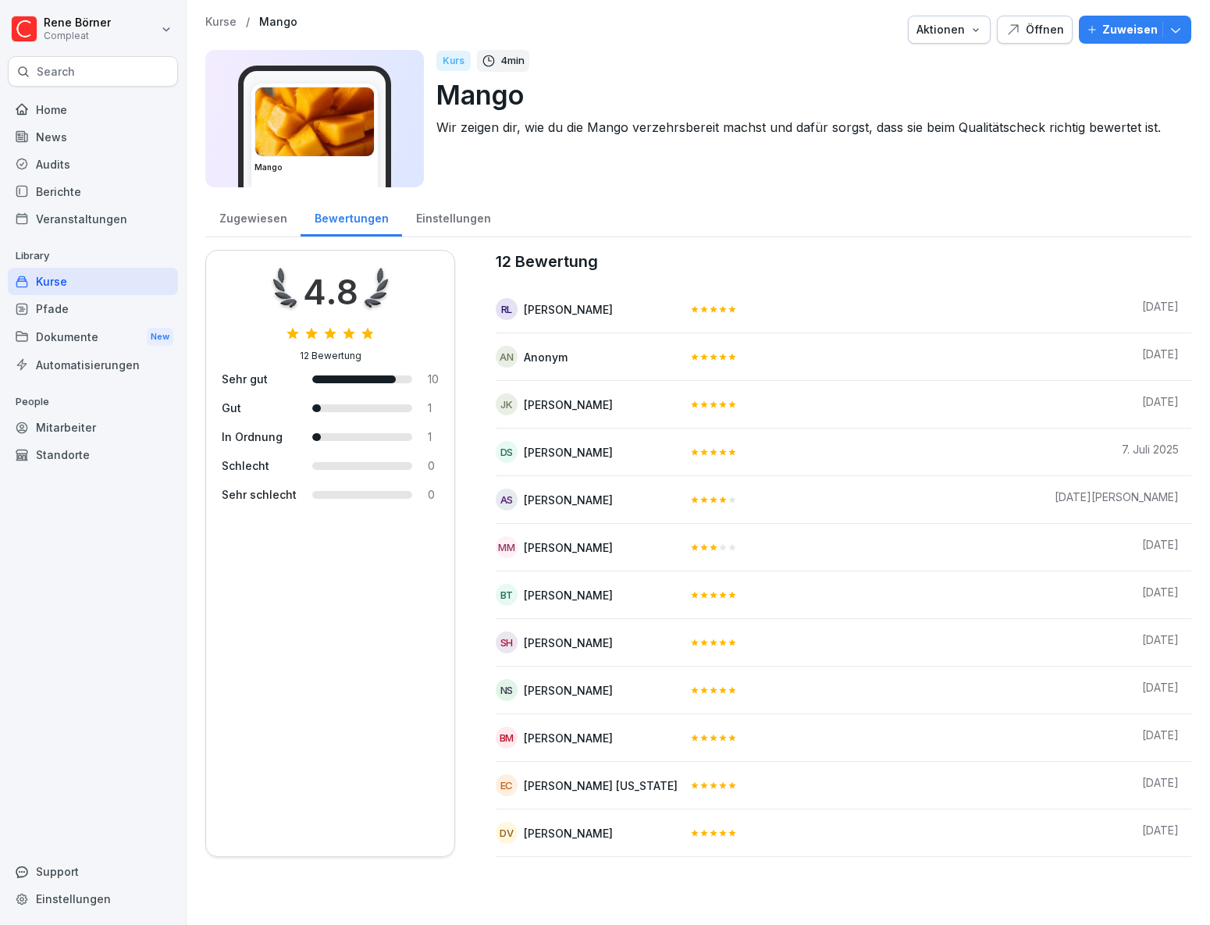
click at [434, 219] on div "Einstellungen" at bounding box center [453, 217] width 102 height 40
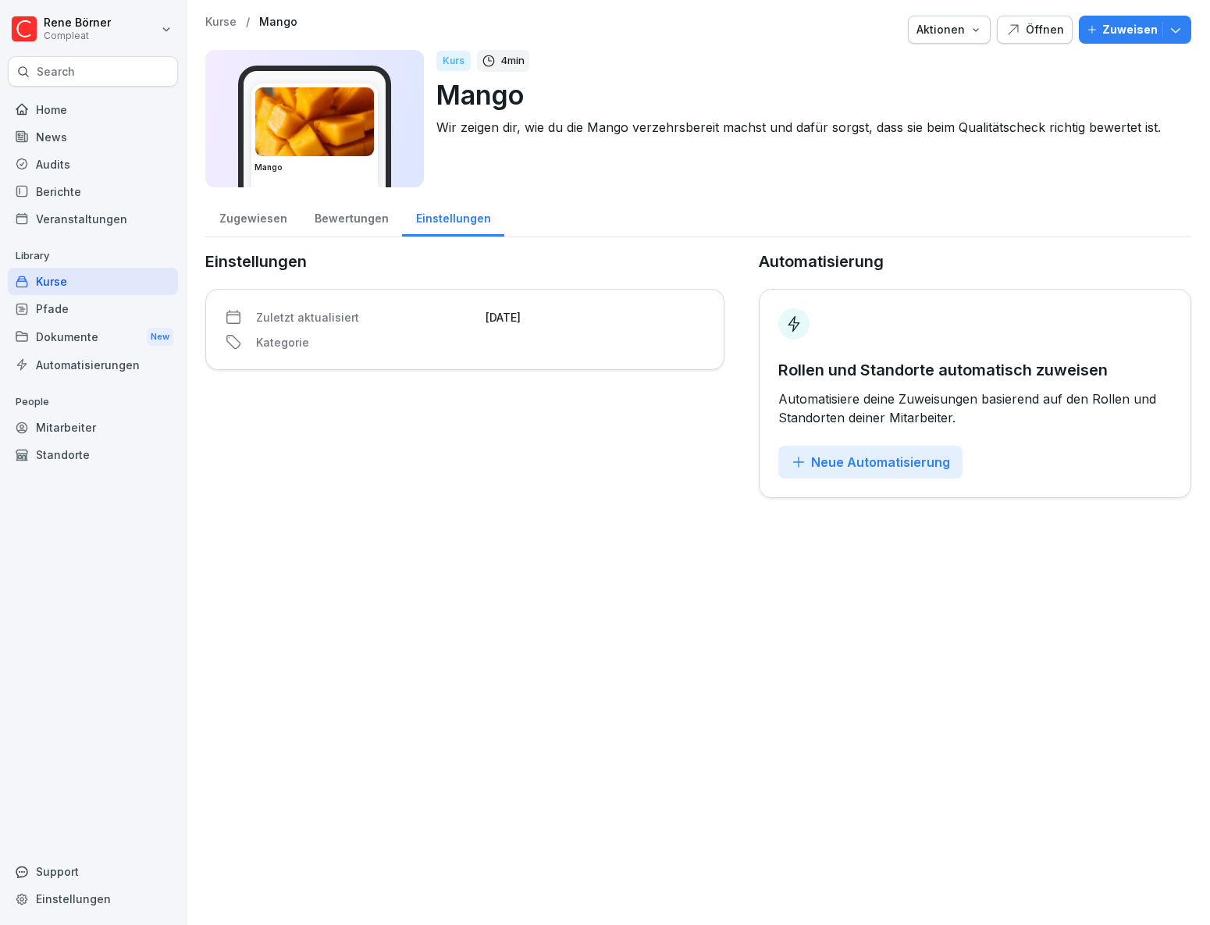
click at [258, 226] on div "Zugewiesen" at bounding box center [252, 217] width 95 height 40
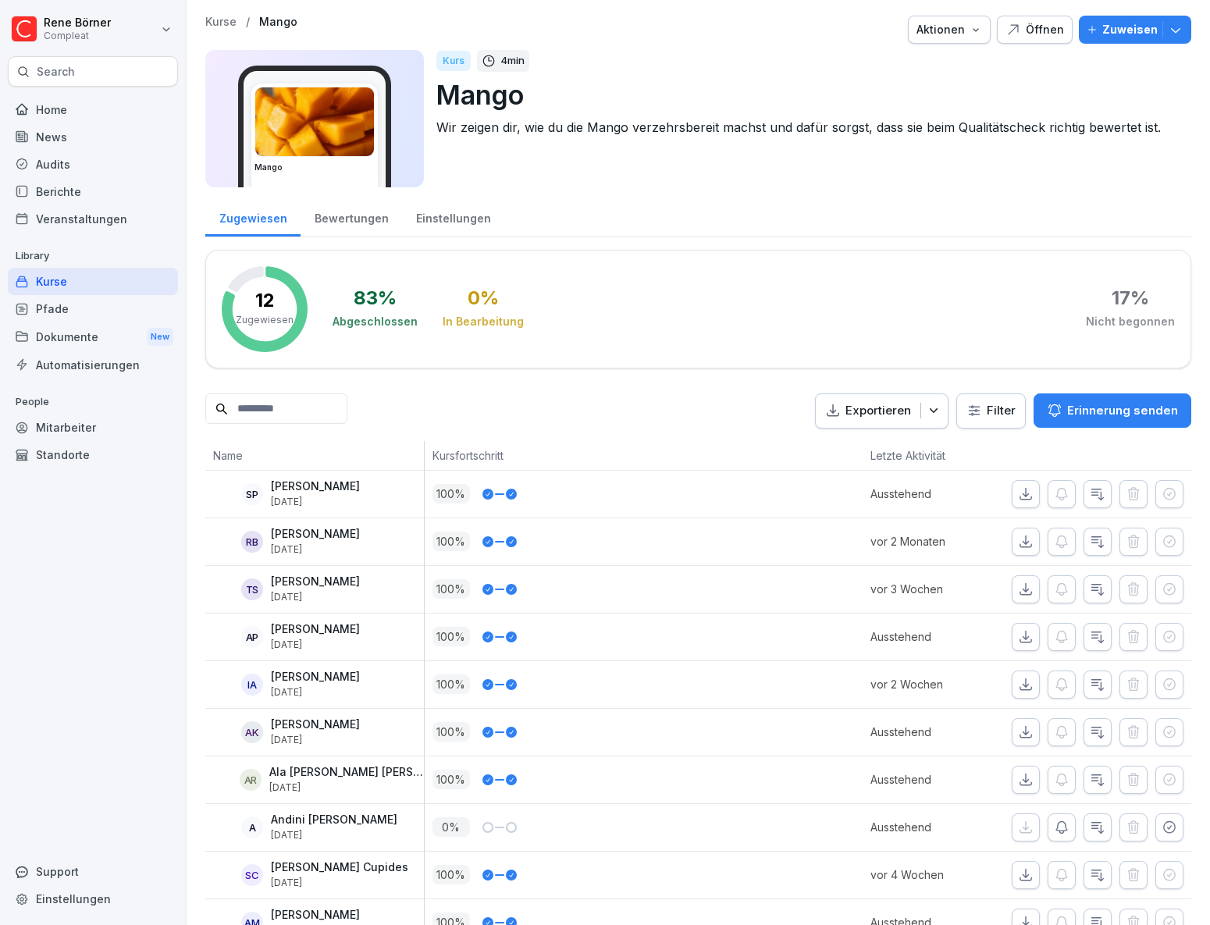
click at [953, 34] on div "Aktionen" at bounding box center [949, 29] width 66 height 17
click at [1028, 31] on div "Öffnen" at bounding box center [1034, 29] width 59 height 17
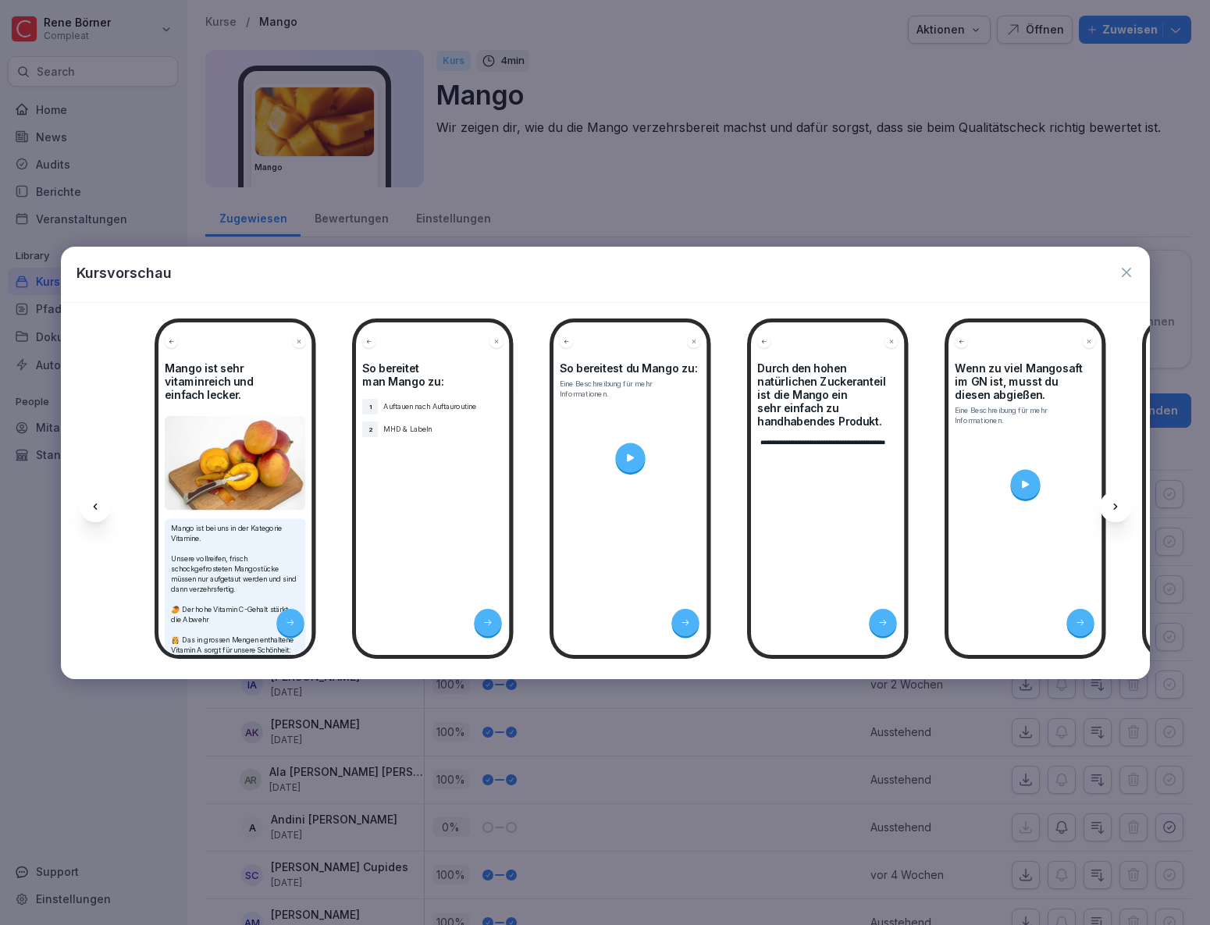
click at [1125, 272] on icon "button" at bounding box center [1126, 272] width 9 height 9
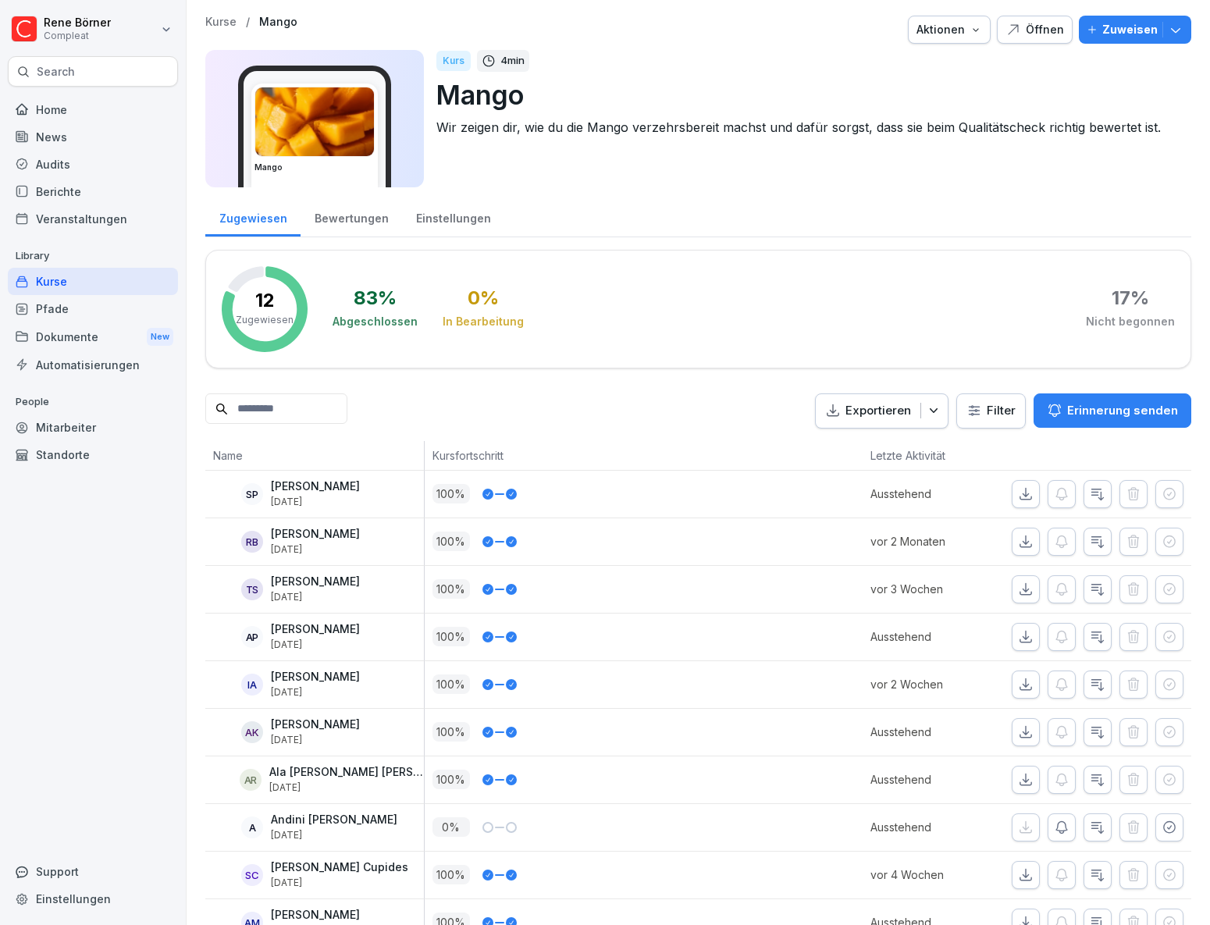
click at [1169, 34] on icon "button" at bounding box center [1176, 30] width 16 height 16
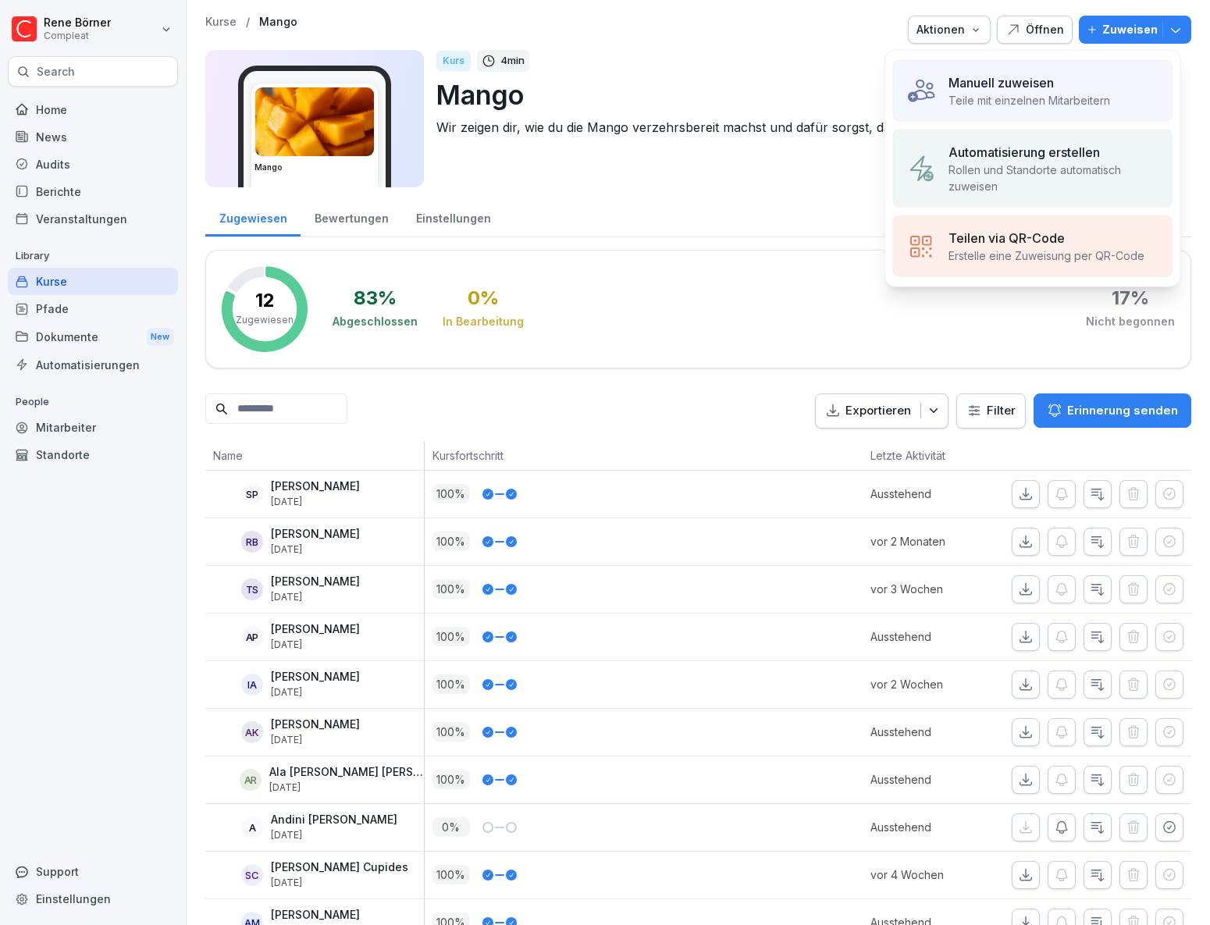
click at [1043, 92] on p "Teile mit einzelnen Mitarbeitern" at bounding box center [1029, 100] width 162 height 16
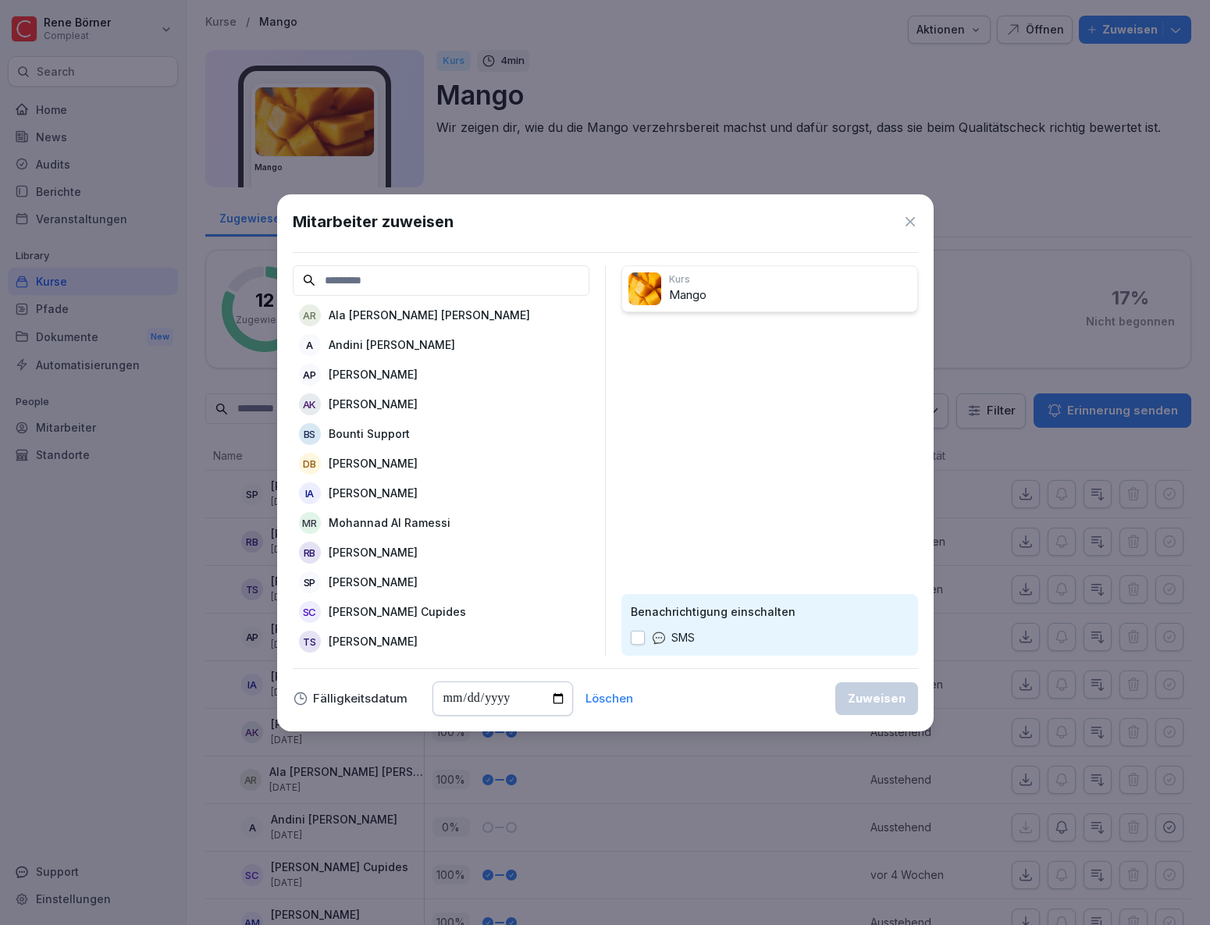
click at [364, 607] on p "[PERSON_NAME] Cupides" at bounding box center [397, 611] width 137 height 16
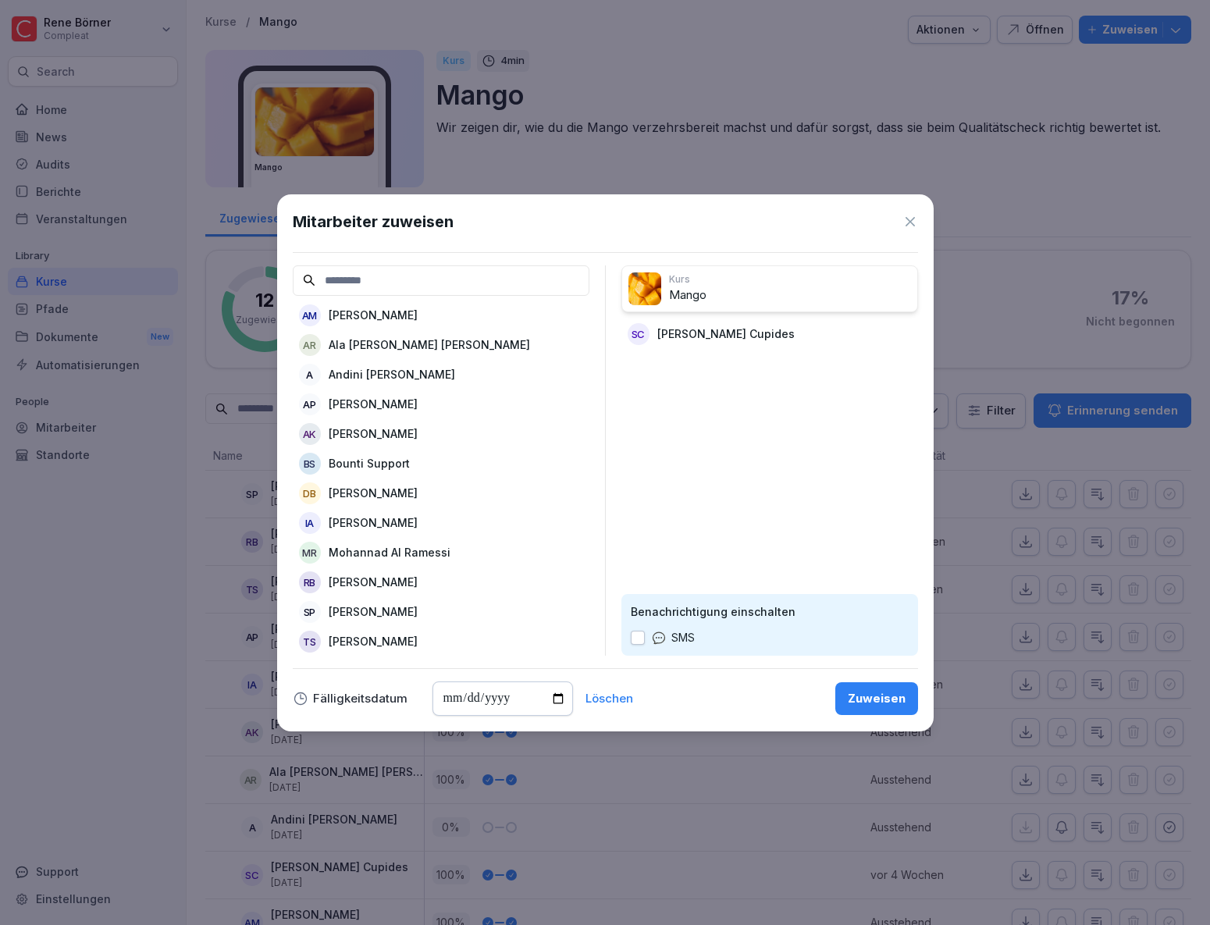
click at [638, 639] on button "button" at bounding box center [638, 638] width 14 height 14
click at [874, 702] on div "Zuweisen" at bounding box center [877, 698] width 58 height 17
click at [870, 699] on div "Zuweisen" at bounding box center [877, 698] width 58 height 17
click at [489, 694] on input "date" at bounding box center [502, 698] width 140 height 34
click at [562, 706] on input "date" at bounding box center [502, 698] width 140 height 34
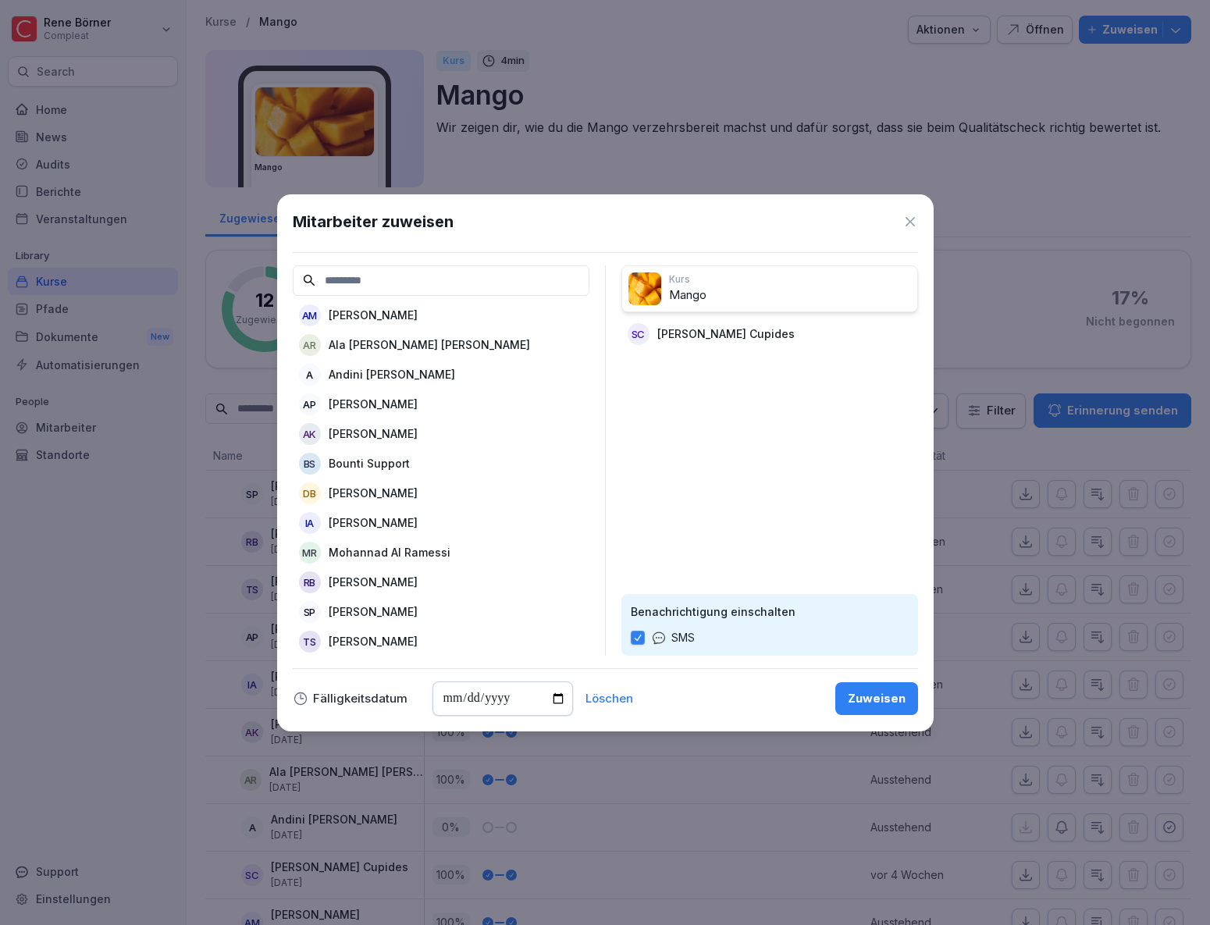
click at [557, 696] on input "date" at bounding box center [502, 698] width 140 height 34
type input "**********"
click at [880, 698] on div "Zuweisen" at bounding box center [877, 698] width 58 height 17
click at [881, 699] on div "Zuweisen" at bounding box center [877, 698] width 58 height 17
click at [864, 702] on div "Zuweisen" at bounding box center [877, 698] width 58 height 17
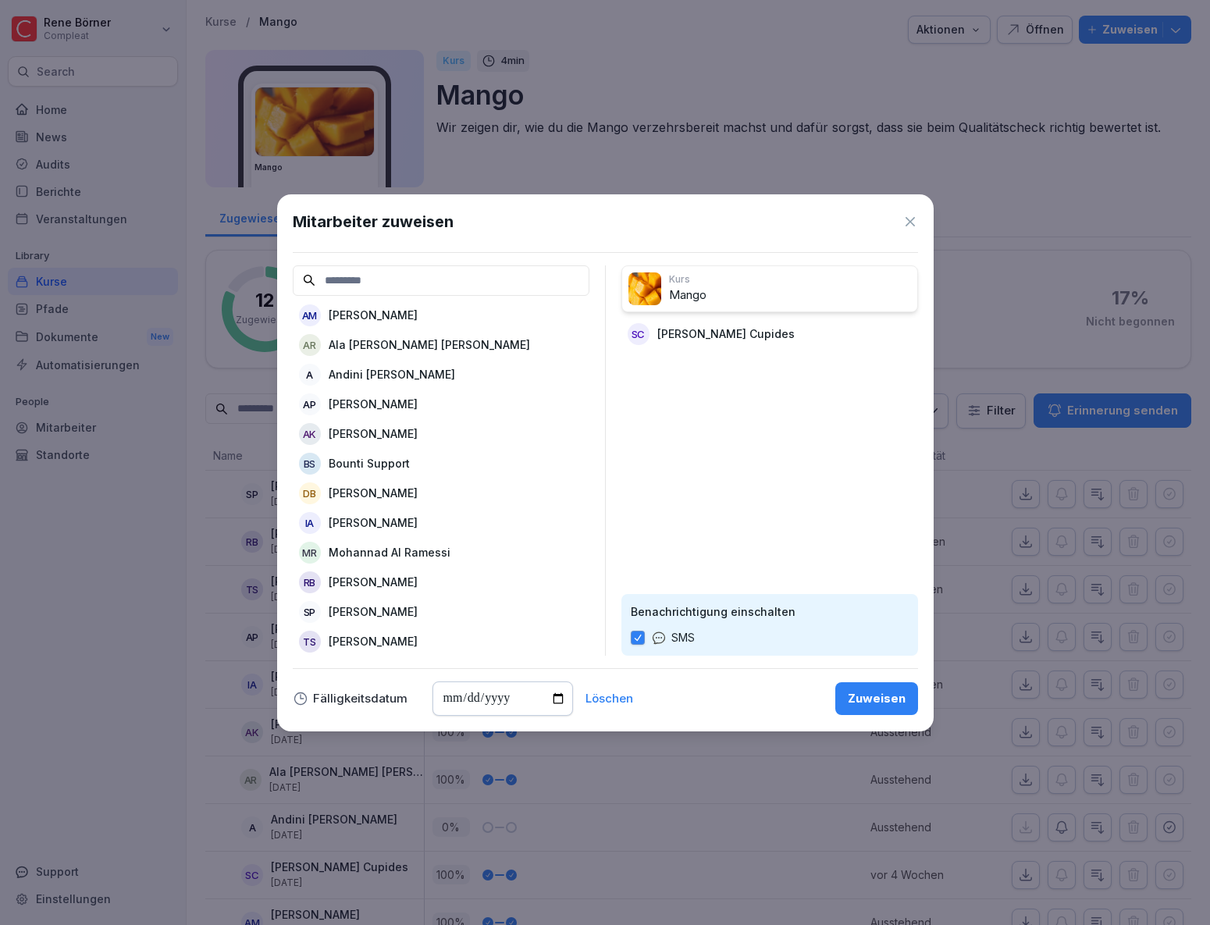
click at [862, 702] on div "Zuweisen" at bounding box center [877, 698] width 58 height 17
drag, startPoint x: 893, startPoint y: 226, endPoint x: 890, endPoint y: 238, distance: 12.1
click at [890, 238] on div "**********" at bounding box center [605, 462] width 656 height 537
click at [900, 226] on div "Mitarbeiter zuweisen" at bounding box center [605, 221] width 625 height 23
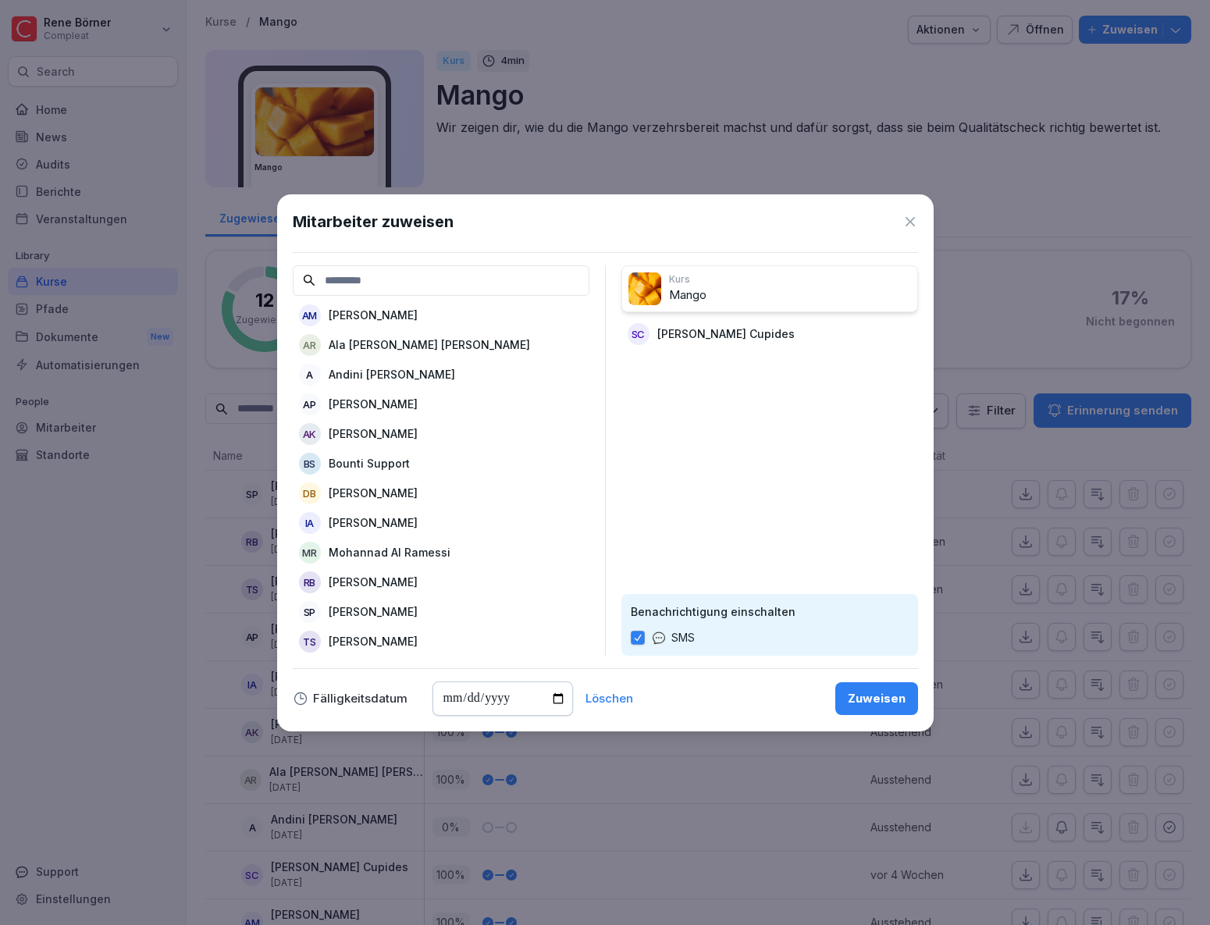
click at [917, 225] on icon at bounding box center [910, 222] width 16 height 16
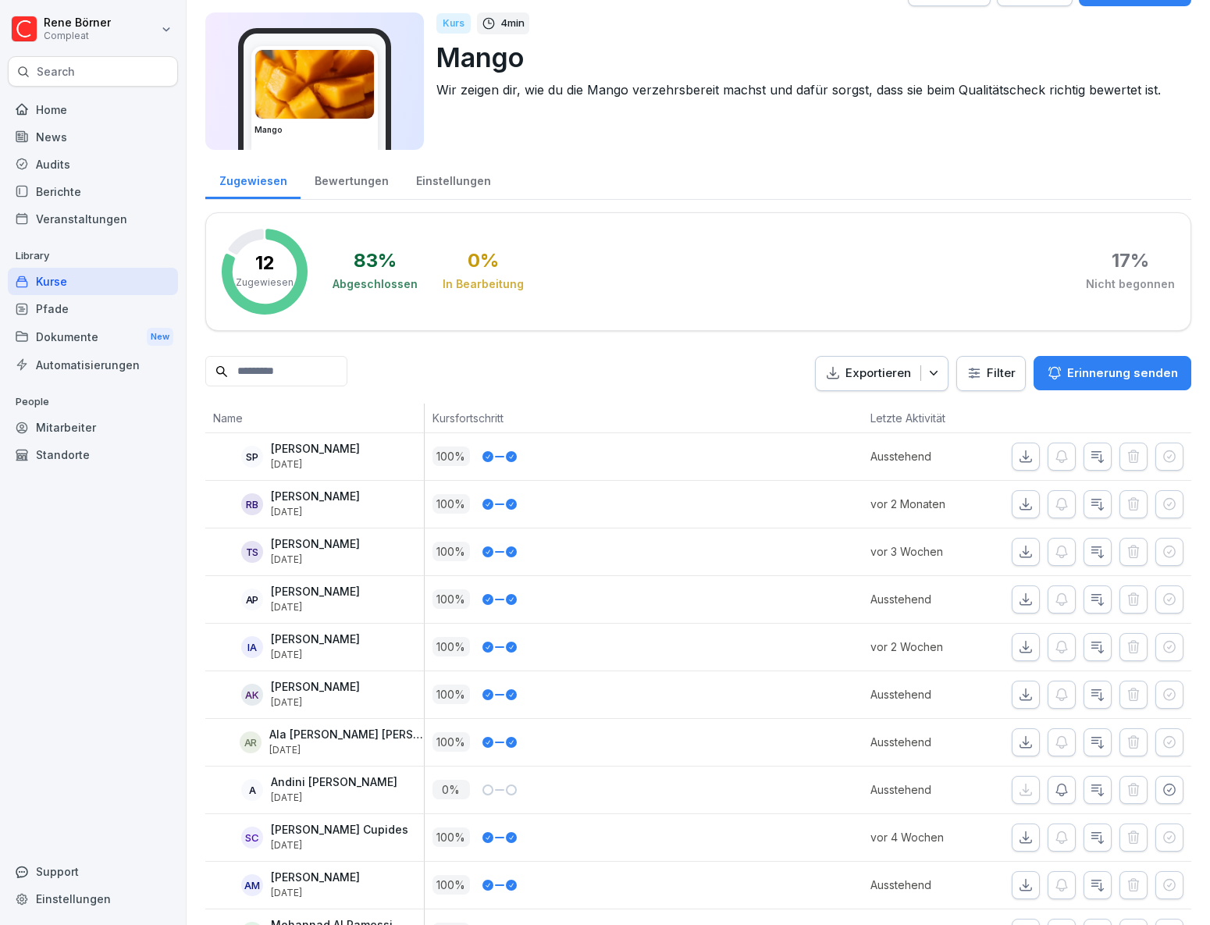
scroll to position [151, 0]
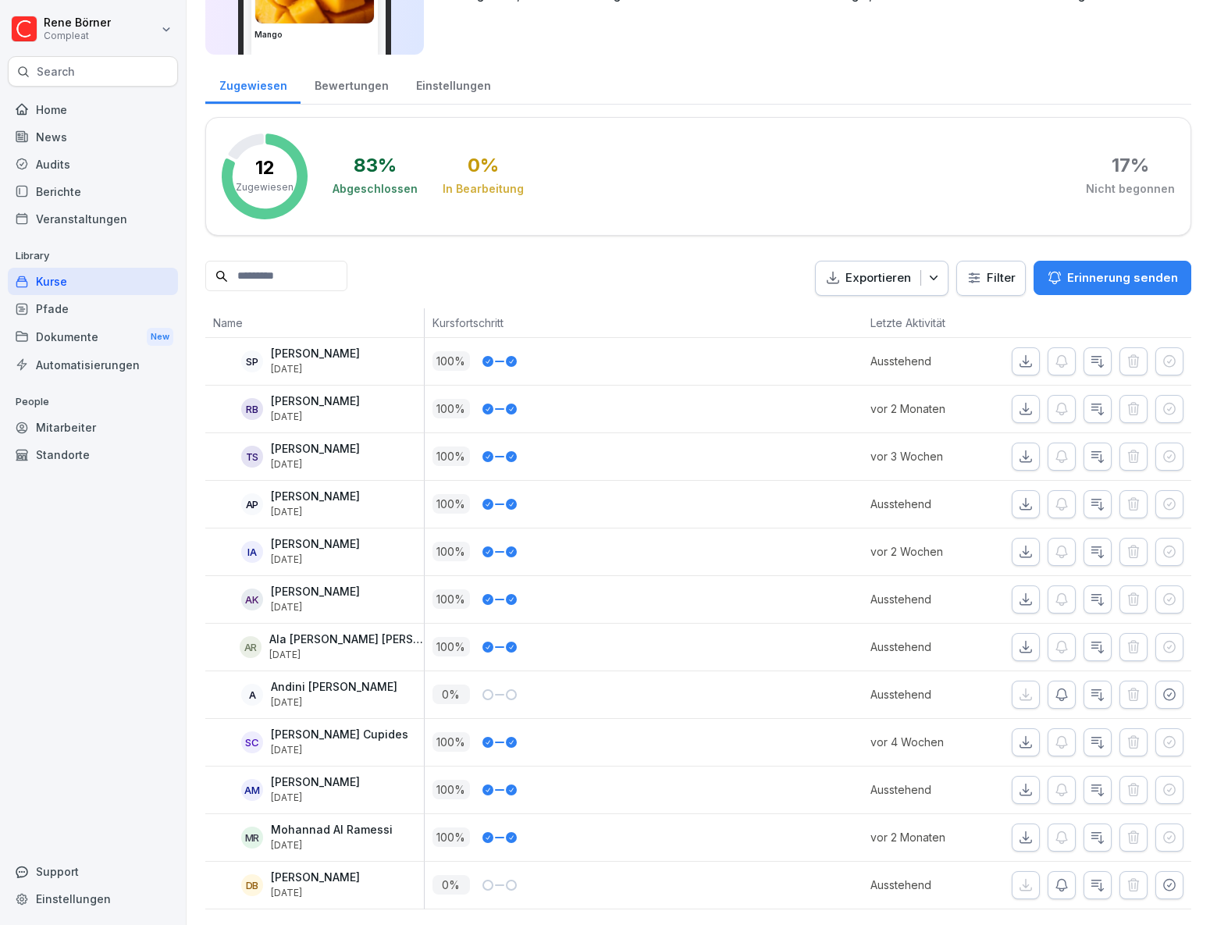
click at [74, 874] on div "Support" at bounding box center [93, 871] width 170 height 27
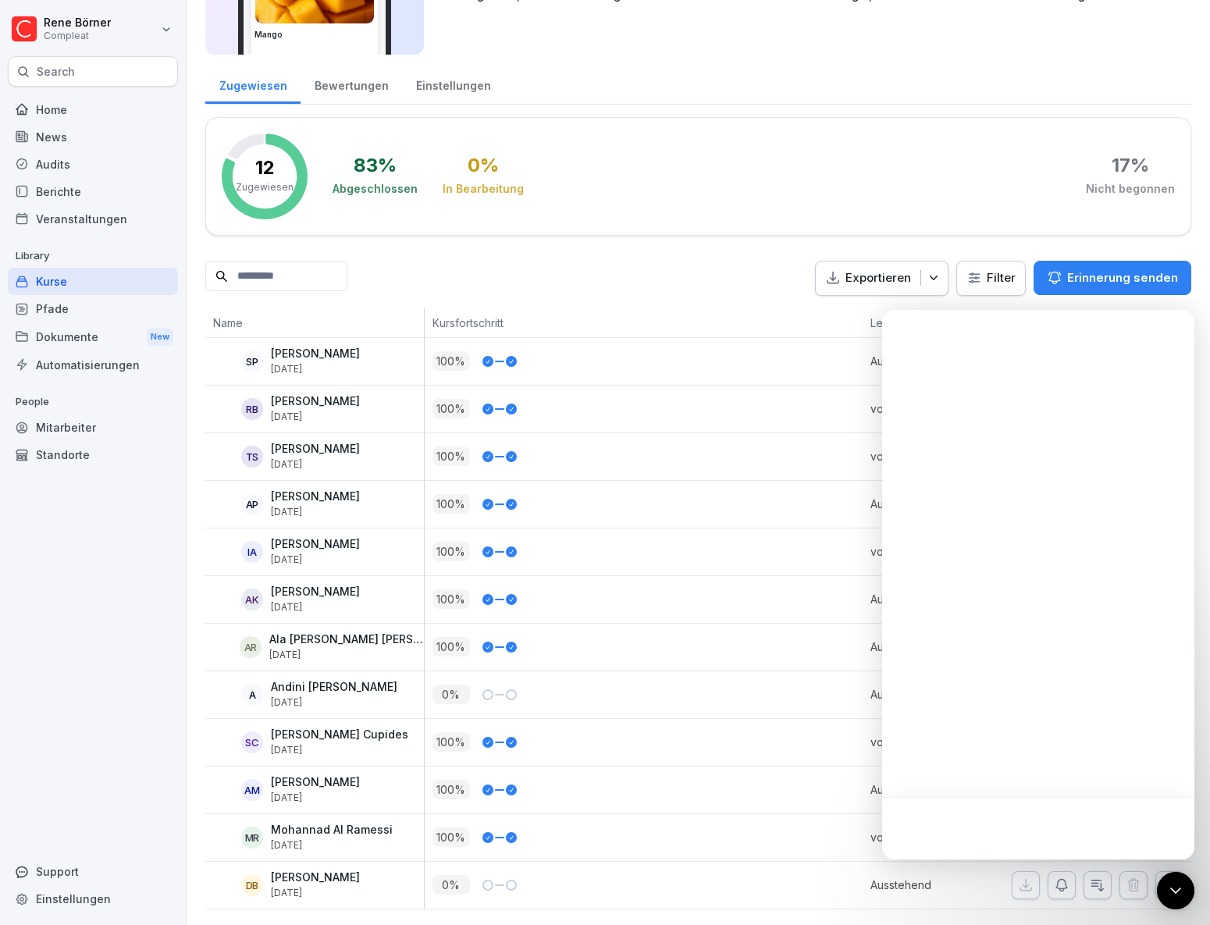
scroll to position [0, 0]
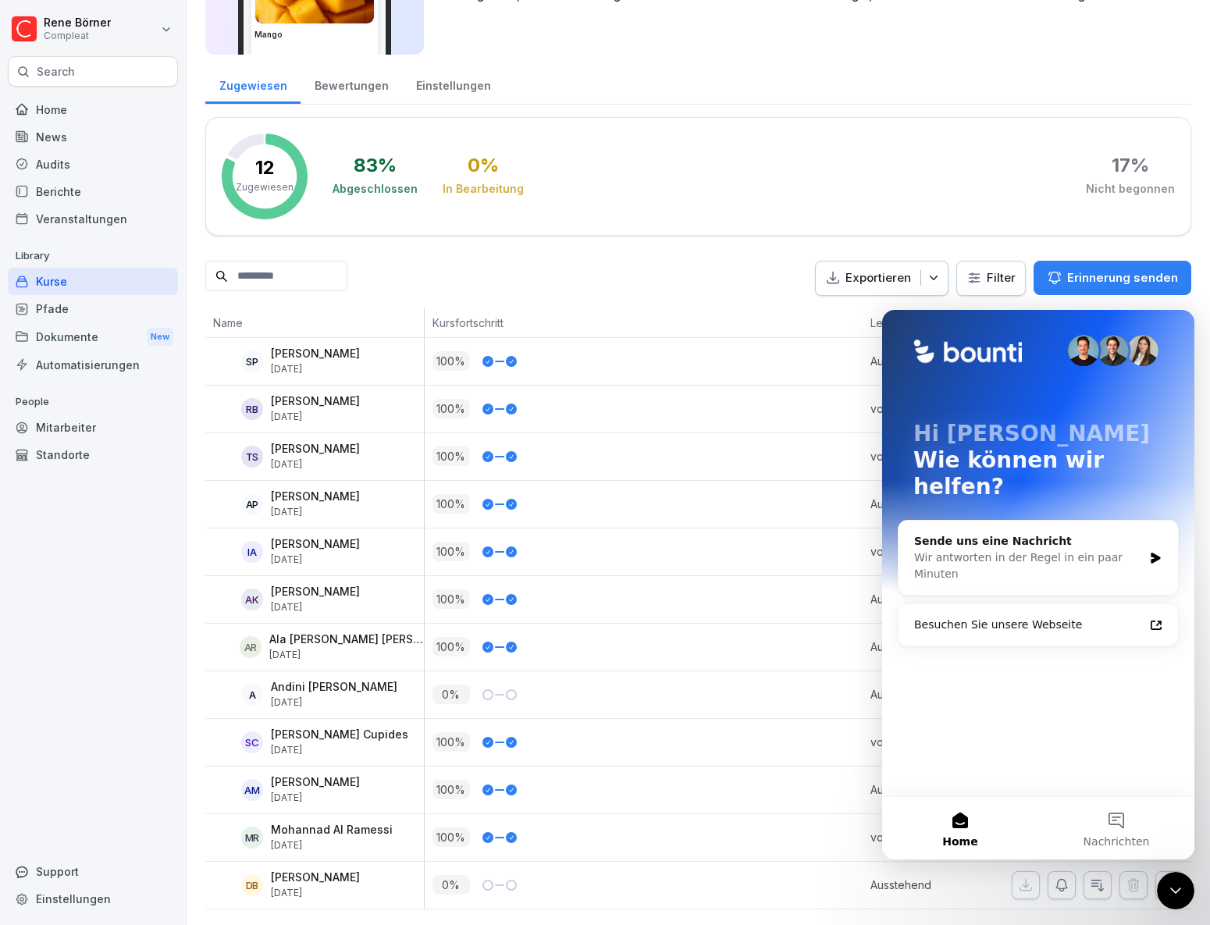
click at [869, 64] on div "Zugewiesen Bewertungen Einstellungen" at bounding box center [698, 84] width 986 height 41
click at [1172, 893] on icon "Intercom-Nachrichtendienst schließen" at bounding box center [1175, 890] width 19 height 19
